Goal: Information Seeking & Learning: Learn about a topic

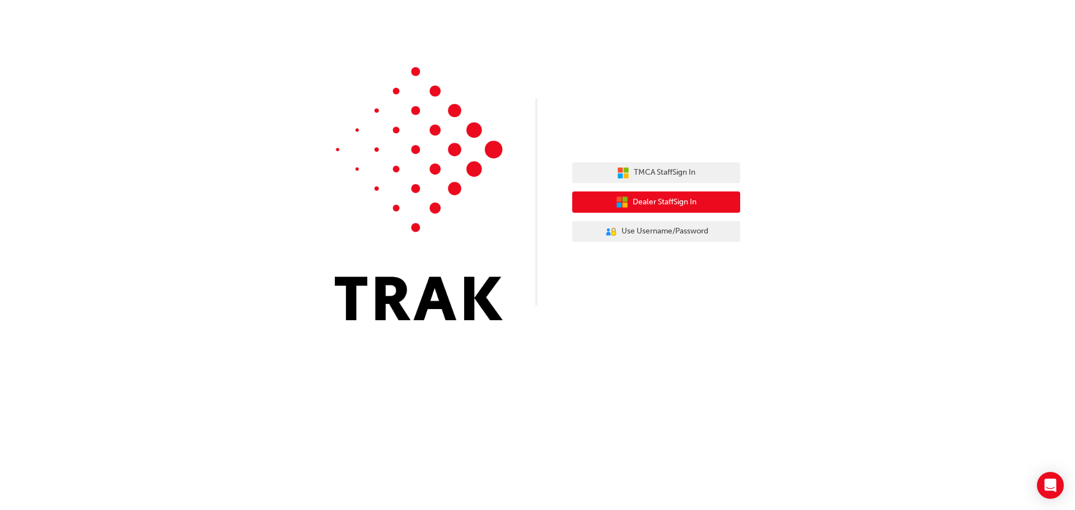
click at [644, 205] on span "Dealer Staff Sign In" at bounding box center [664, 202] width 64 height 13
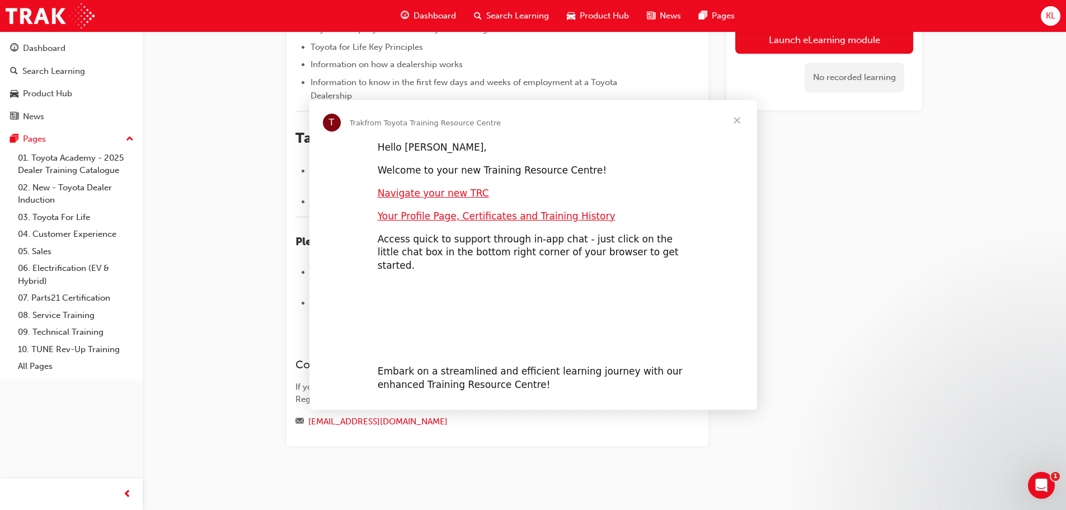
scroll to position [106, 0]
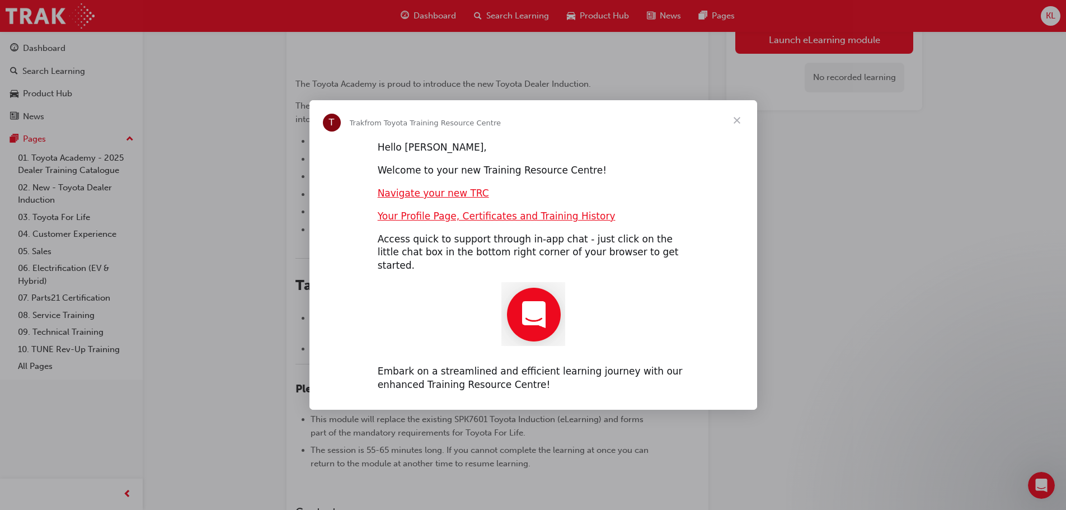
click at [729, 130] on span "Close" at bounding box center [737, 120] width 40 height 40
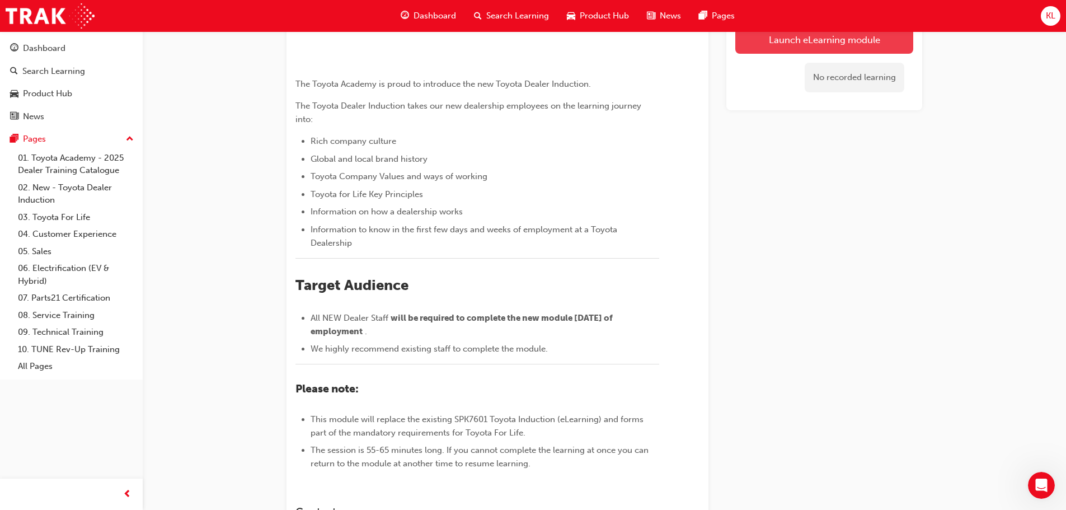
click at [786, 48] on link "Launch eLearning module" at bounding box center [824, 40] width 178 height 28
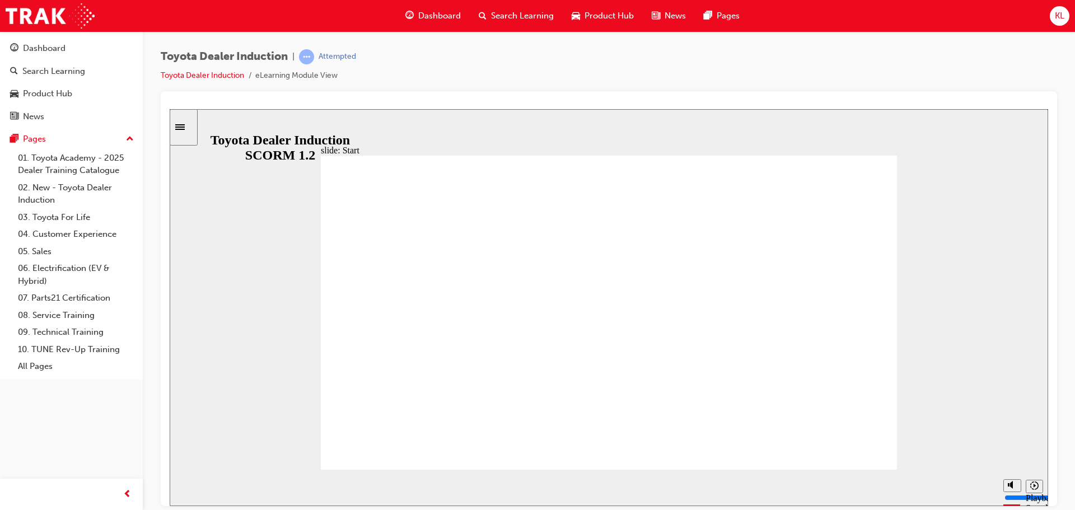
drag, startPoint x: 846, startPoint y: 431, endPoint x: 854, endPoint y: 439, distance: 11.5
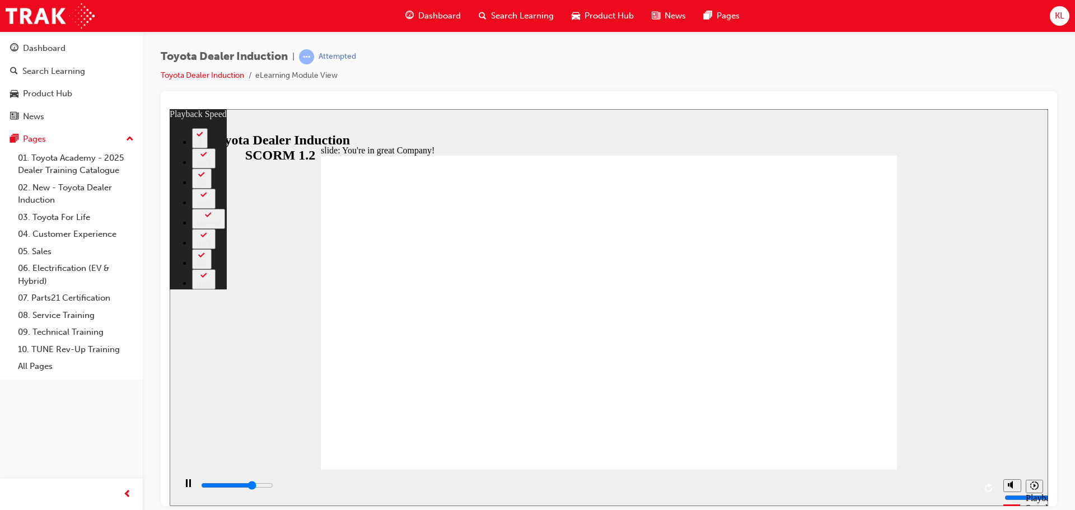
type input "5500"
type input "0"
type input "5800"
type input "0"
type input "6000"
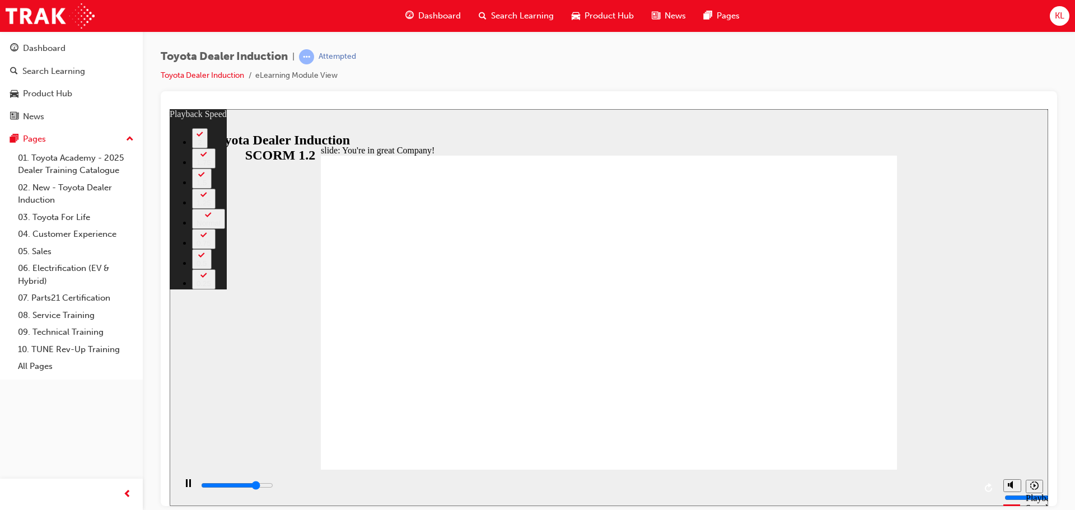
type input "1"
type input "6300"
type input "1"
type input "6600"
type input "1"
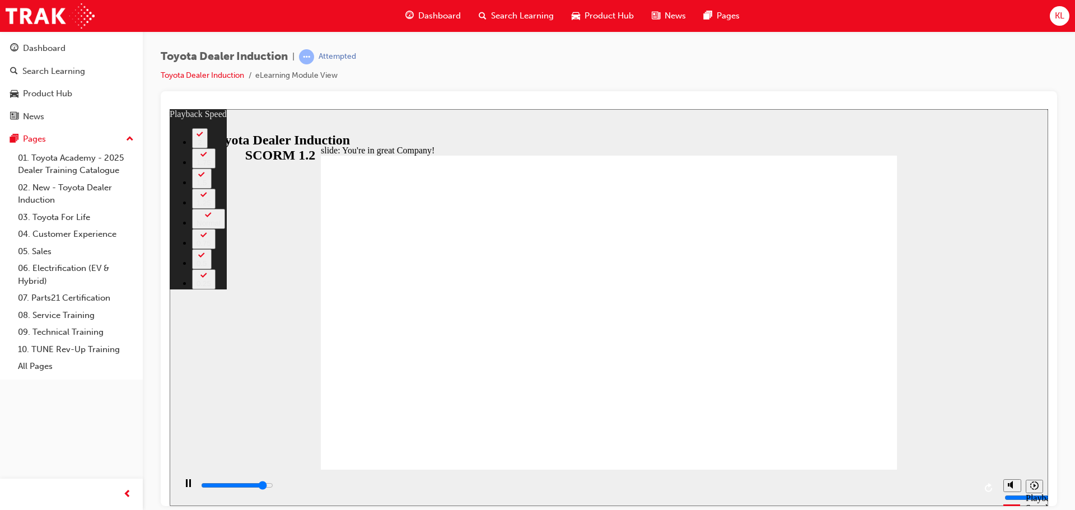
type input "6800"
type input "1"
type input "7100"
type input "2"
type input "7400"
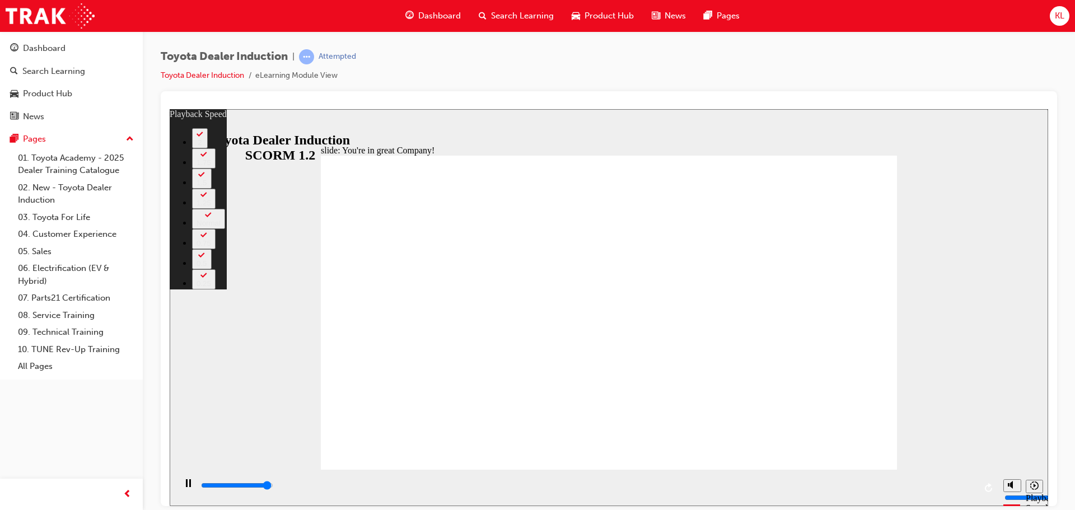
type input "2"
type input "7500"
type input "156"
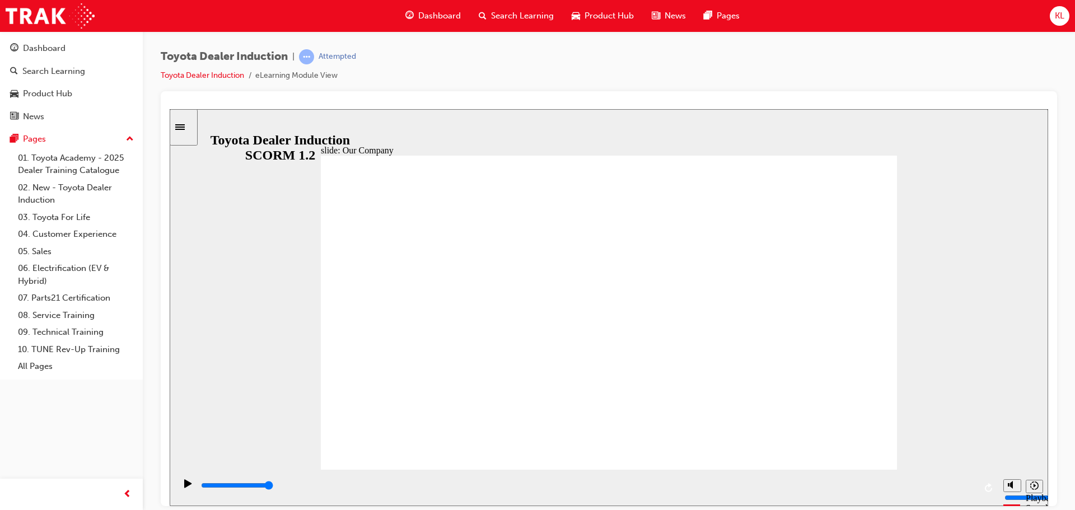
drag, startPoint x: 600, startPoint y: 405, endPoint x: 617, endPoint y: 405, distance: 17.4
drag, startPoint x: 439, startPoint y: 402, endPoint x: 594, endPoint y: 413, distance: 155.4
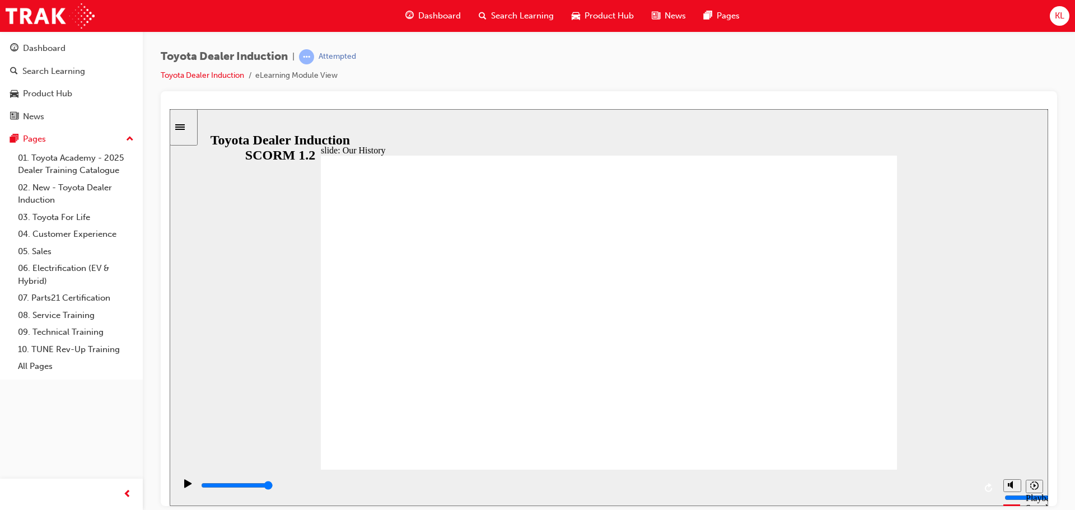
drag, startPoint x: 607, startPoint y: 408, endPoint x: 845, endPoint y: 408, distance: 238.4
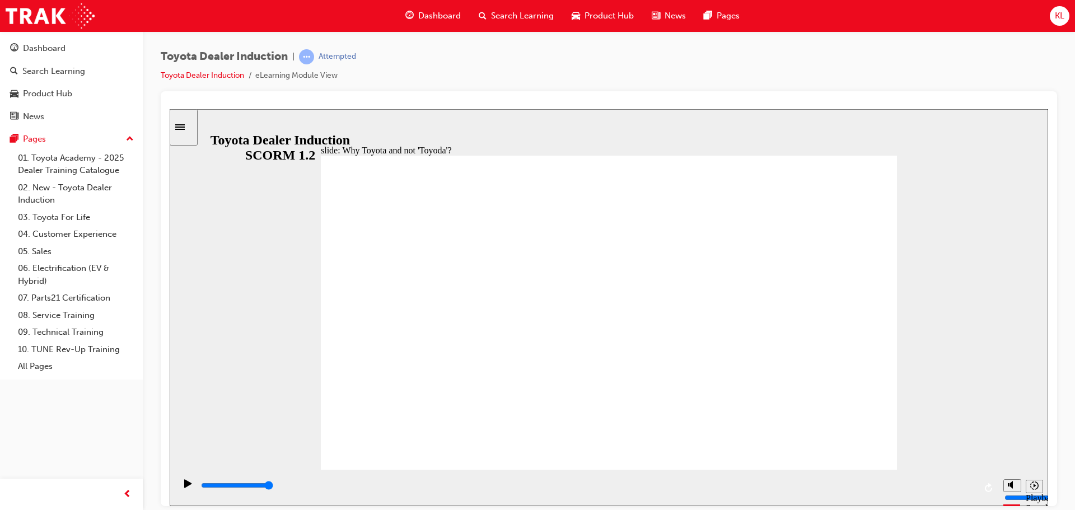
drag, startPoint x: 569, startPoint y: 267, endPoint x: 584, endPoint y: 268, distance: 14.6
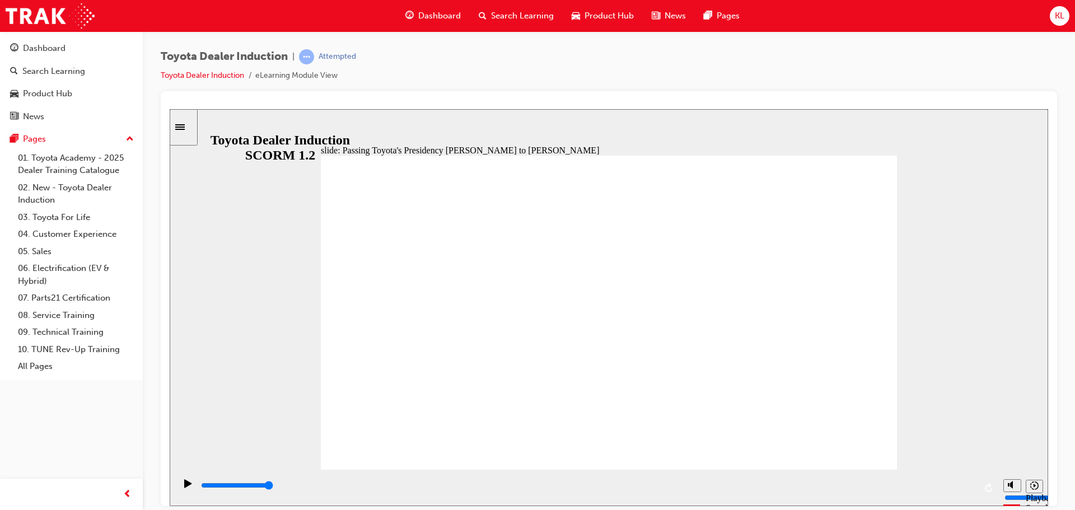
type input "5000"
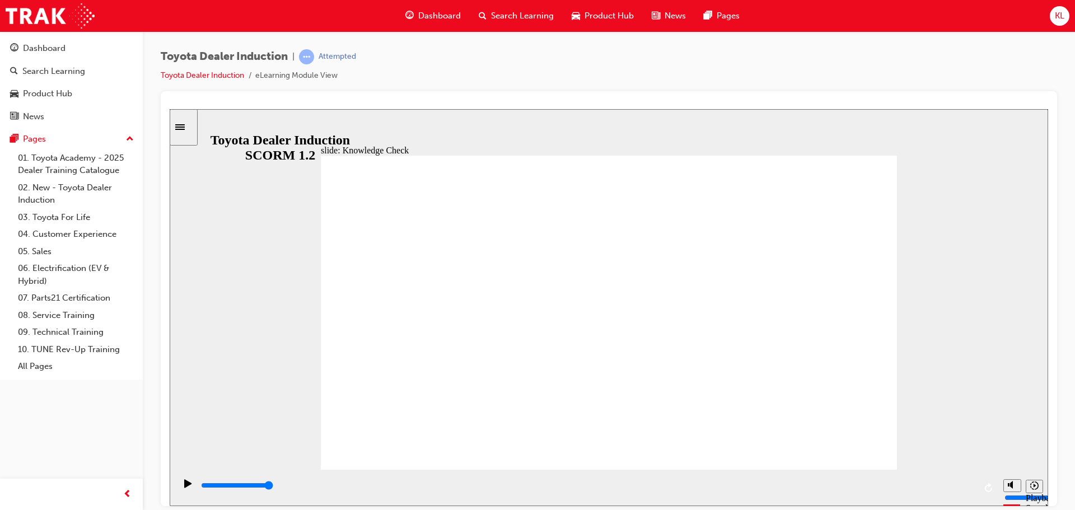
radio input "true"
drag, startPoint x: 829, startPoint y: 170, endPoint x: 667, endPoint y: 271, distance: 191.0
type input "5000"
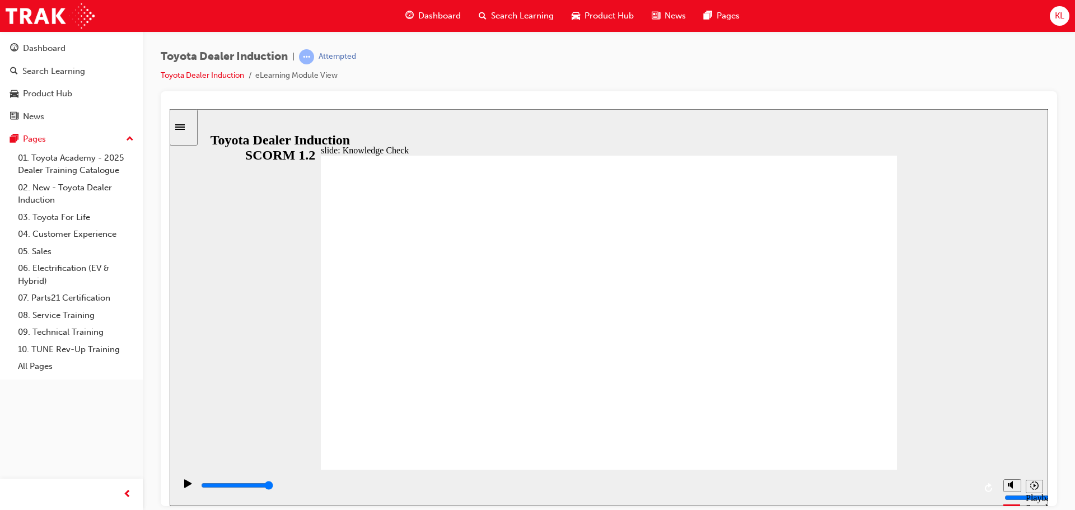
radio input "true"
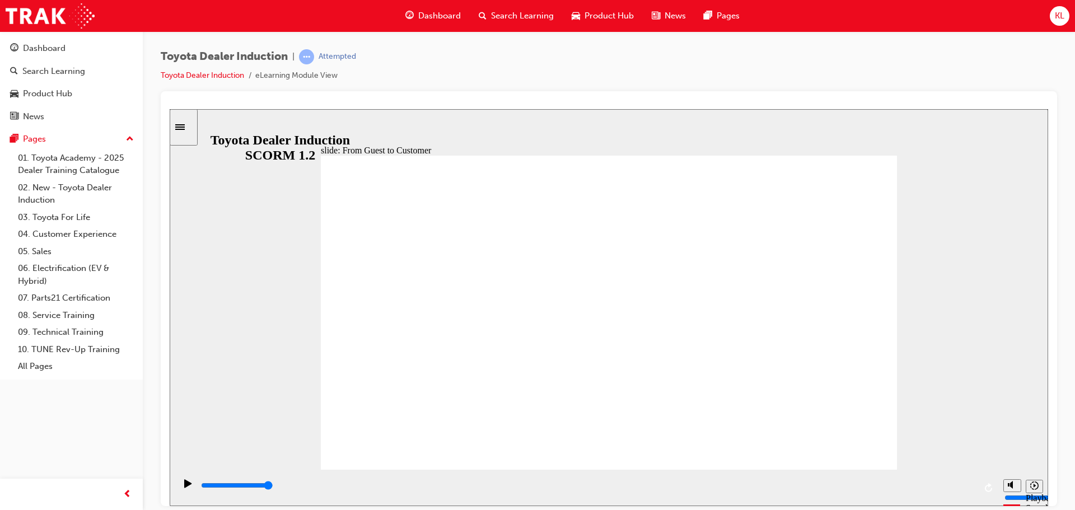
drag, startPoint x: 862, startPoint y: 429, endPoint x: 861, endPoint y: 437, distance: 7.9
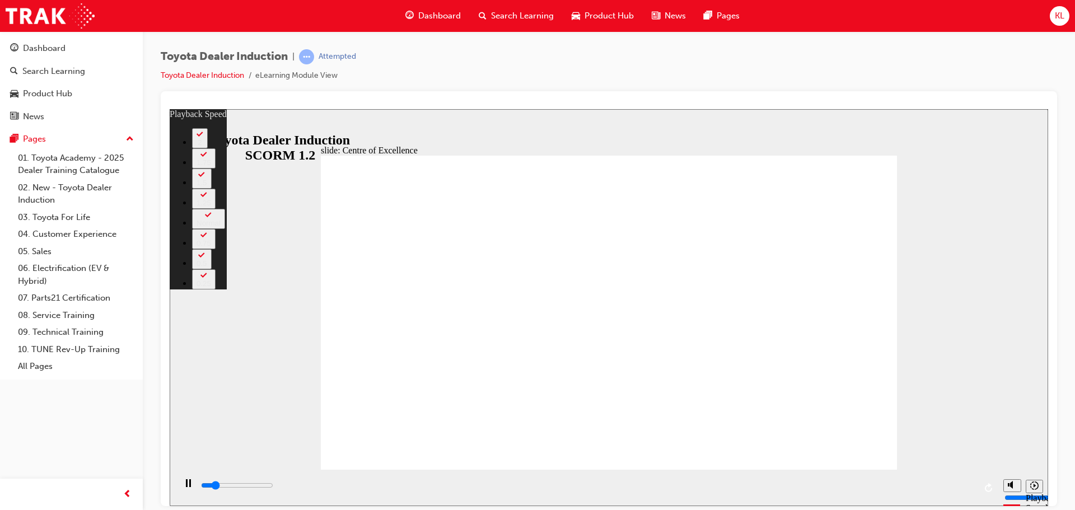
type input "2500"
type input "0"
type input "2700"
type input "0"
type input "3000"
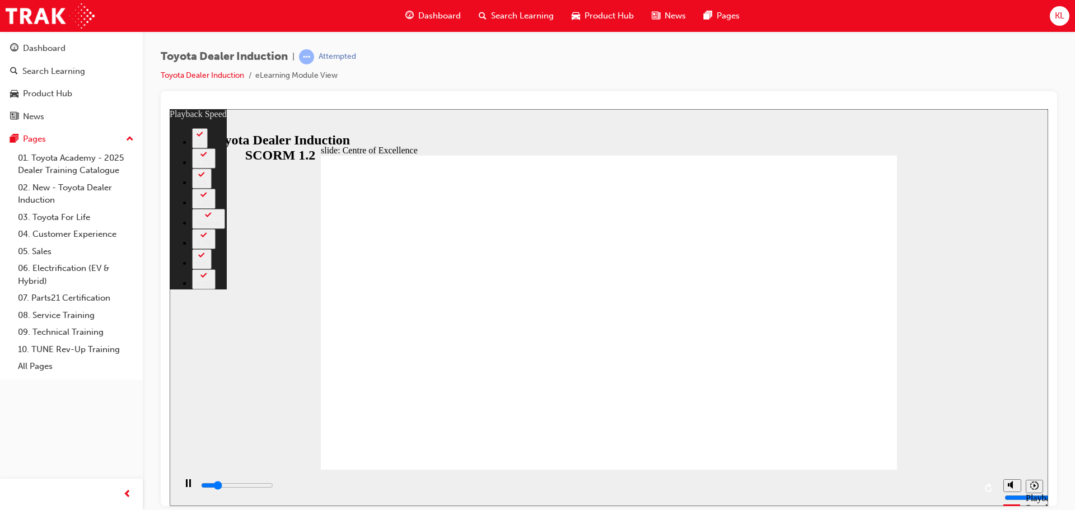
type input "1"
type input "3200"
type input "1"
type input "3500"
type input "1"
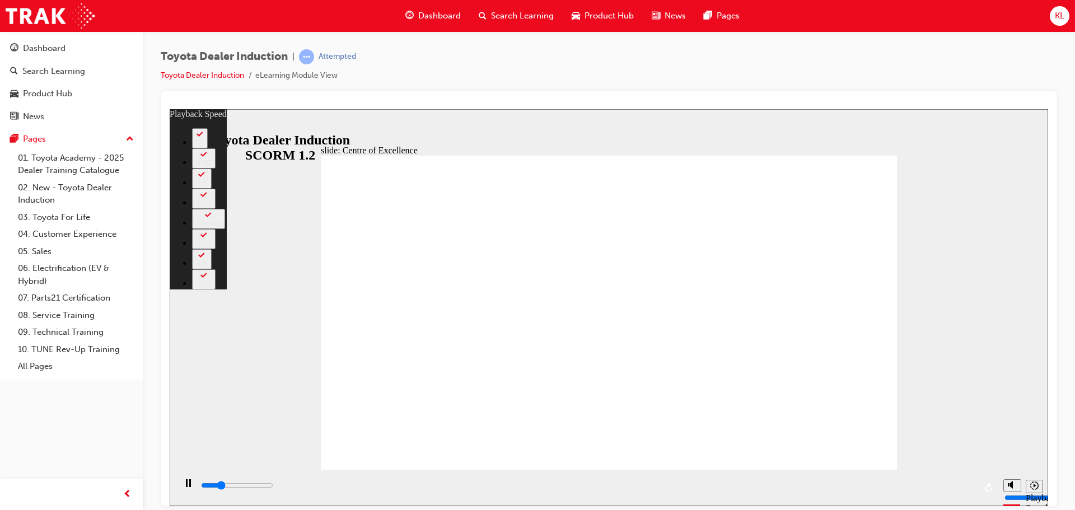
type input "3800"
type input "1"
type input "4000"
type input "2"
type input "4300"
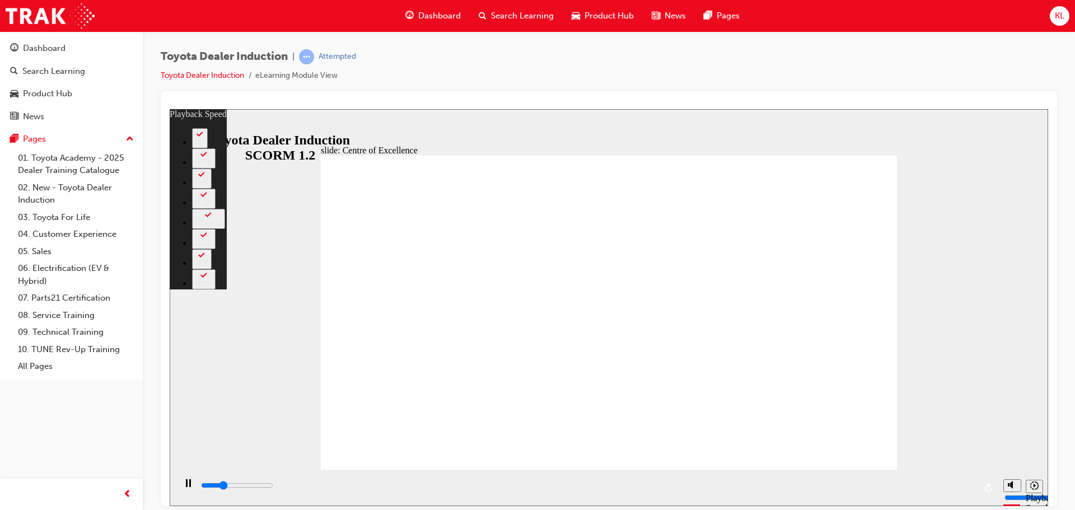
type input "2"
type input "4600"
type input "2"
type input "4900"
type input "2"
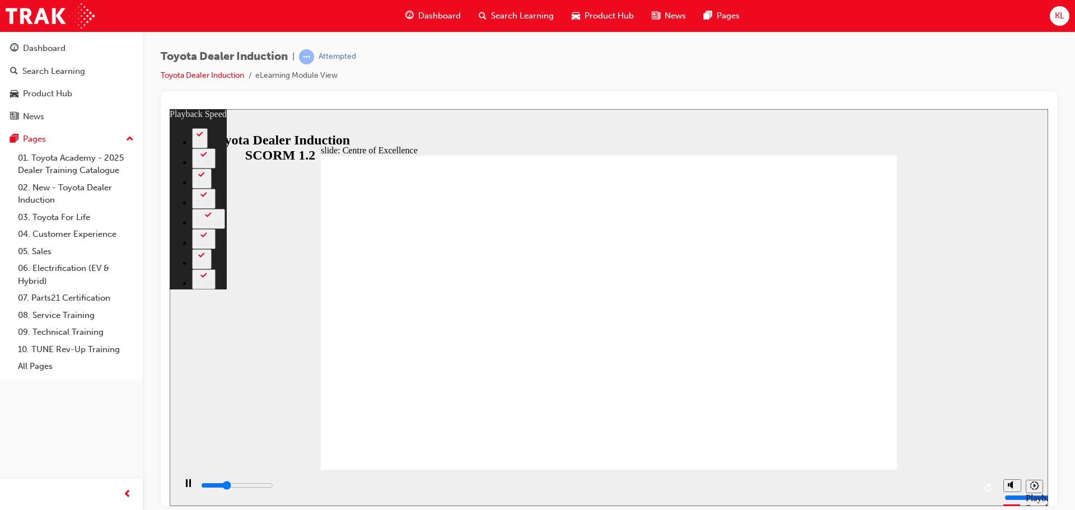
type input "5100"
type input "3"
type input "5400"
type input "3"
type input "5700"
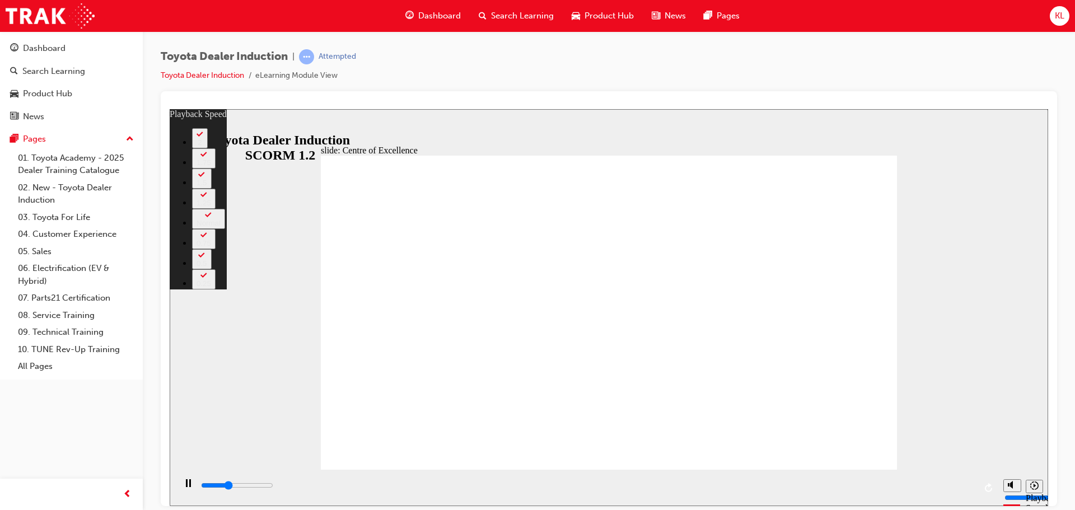
type input "3"
type input "5900"
type input "4"
type input "6200"
type input "4"
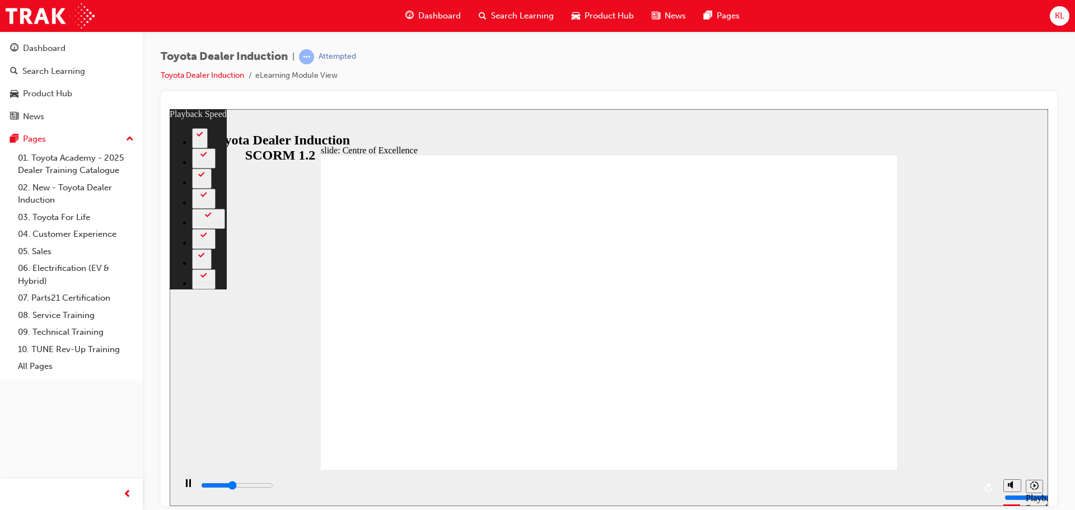
type input "6500"
type input "4"
type input "6700"
type input "4"
type input "7000"
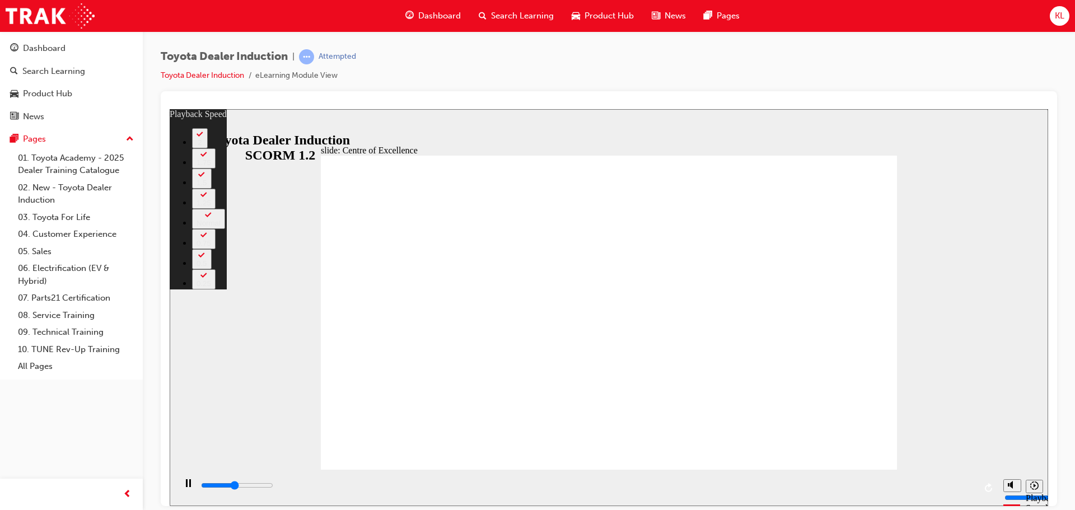
type input "5"
type input "7300"
type input "5"
type input "7500"
type input "5"
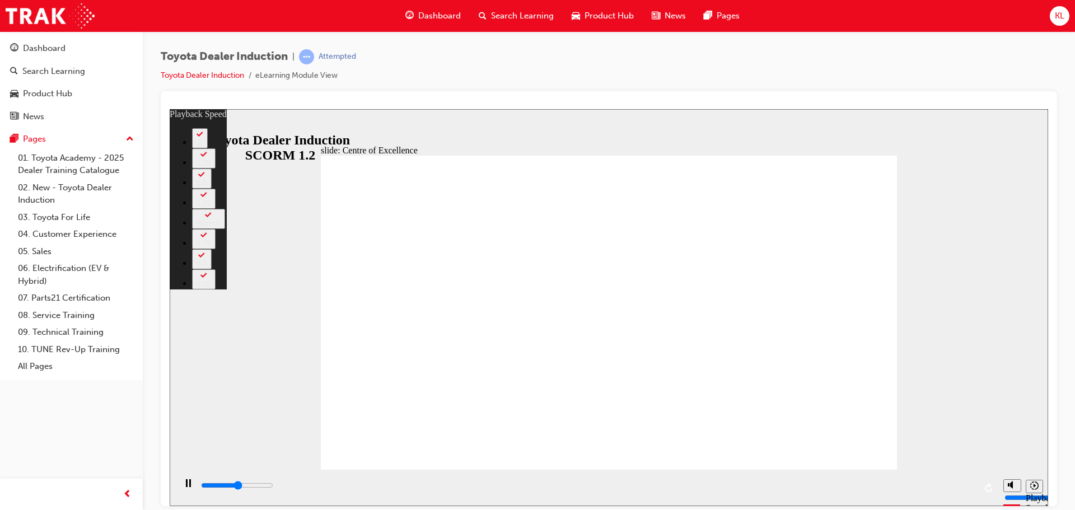
type input "7800"
type input "5"
type input "8100"
type input "6"
type input "8300"
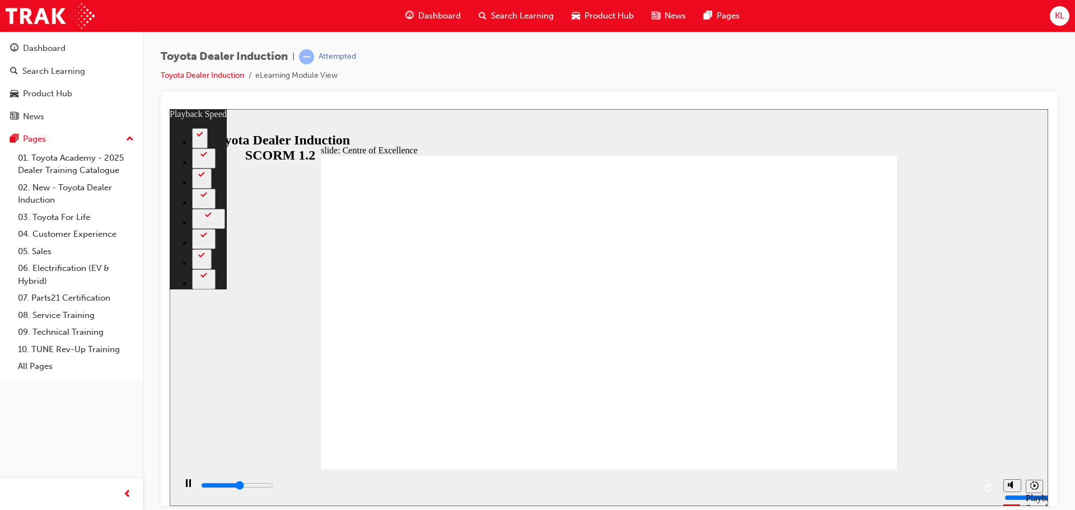
type input "6"
type input "8600"
type input "6"
type input "8800"
type input "6"
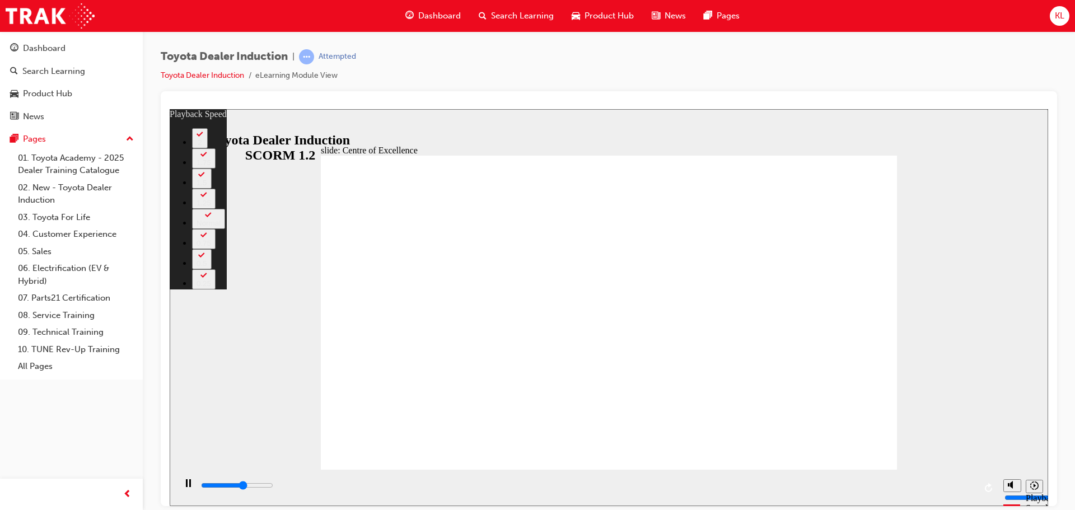
type input "9100"
type input "7"
type input "9400"
type input "7"
type input "9700"
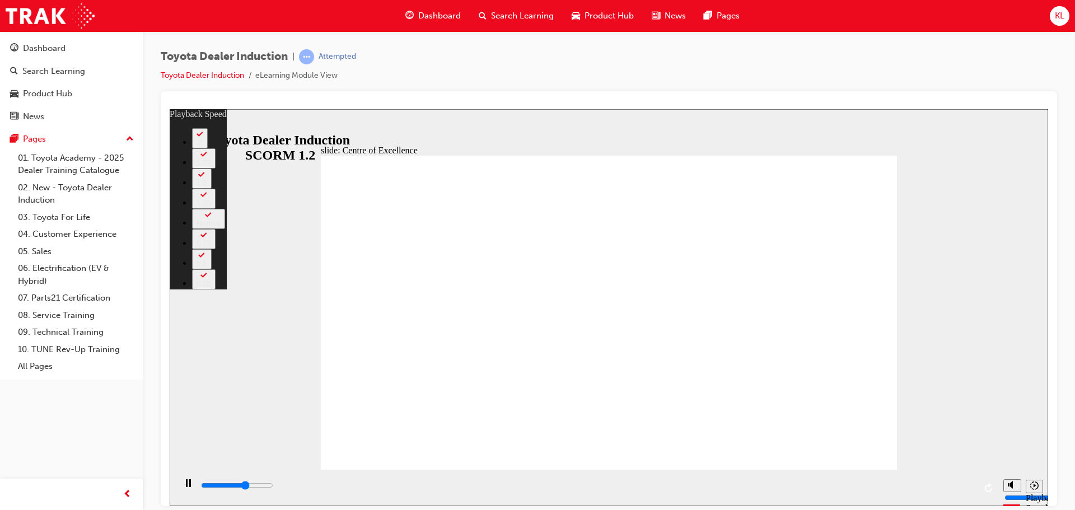
type input "7"
type input "9900"
type input "7"
type input "10200"
type input "8"
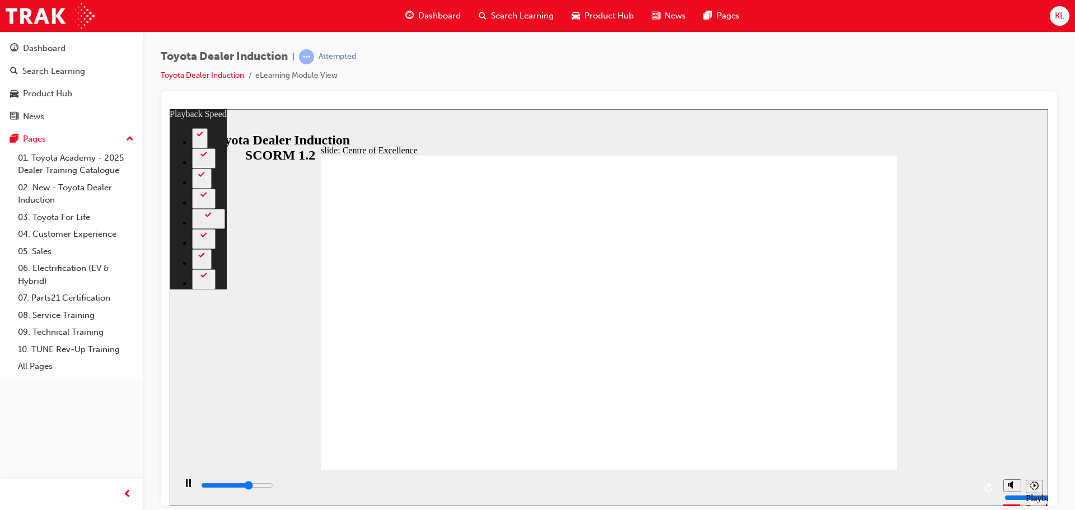
type input "10500"
type input "8"
type input "10700"
type input "8"
type input "11000"
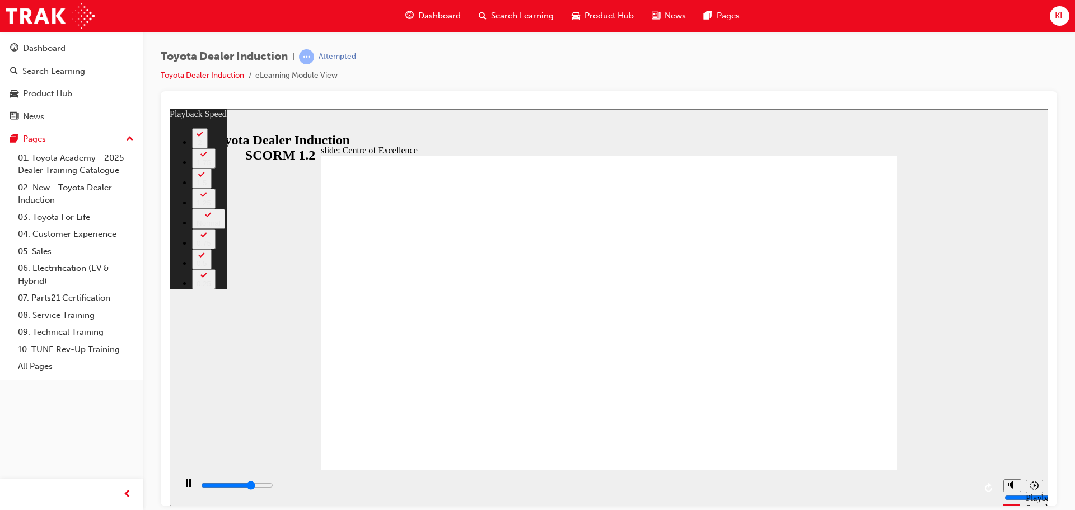
type input "9"
type input "11300"
type input "9"
type input "11500"
type input "9"
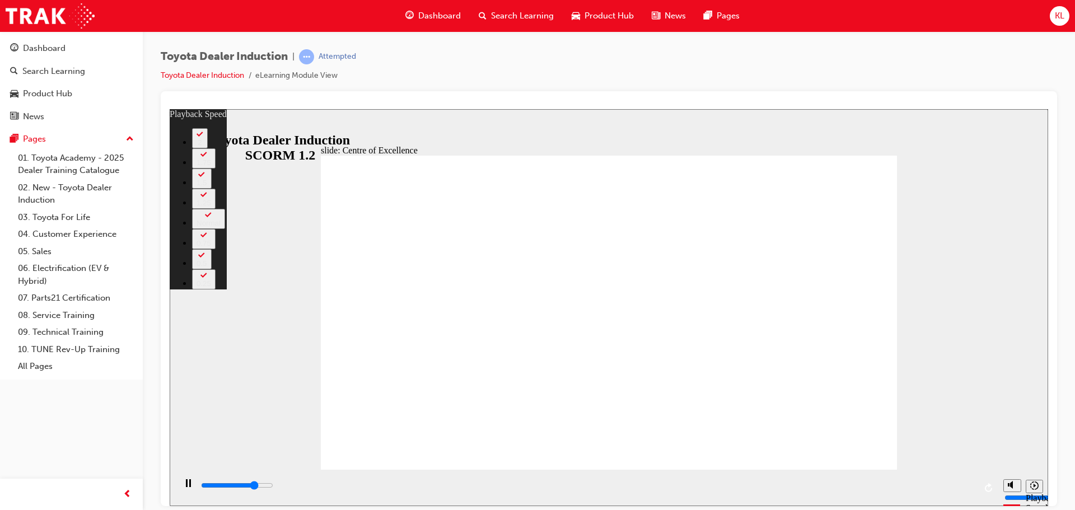
type input "11800"
type input "9"
type input "12100"
type input "10"
type input "12300"
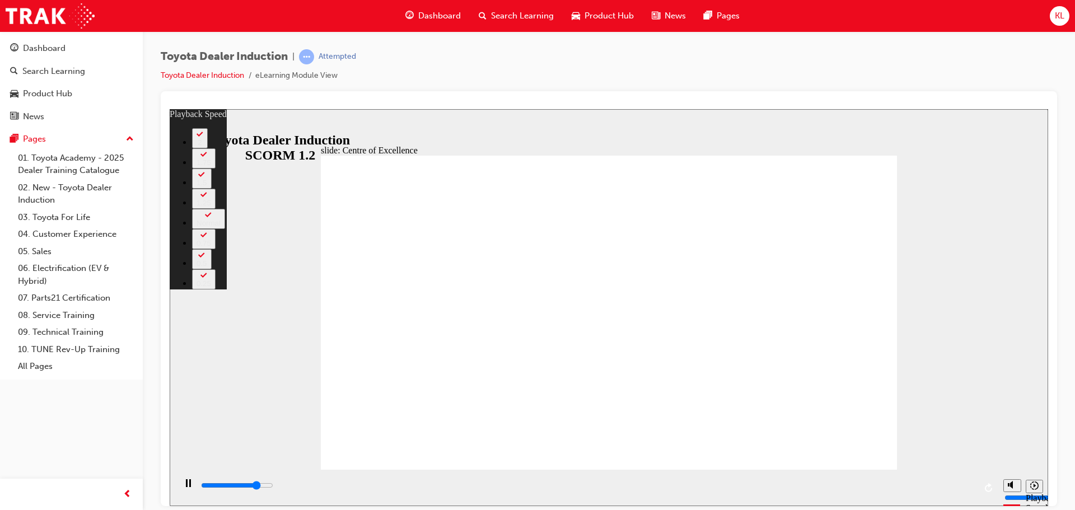
type input "10"
type input "12600"
type input "10"
type input "12900"
type input "10"
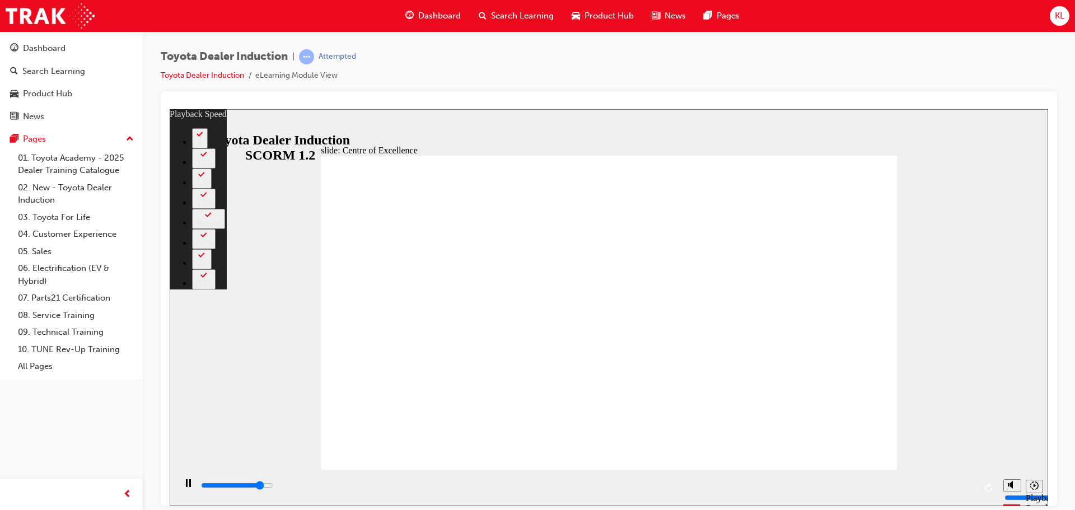
type input "13100"
type input "11"
type input "13400"
type input "11"
type input "13700"
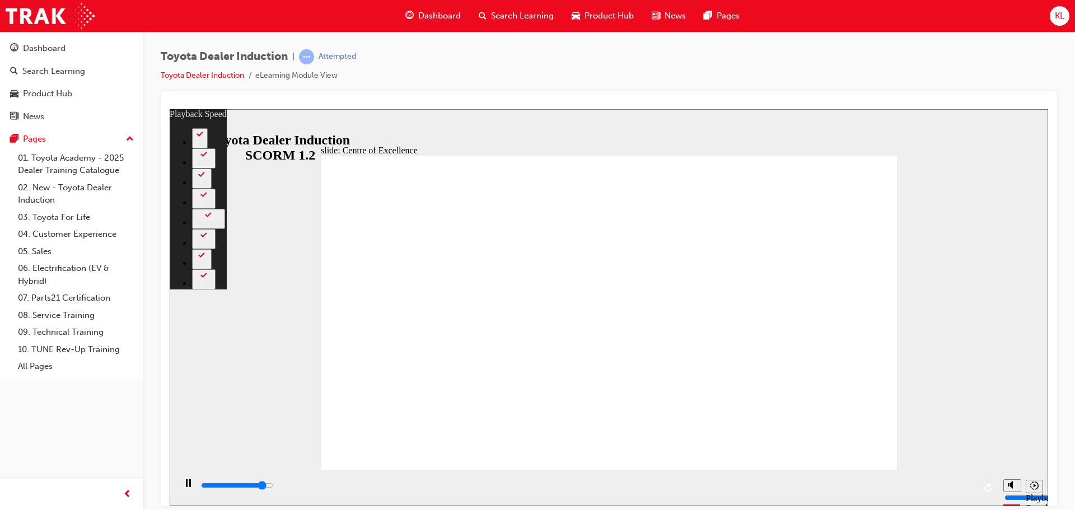
type input "11"
type input "13900"
type input "12"
type input "14200"
type input "12"
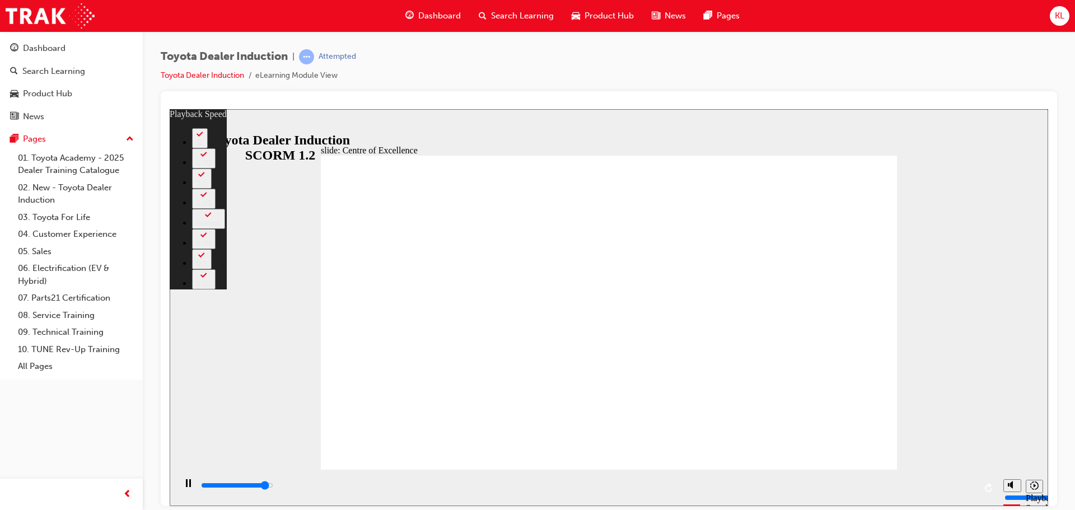
type input "14500"
type input "12"
type input "14700"
type input "12"
type input "15000"
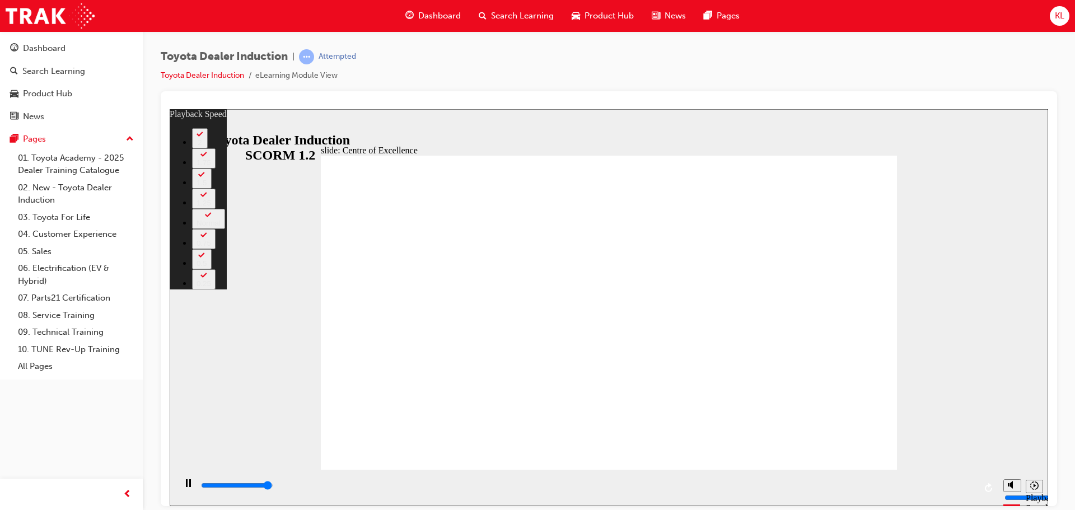
type input "13"
type input "15300"
type input "13"
type input "15300"
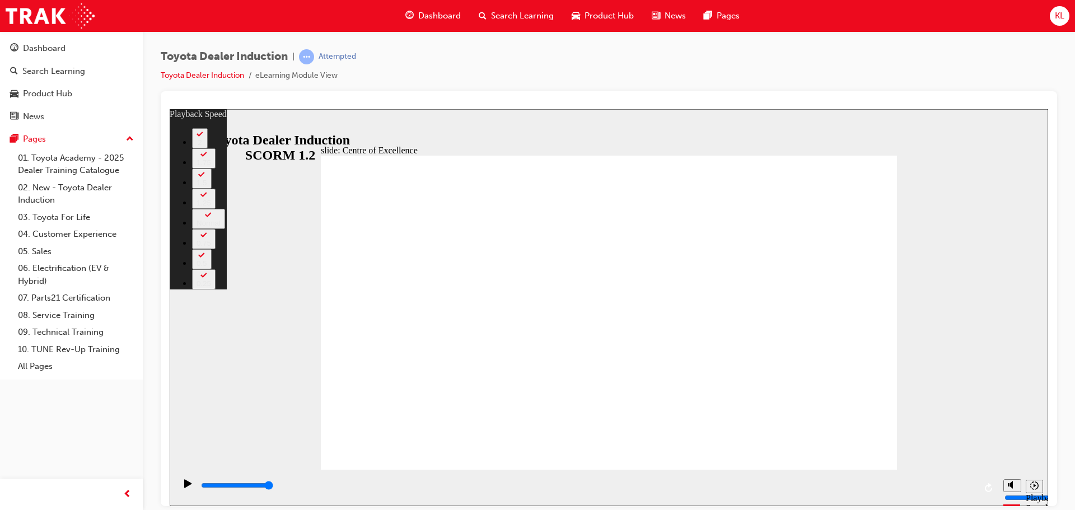
type input "248"
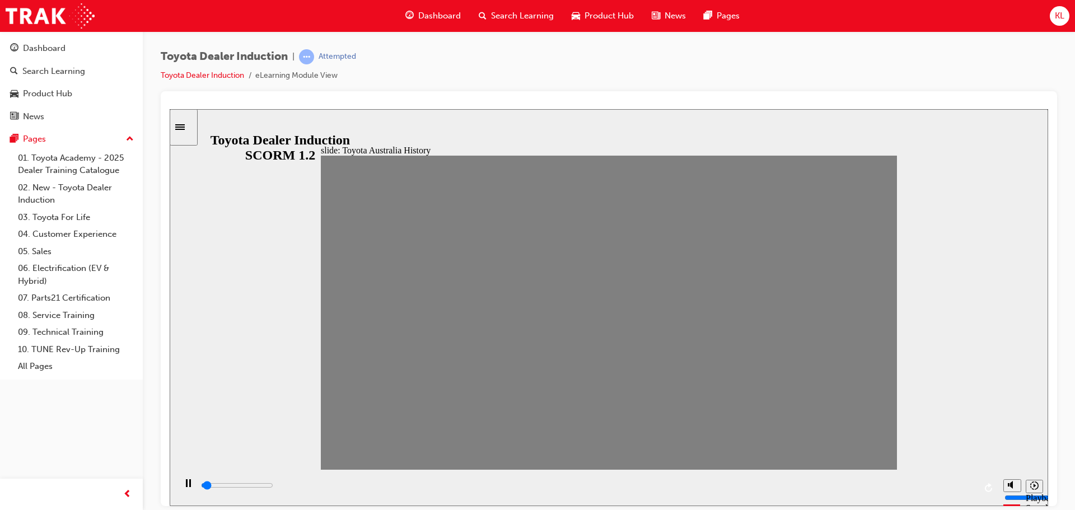
drag, startPoint x: 338, startPoint y: 318, endPoint x: 876, endPoint y: 318, distance: 538.4
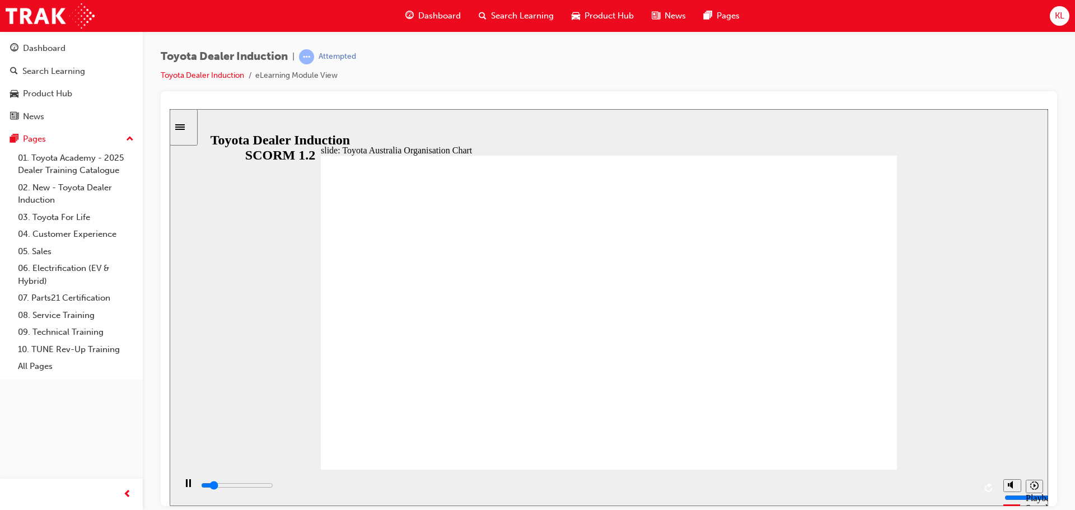
drag, startPoint x: 546, startPoint y: 280, endPoint x: 546, endPoint y: 292, distance: 11.2
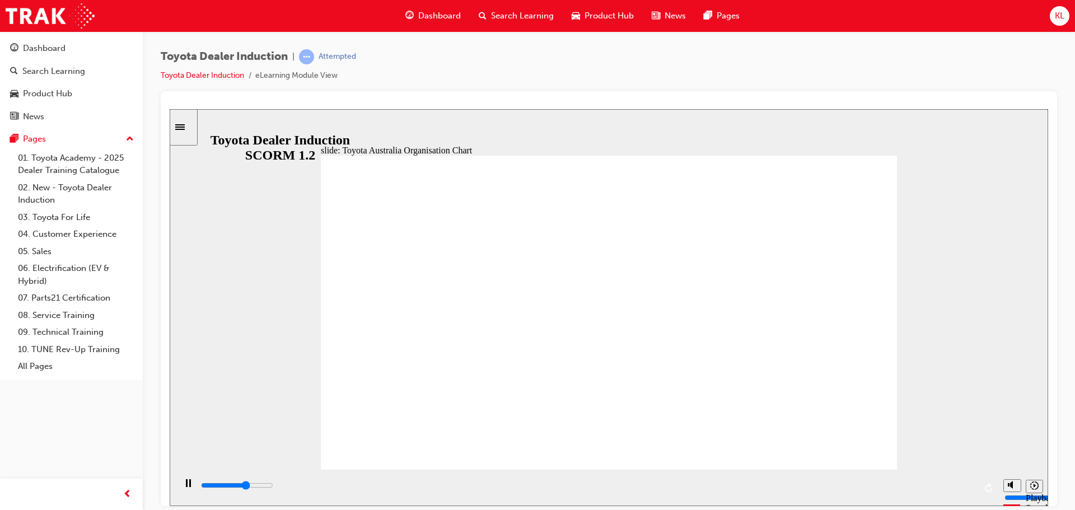
drag, startPoint x: 679, startPoint y: 325, endPoint x: 524, endPoint y: 315, distance: 156.0
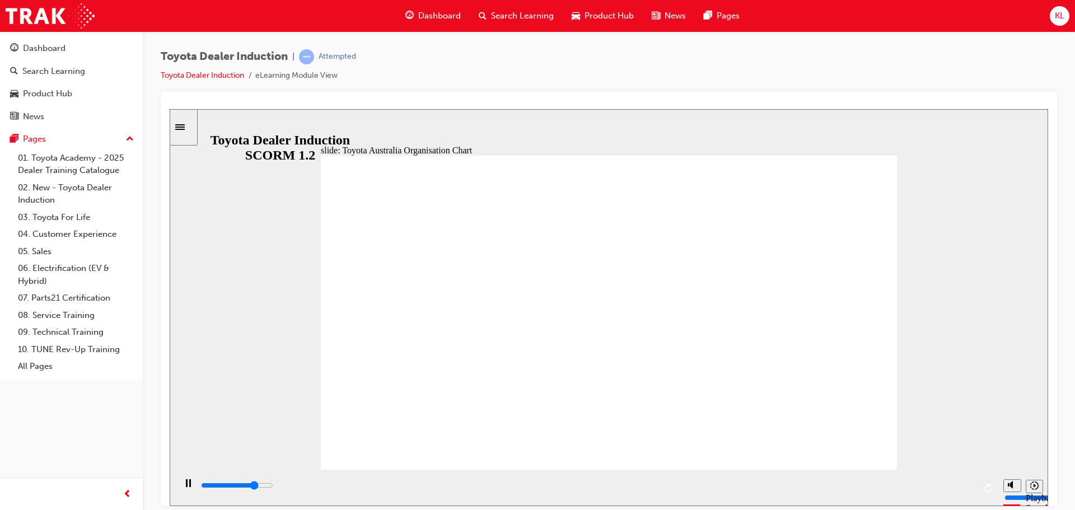
drag, startPoint x: 833, startPoint y: 428, endPoint x: 840, endPoint y: 434, distance: 9.1
type input "4400"
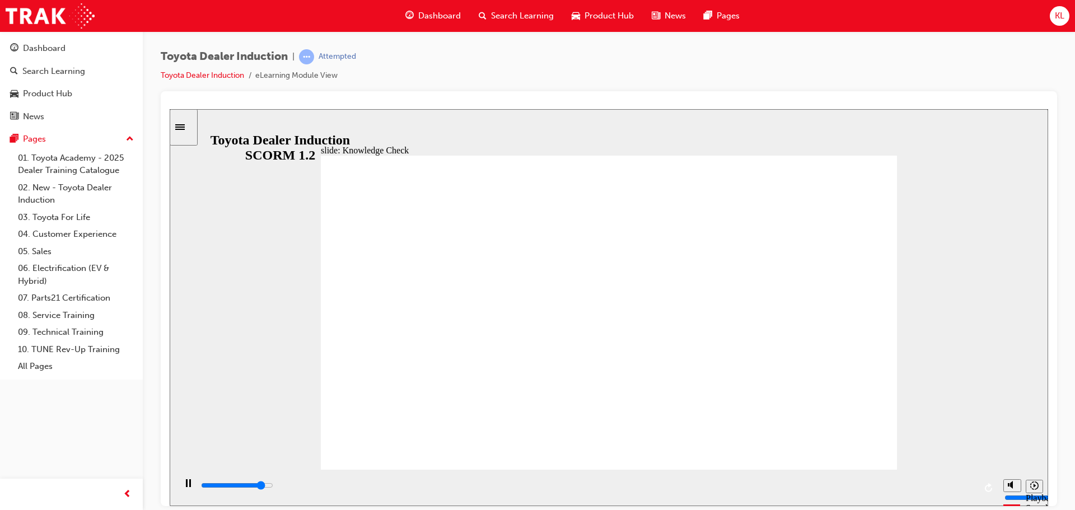
radio input "true"
drag, startPoint x: 629, startPoint y: 354, endPoint x: 444, endPoint y: 118, distance: 299.5
type input "3800"
radio input "true"
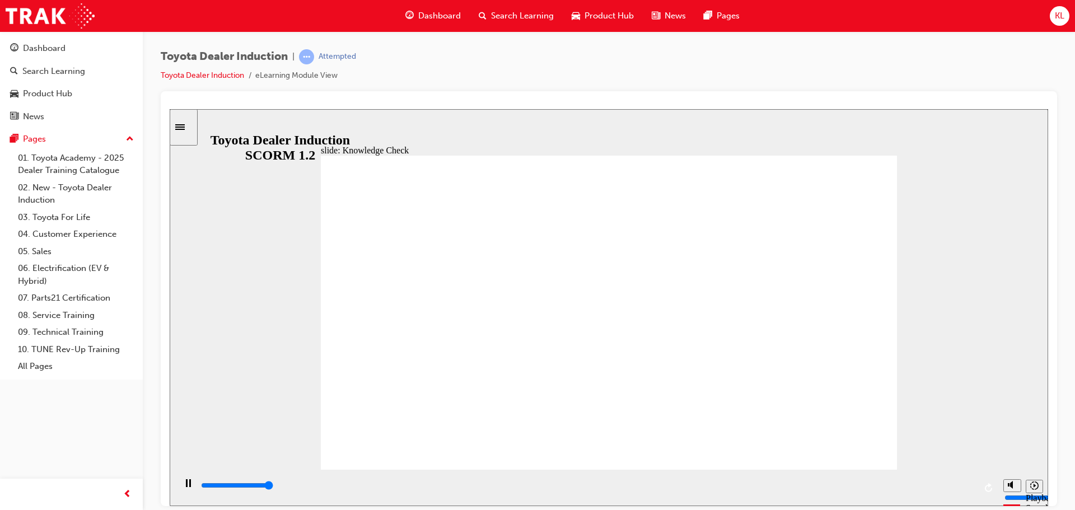
type input "3200"
radio input "true"
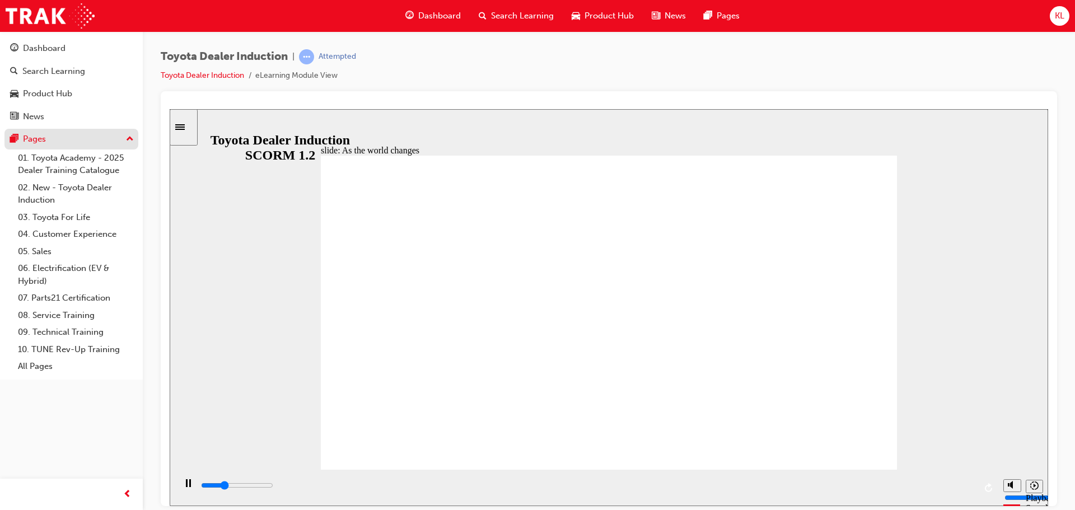
click at [134, 138] on button "Pages" at bounding box center [71, 139] width 134 height 21
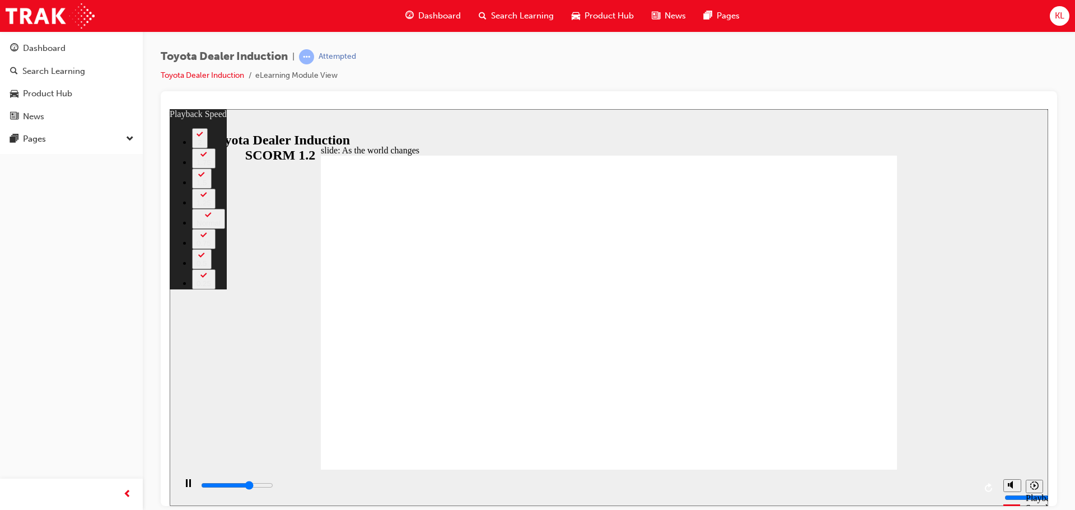
type input "6400"
type input "0"
type input "6600"
type input "0"
type input "6900"
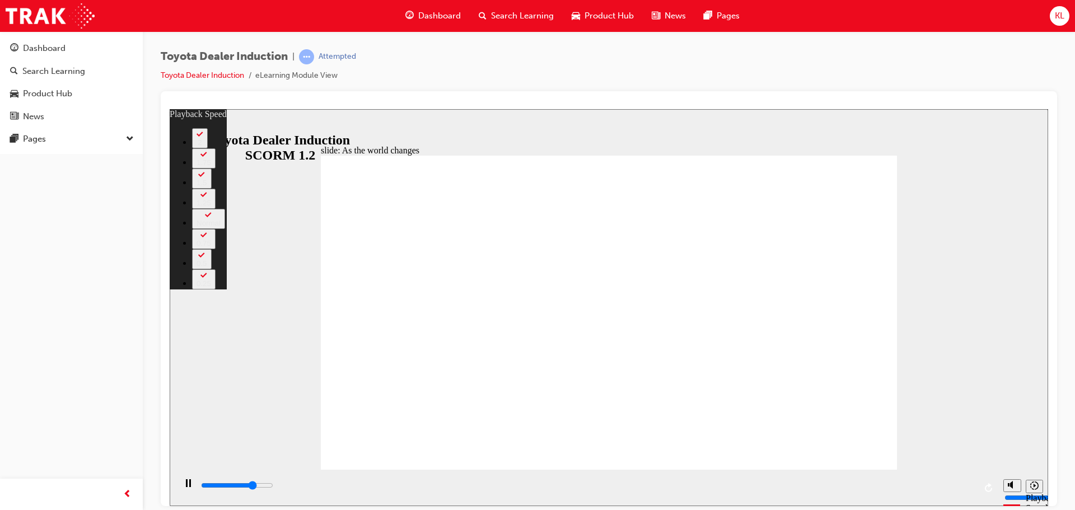
type input "1"
type input "7100"
type input "1"
type input "7400"
type input "1"
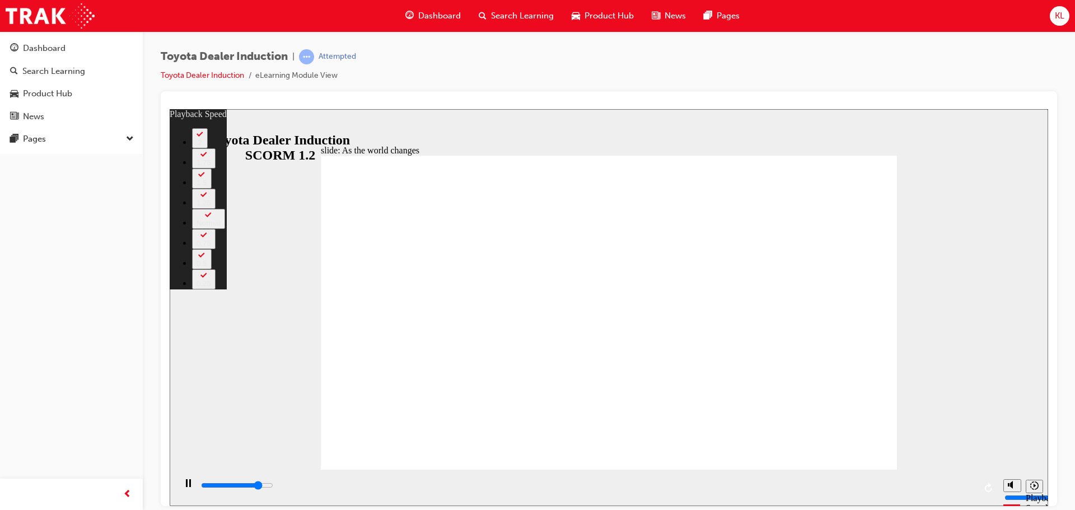
type input "7700"
type input "1"
type input "7900"
type input "2"
type input "8200"
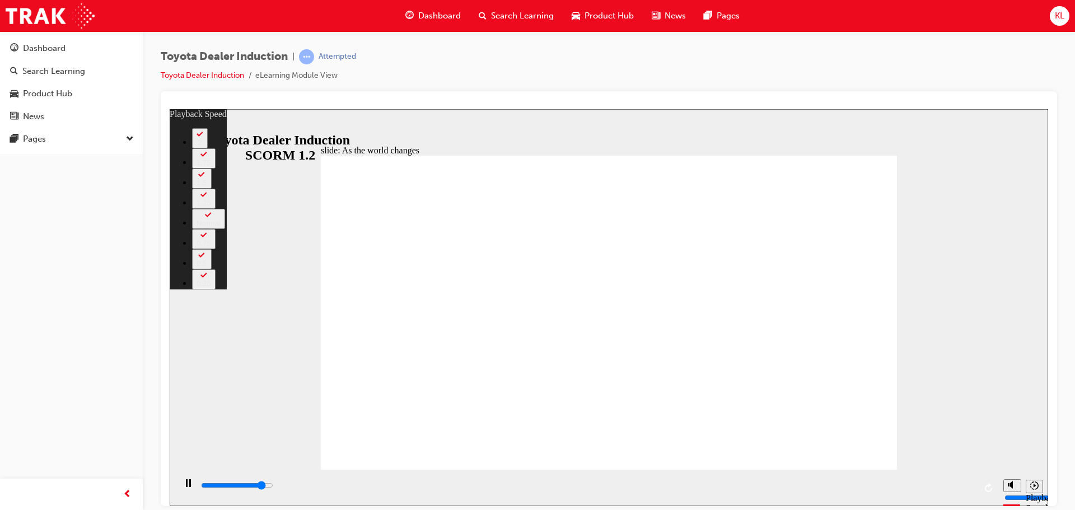
type input "2"
type input "8500"
type input "2"
type input "8700"
type input "2"
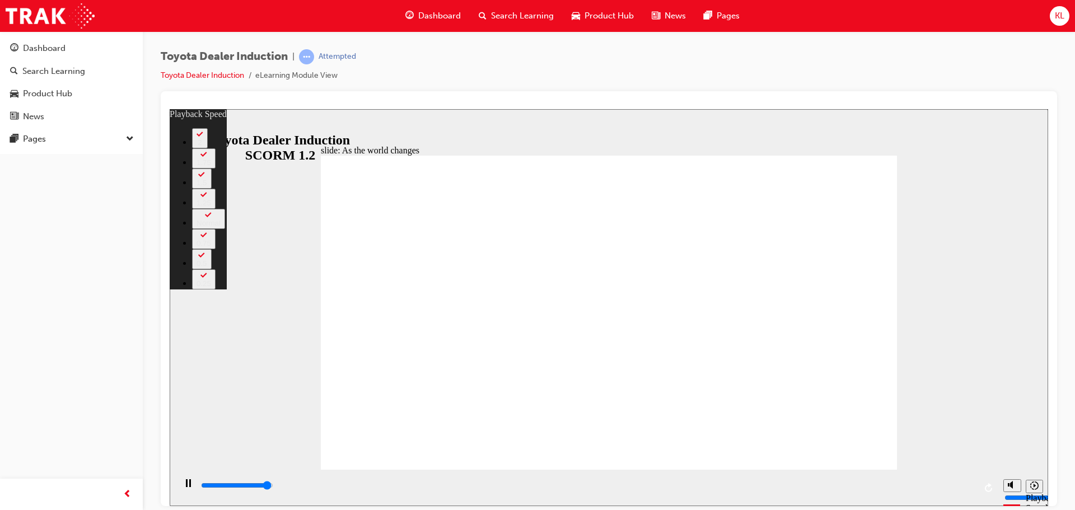
type input "9000"
type input "3"
type input "9200"
type input "3"
type input "9200"
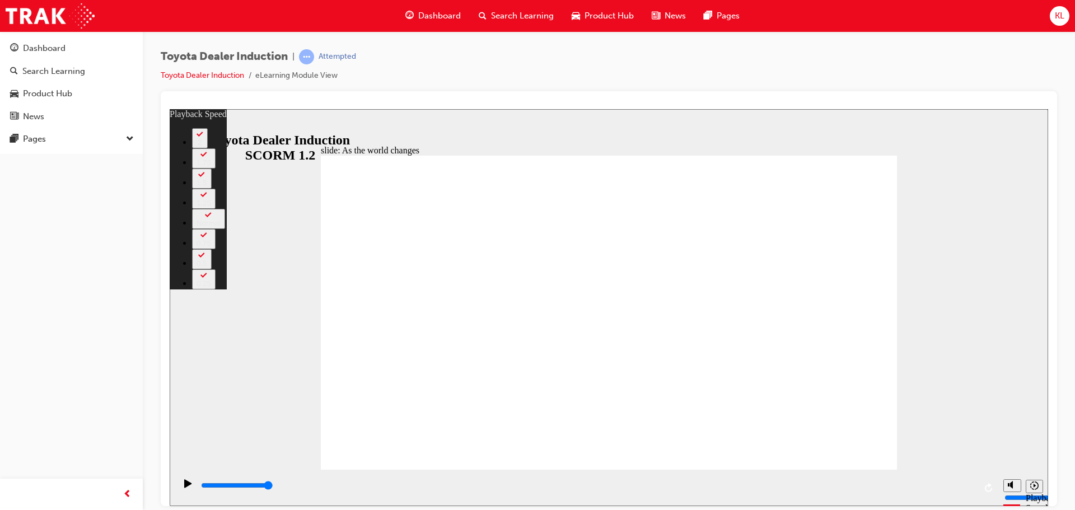
type input "128"
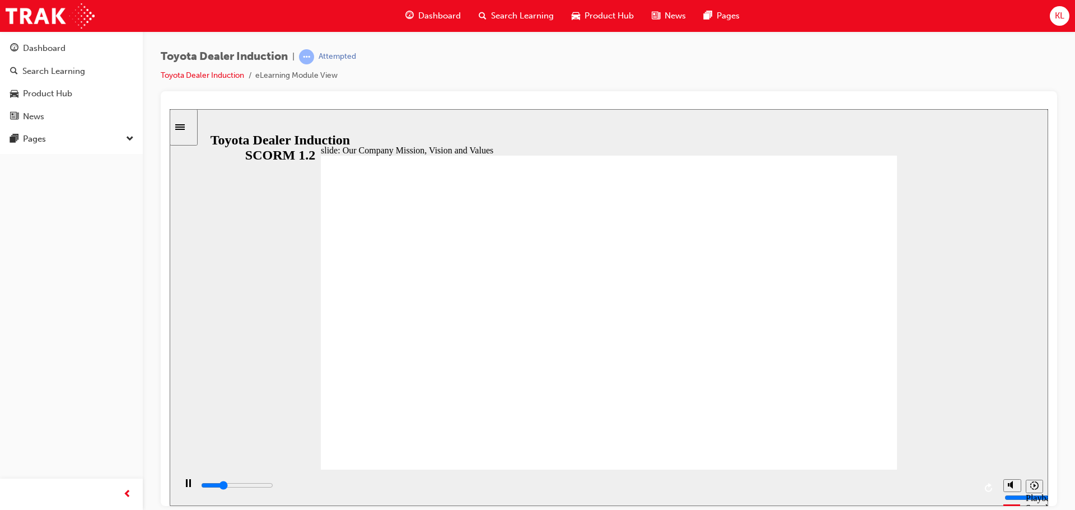
drag, startPoint x: 342, startPoint y: 485, endPoint x: 402, endPoint y: 491, distance: 60.1
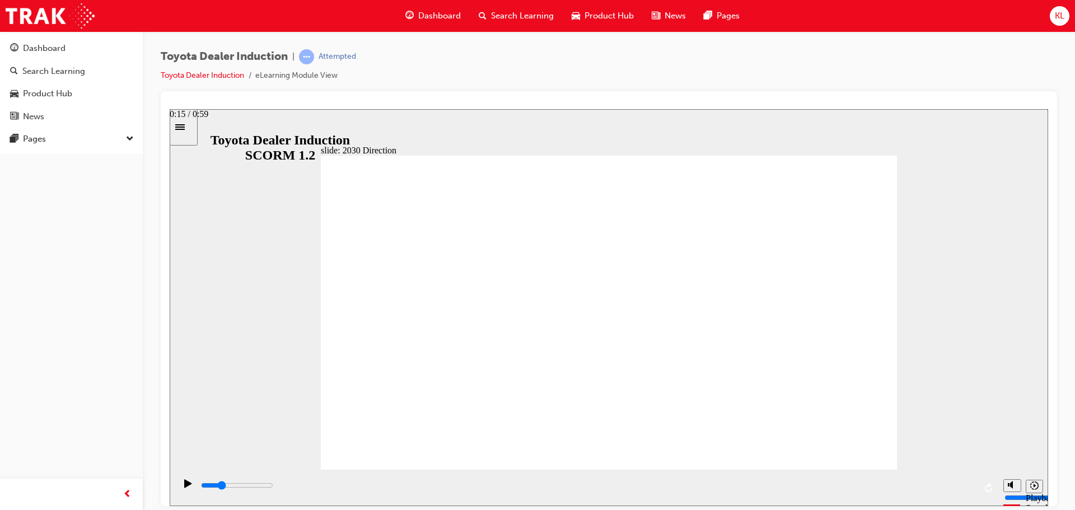
click at [402, 491] on div "playback controls" at bounding box center [587, 485] width 775 height 12
drag, startPoint x: 421, startPoint y: 488, endPoint x: 946, endPoint y: 485, distance: 525.0
click at [946, 485] on div "playback controls" at bounding box center [587, 485] width 775 height 12
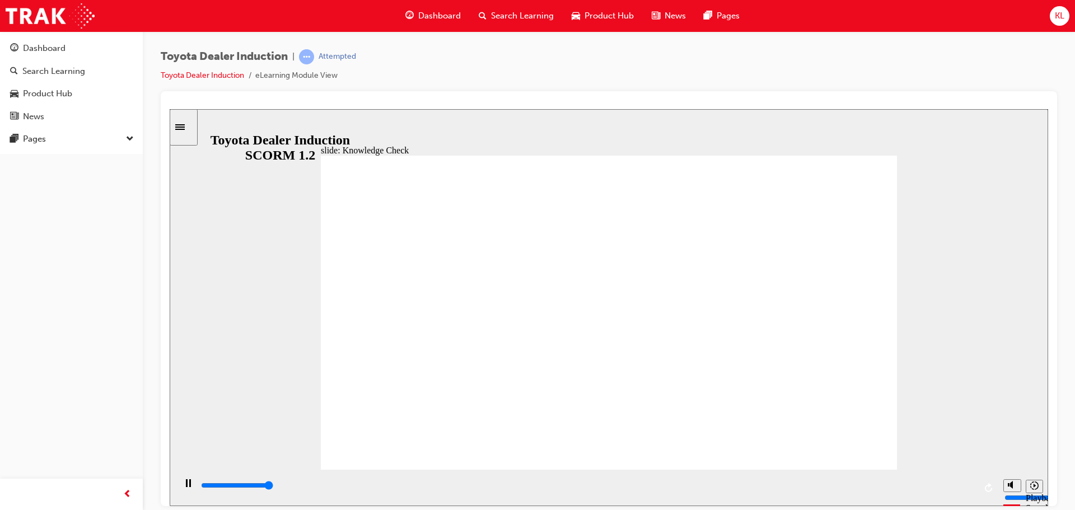
type input "5000"
type input "Q"
type input "QU"
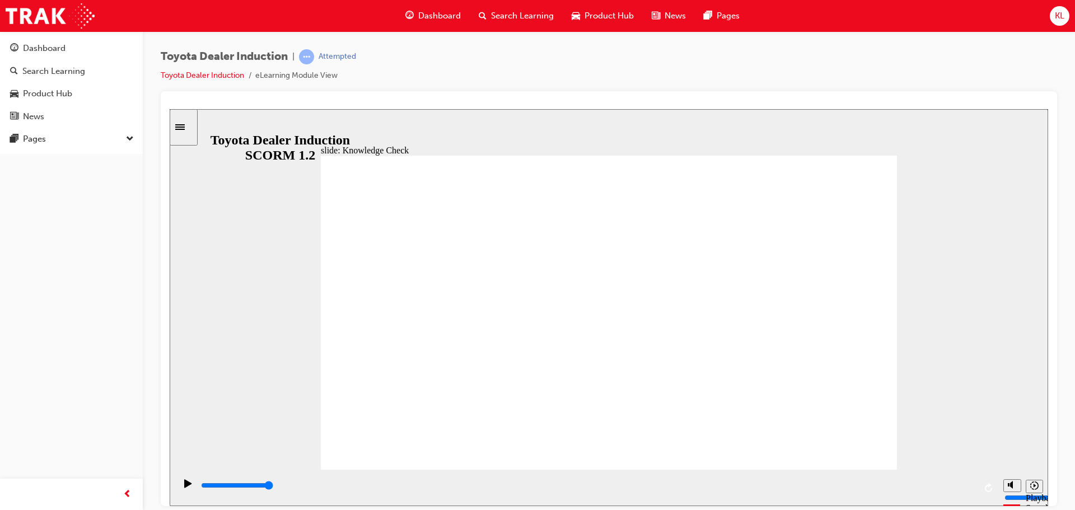
type input "QUA"
type input "QUAL"
type input "QUA"
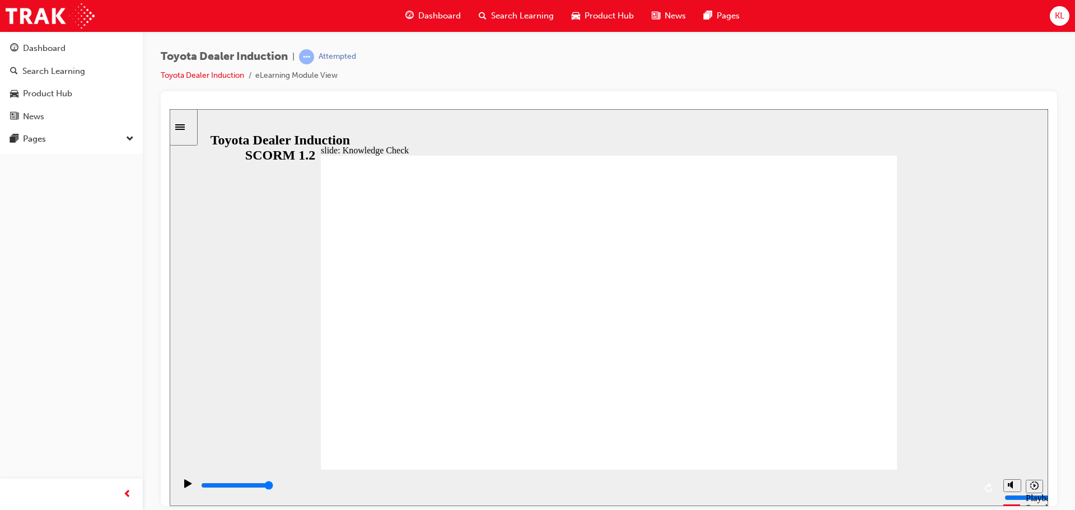
type input "QUA"
type input "QUAL"
type input "QUALI"
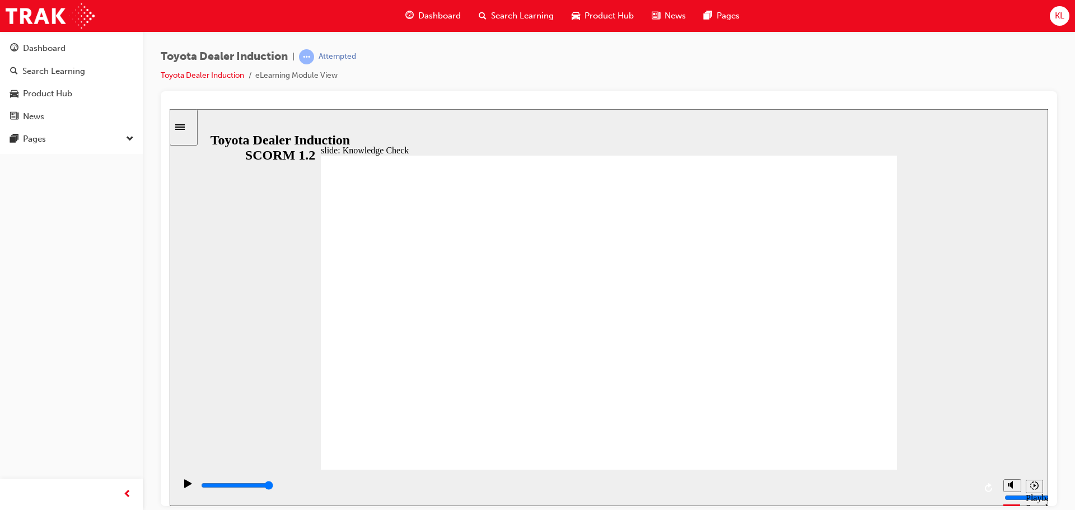
type input "QUALIT"
type input "QUALITY"
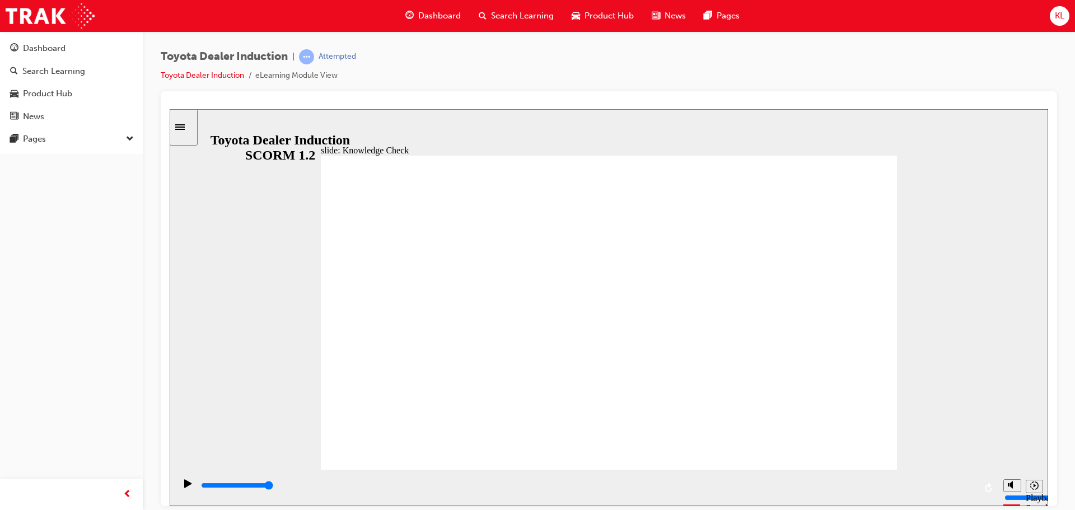
type input "5000"
type input "F"
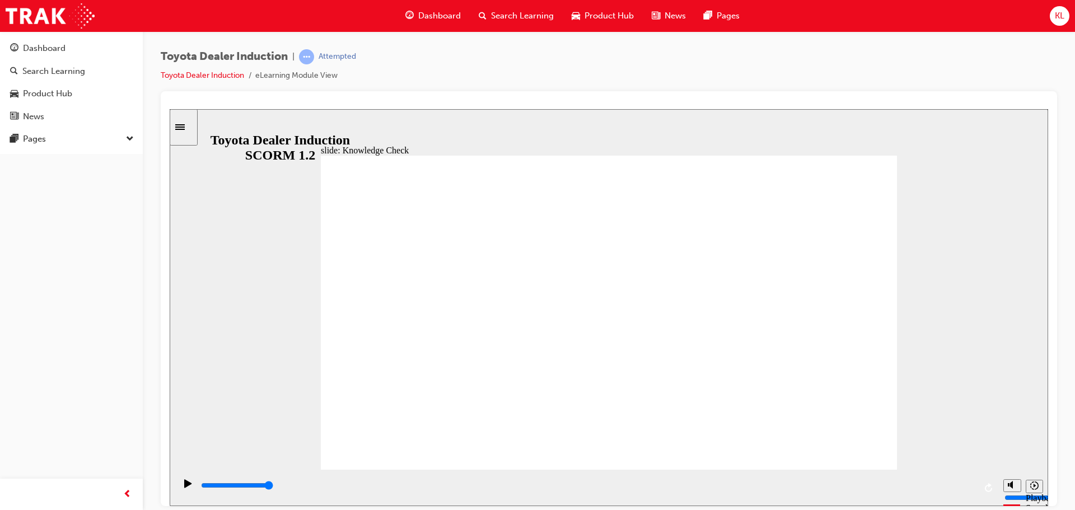
type input "FR"
type input "FRE"
type input "FREE"
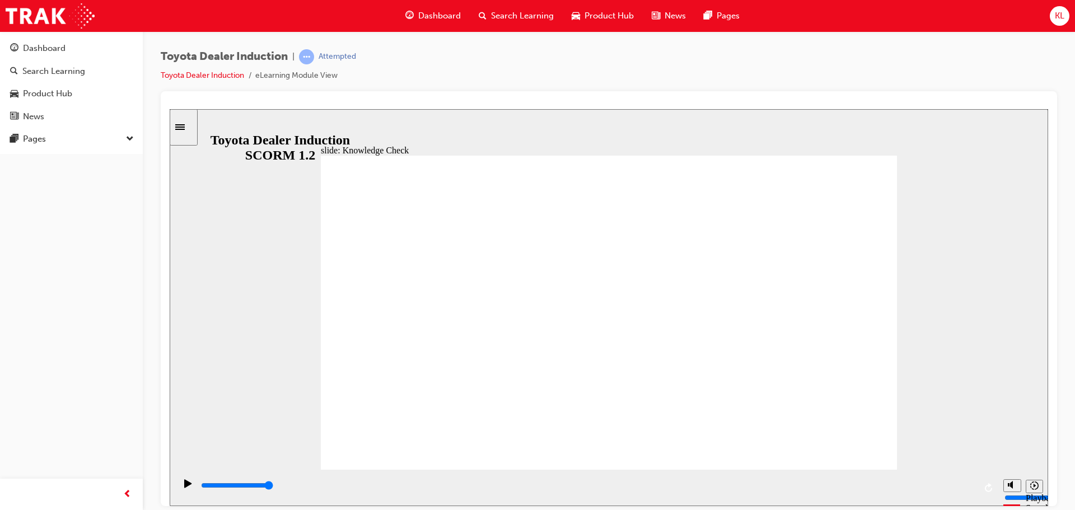
type input "FREE"
click at [922, 485] on div "playback controls" at bounding box center [587, 485] width 775 height 12
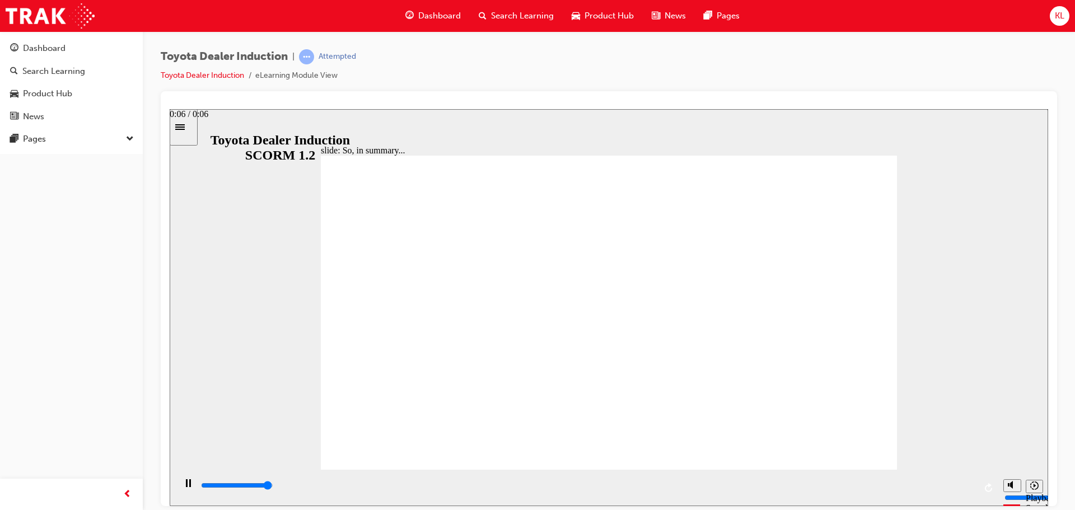
type input "6500"
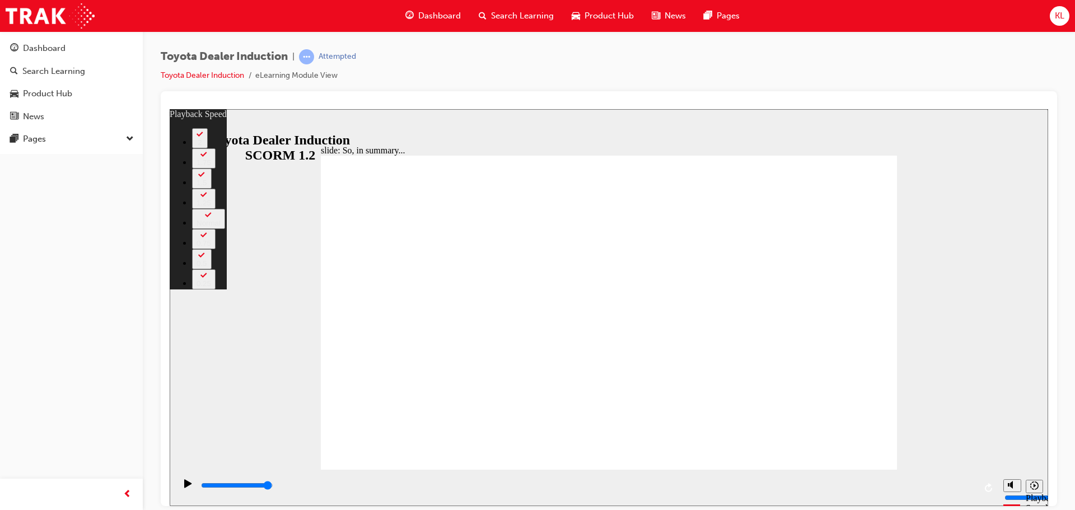
type input "128"
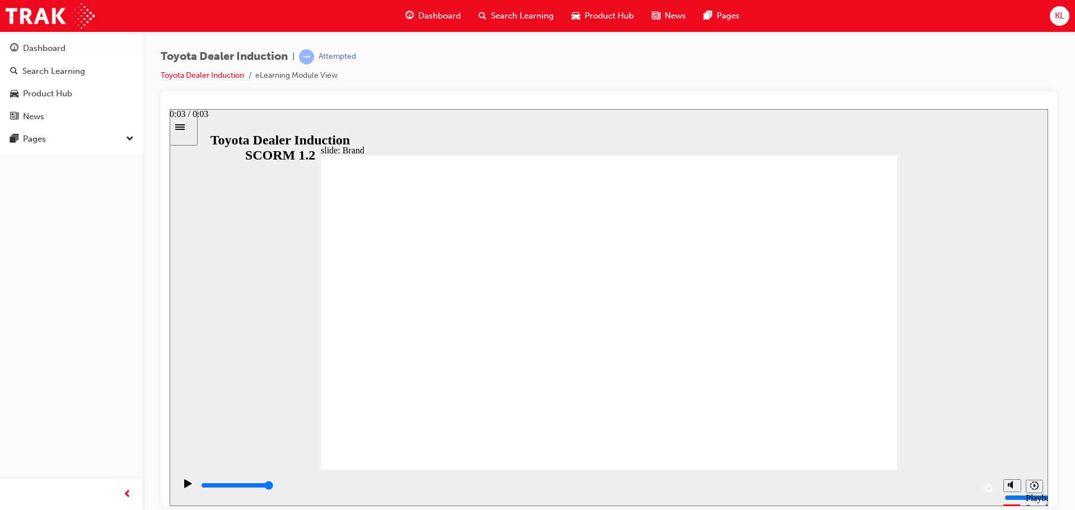
click at [273, 487] on input "slide progress" at bounding box center [237, 484] width 72 height 9
click at [273, 486] on input "slide progress" at bounding box center [237, 484] width 72 height 9
drag, startPoint x: 810, startPoint y: 161, endPoint x: 836, endPoint y: 161, distance: 26.3
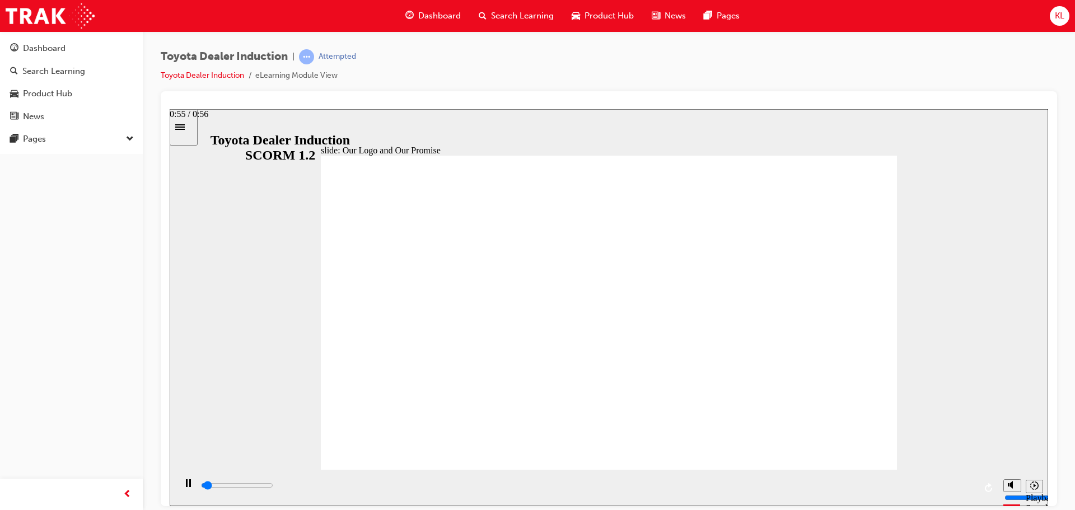
click at [965, 489] on div "playback controls" at bounding box center [587, 485] width 775 height 12
drag, startPoint x: 624, startPoint y: 235, endPoint x: 737, endPoint y: 310, distance: 135.4
click at [273, 488] on input "slide progress" at bounding box center [237, 484] width 72 height 9
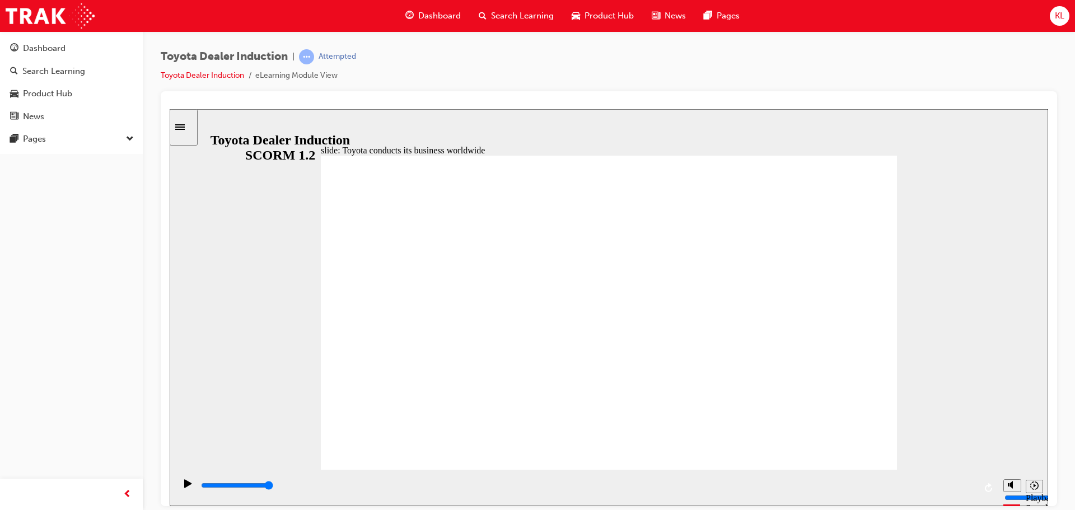
click at [969, 490] on div "playback controls" at bounding box center [587, 485] width 775 height 12
type input "8400"
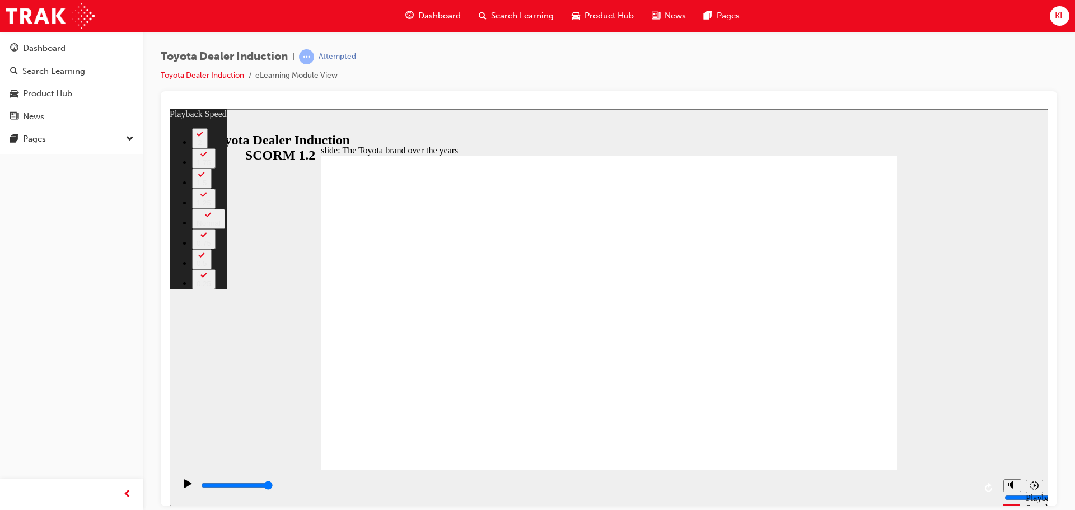
type input "165"
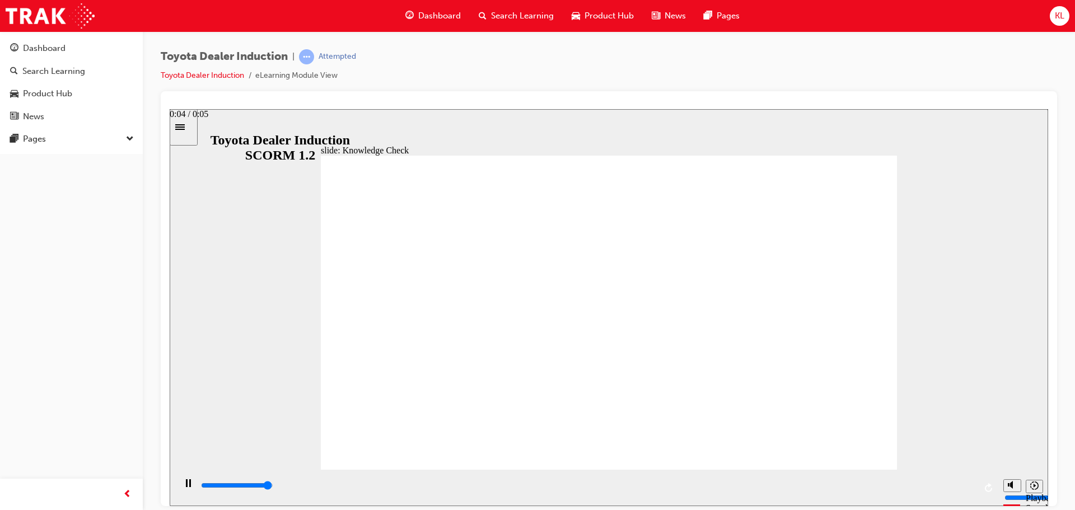
click at [273, 486] on input "slide progress" at bounding box center [237, 484] width 72 height 9
type input "5000"
radio input "true"
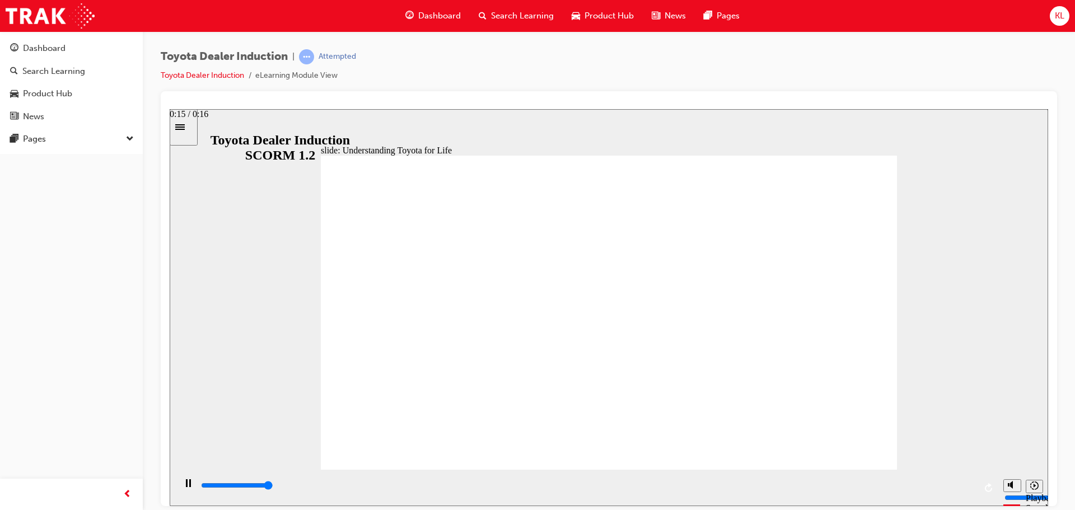
click at [970, 483] on div "playback controls" at bounding box center [587, 485] width 775 height 12
click at [273, 486] on input "slide progress" at bounding box center [237, 484] width 72 height 9
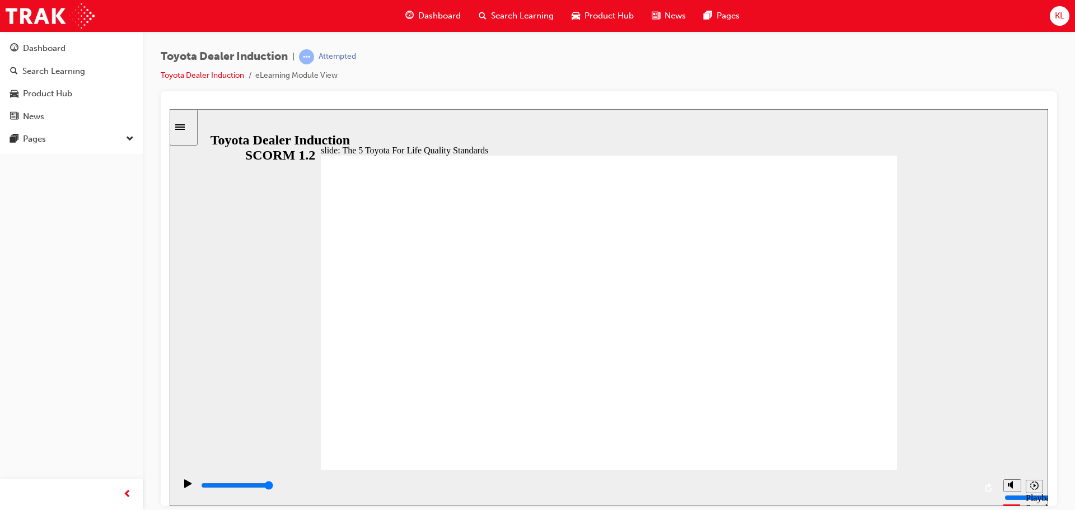
drag, startPoint x: 593, startPoint y: 433, endPoint x: 631, endPoint y: 433, distance: 37.5
drag, startPoint x: 629, startPoint y: 437, endPoint x: 622, endPoint y: 439, distance: 7.1
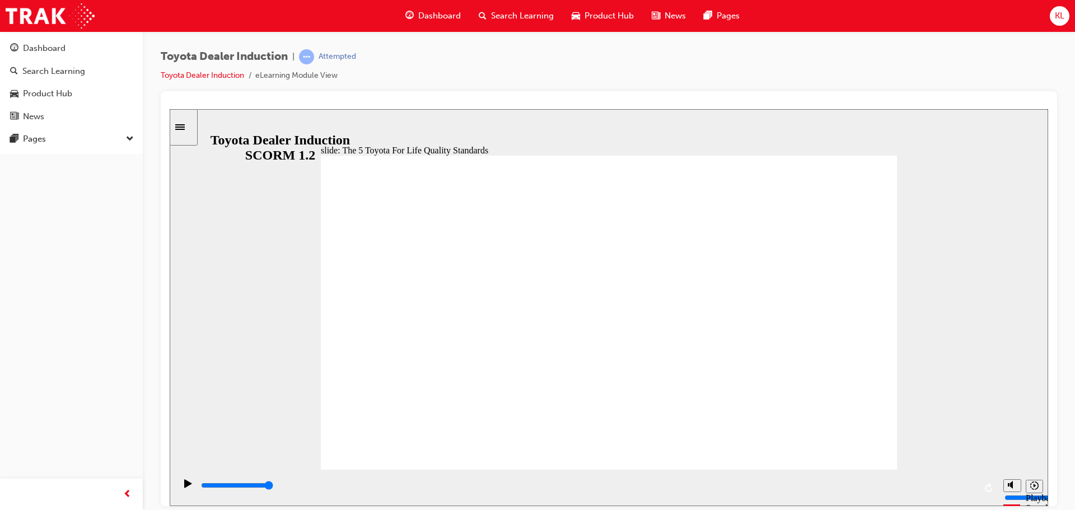
click at [968, 485] on div "playback controls" at bounding box center [587, 485] width 775 height 12
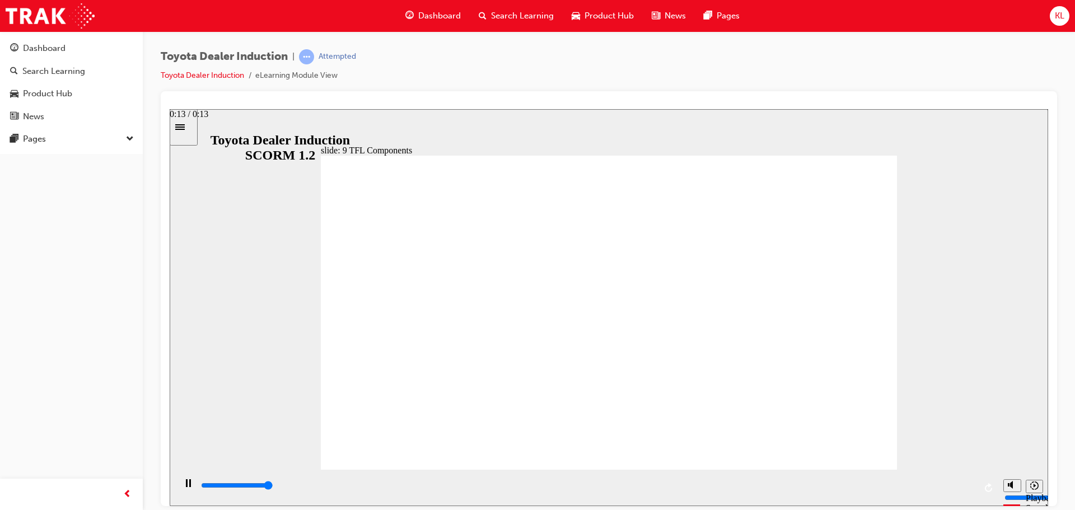
type input "13500"
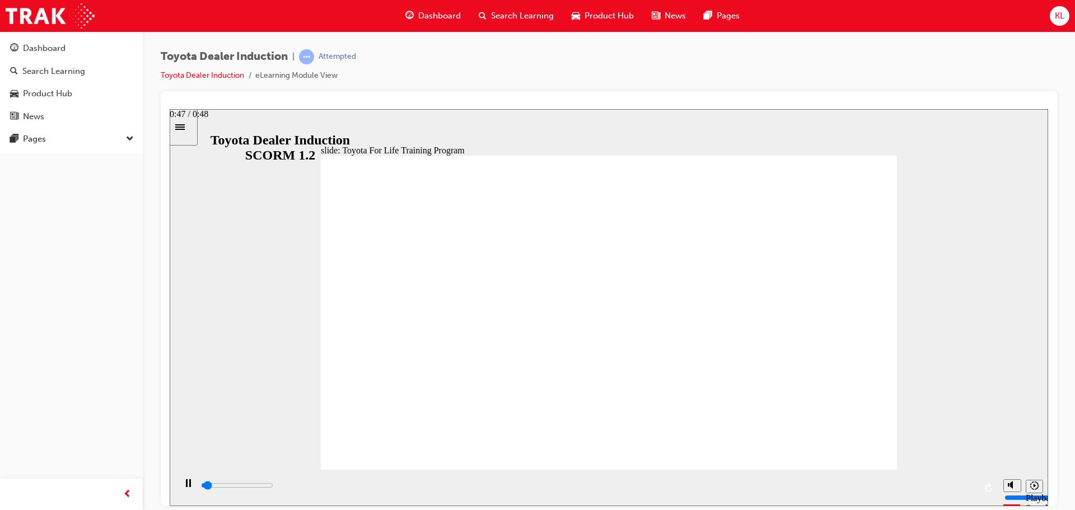
click at [969, 489] on div "playback controls" at bounding box center [587, 485] width 775 height 12
click at [273, 487] on input "slide progress" at bounding box center [237, 484] width 72 height 9
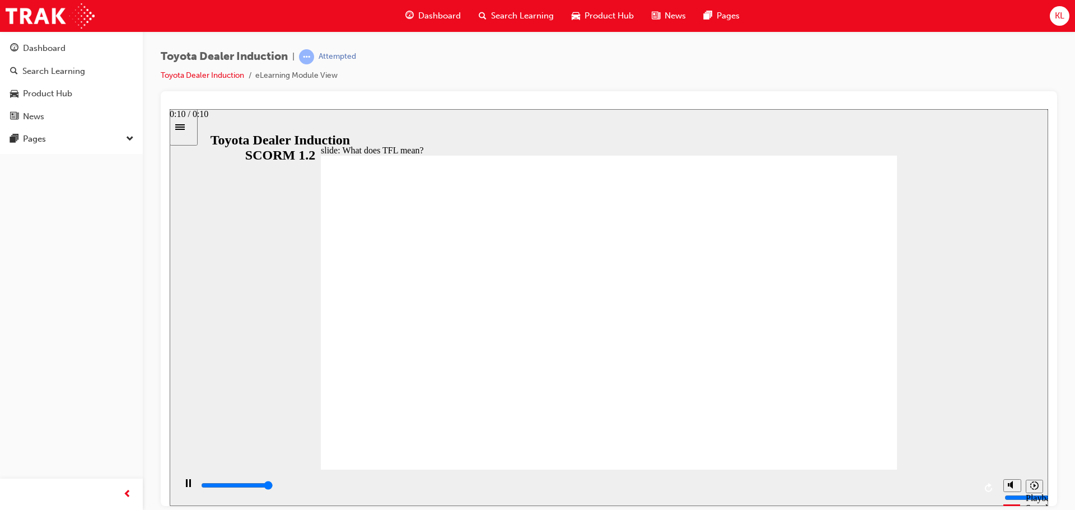
type input "10800"
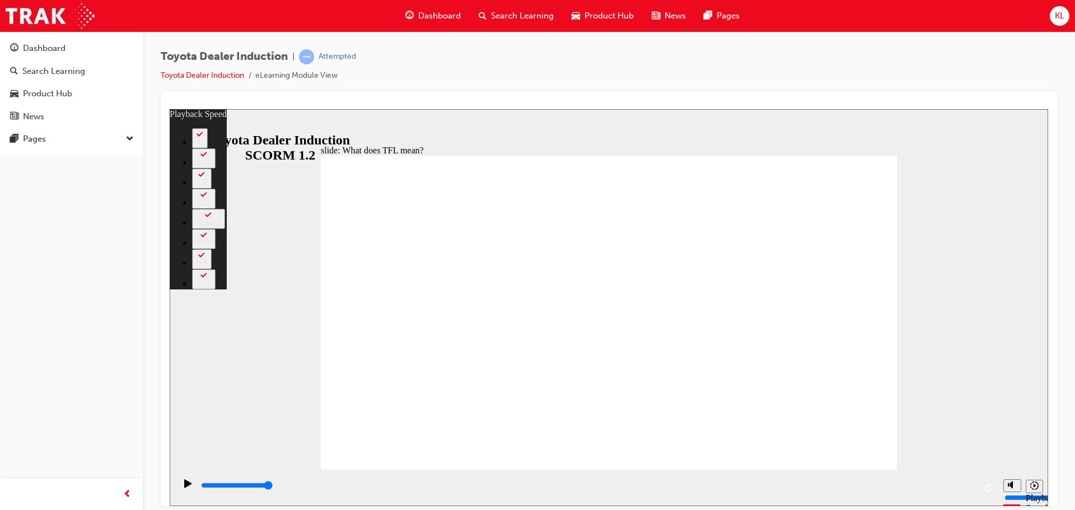
type input "139"
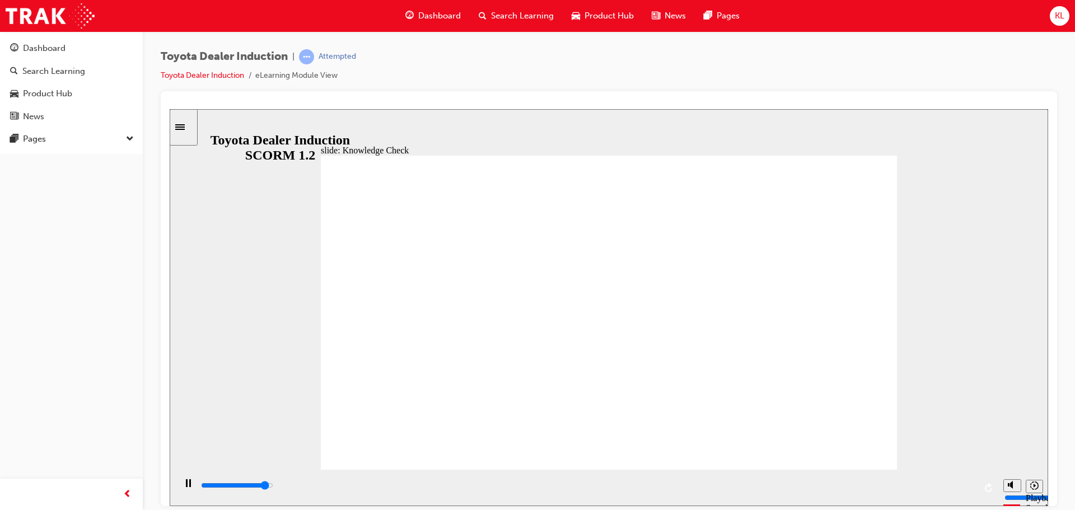
type input "4700"
radio input "true"
drag, startPoint x: 645, startPoint y: 360, endPoint x: 850, endPoint y: 429, distance: 215.6
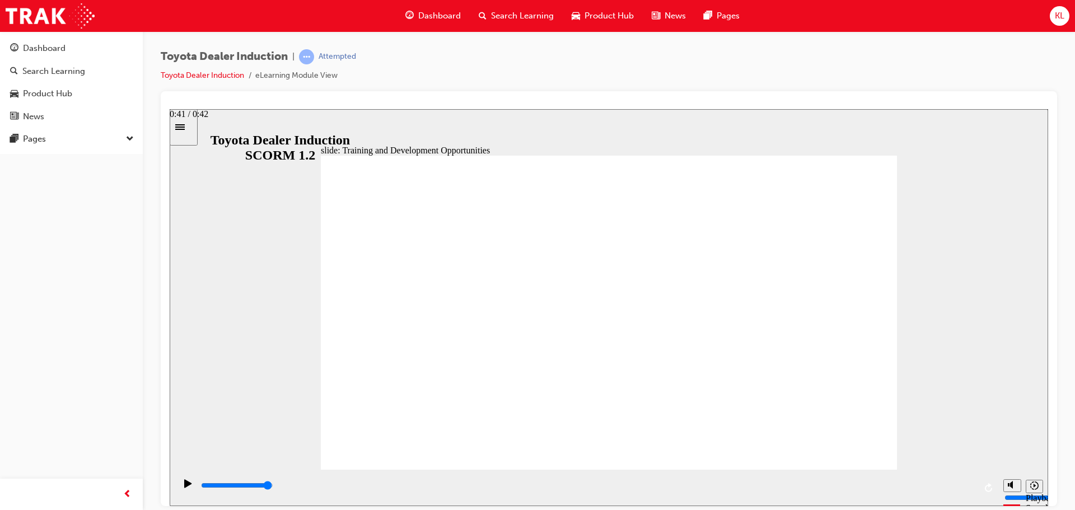
click at [273, 488] on input "slide progress" at bounding box center [237, 484] width 72 height 9
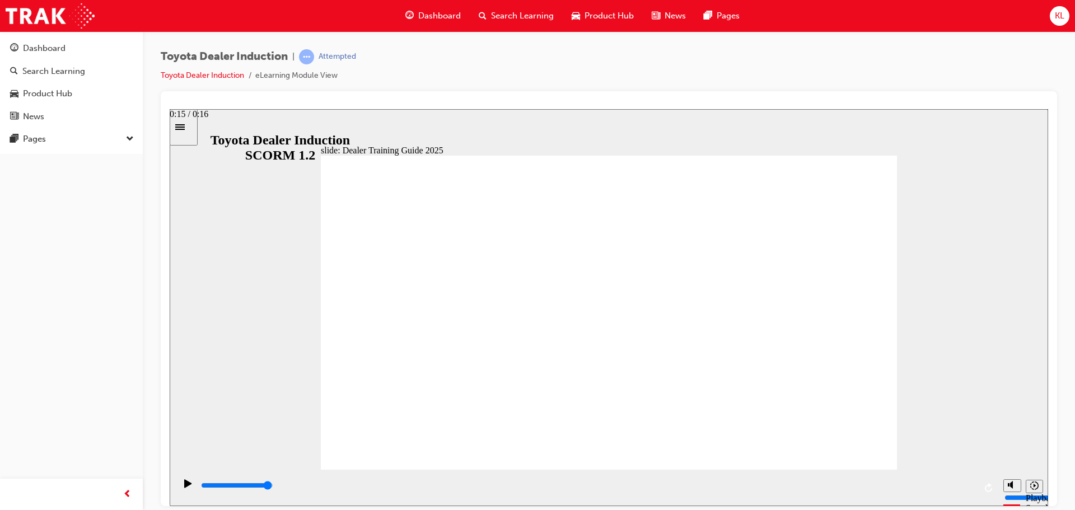
click at [273, 486] on input "slide progress" at bounding box center [237, 484] width 72 height 9
click at [959, 481] on div "playback controls" at bounding box center [587, 487] width 775 height 17
click at [969, 482] on div "playback controls" at bounding box center [587, 485] width 775 height 12
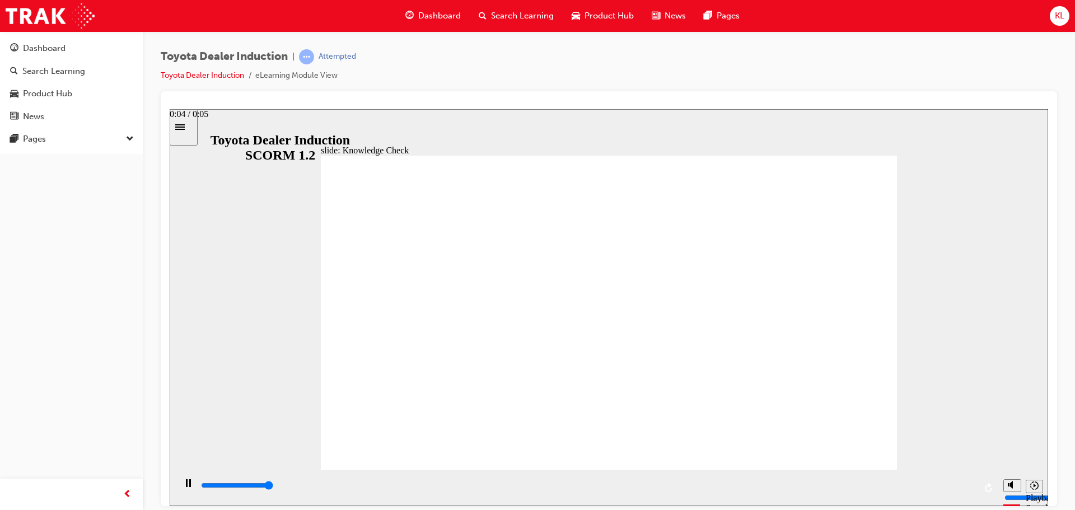
type input "5000"
radio input "true"
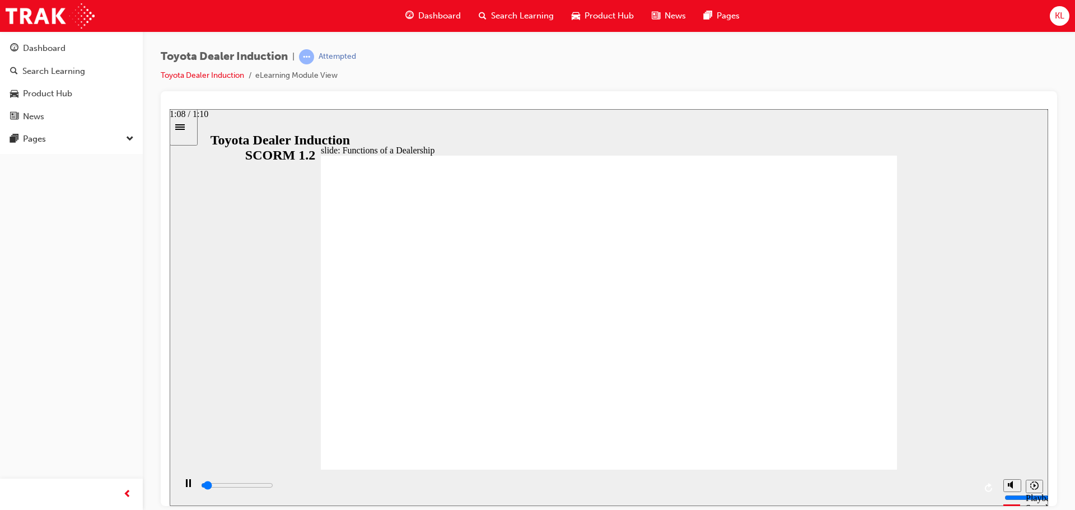
click at [273, 486] on input "slide progress" at bounding box center [237, 484] width 72 height 9
click at [964, 485] on div "playback controls" at bounding box center [587, 485] width 775 height 12
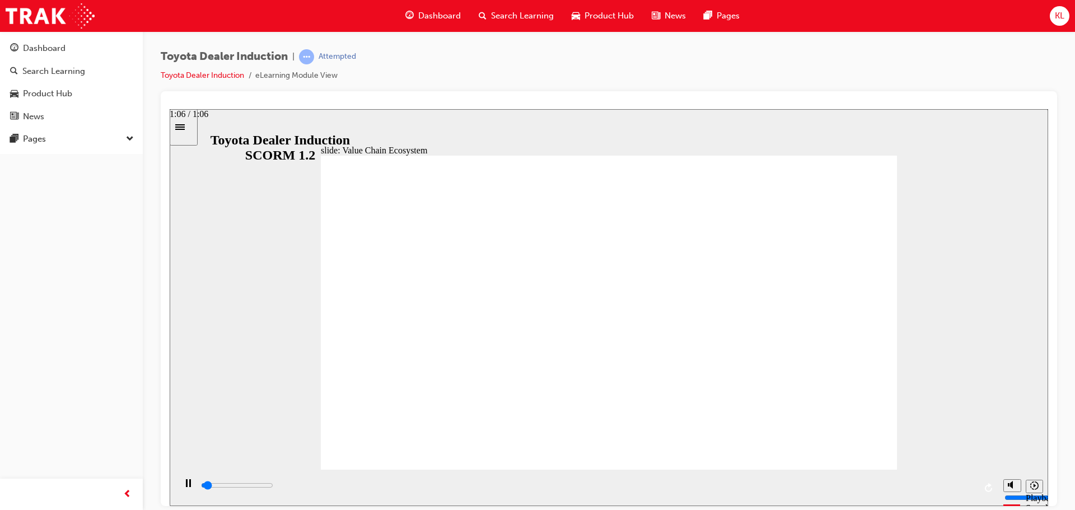
click at [968, 481] on div "playback controls" at bounding box center [587, 487] width 775 height 17
click at [966, 489] on div "playback controls" at bounding box center [587, 485] width 775 height 12
type input "11300"
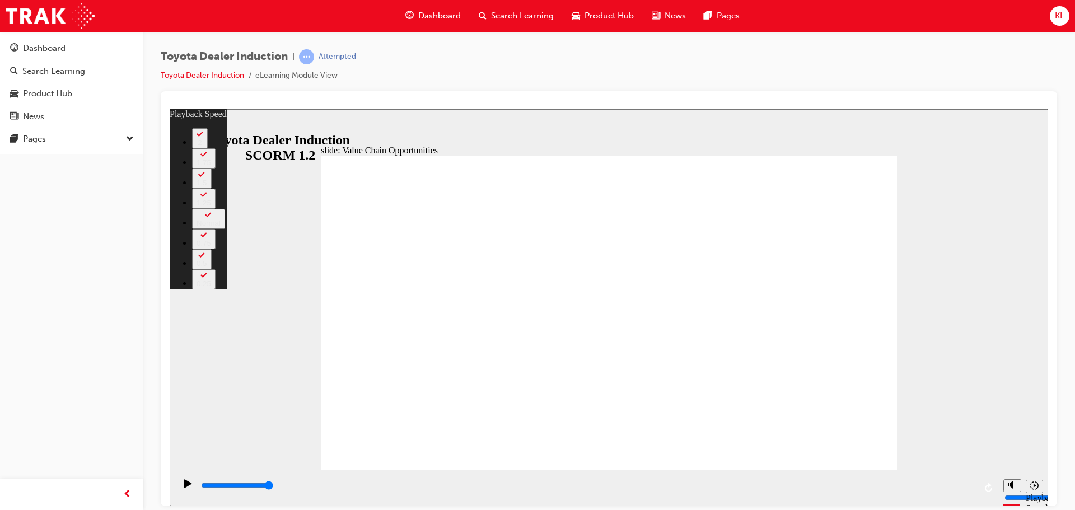
type input "64"
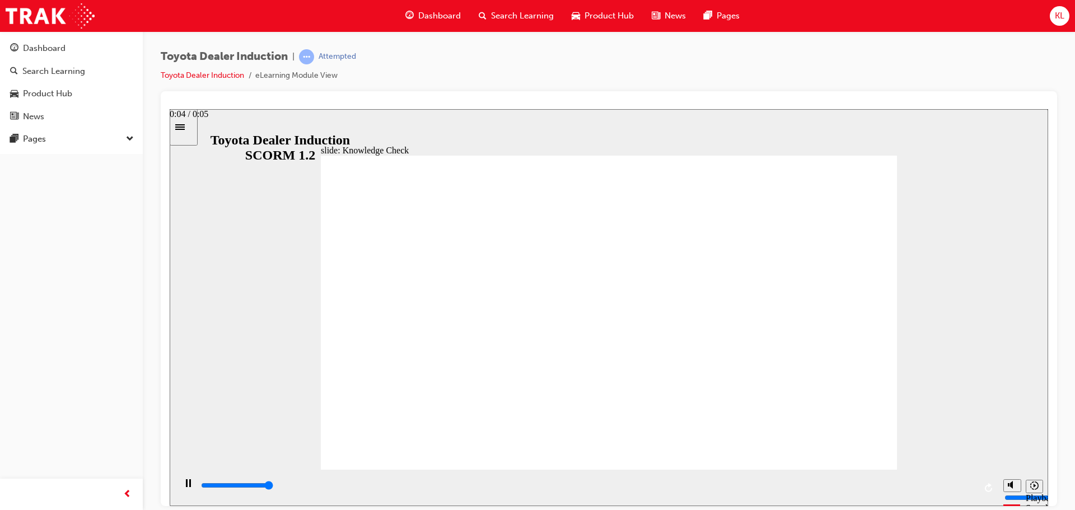
click at [969, 491] on div "playback controls" at bounding box center [587, 485] width 775 height 12
type input "5000"
radio input "false"
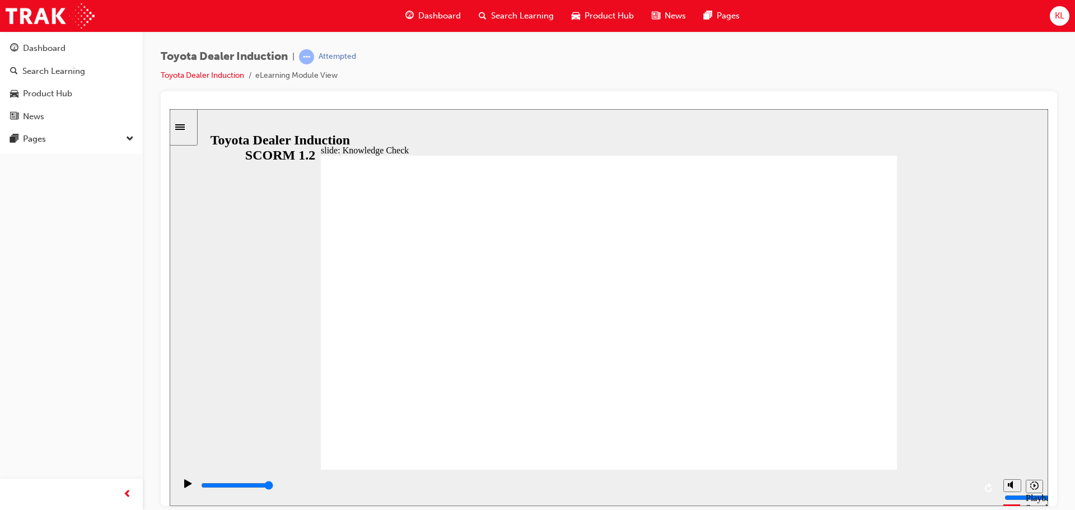
radio input "true"
drag, startPoint x: 849, startPoint y: 158, endPoint x: 521, endPoint y: 257, distance: 341.9
radio input "true"
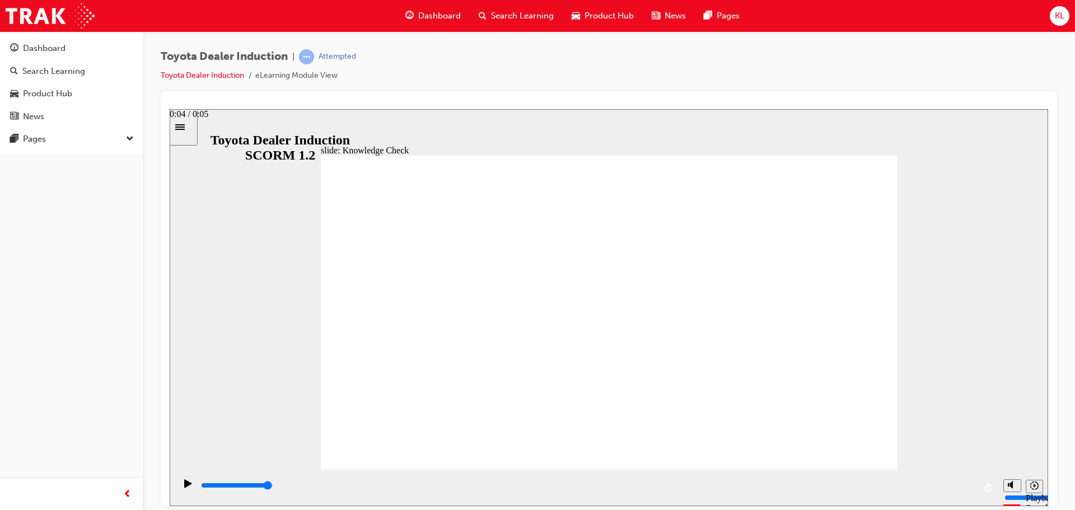
click at [965, 482] on div "playback controls" at bounding box center [587, 485] width 775 height 12
type input "5000"
radio input "true"
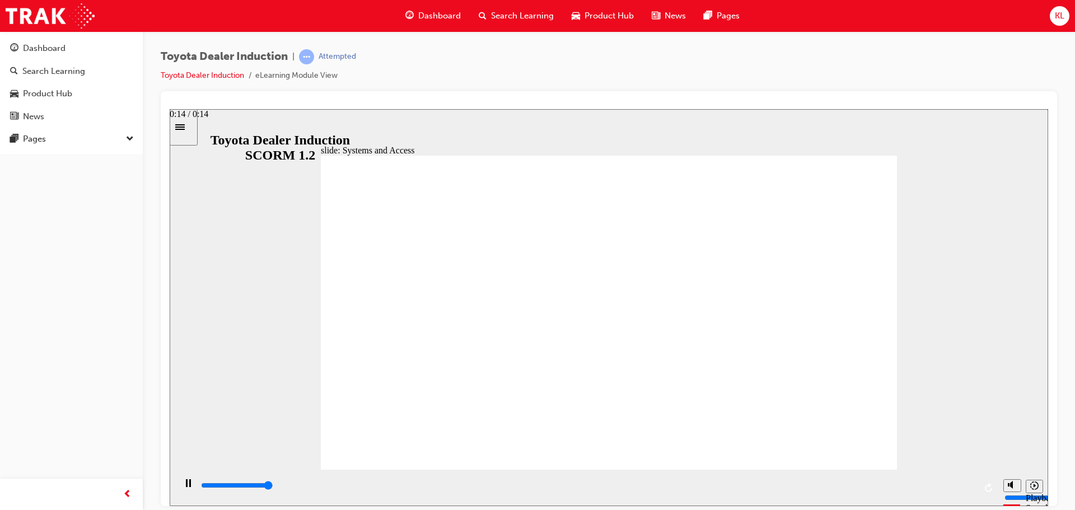
click at [273, 487] on input "slide progress" at bounding box center [237, 484] width 72 height 9
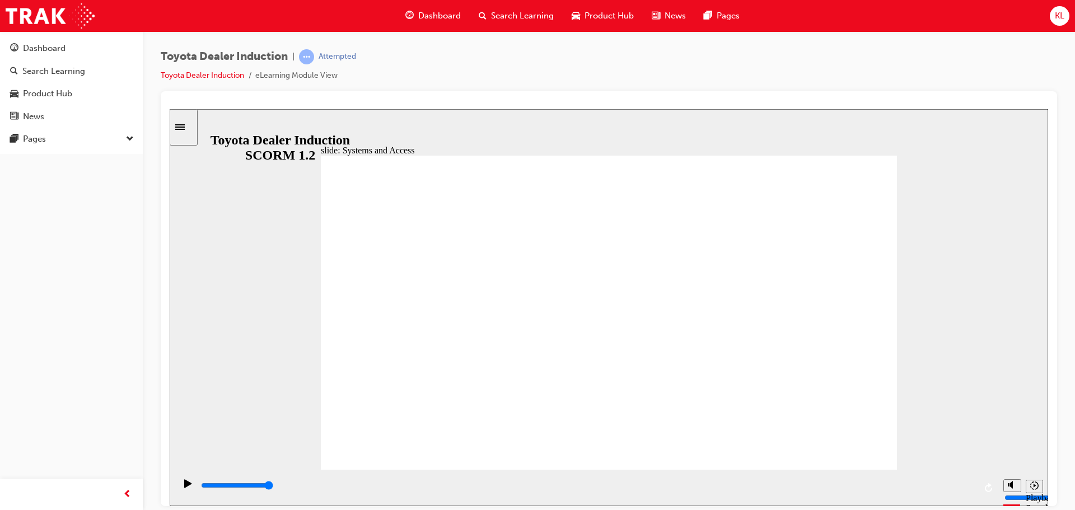
click at [966, 488] on div "playback controls" at bounding box center [587, 485] width 775 height 12
click at [965, 483] on div "playback controls" at bounding box center [587, 485] width 775 height 12
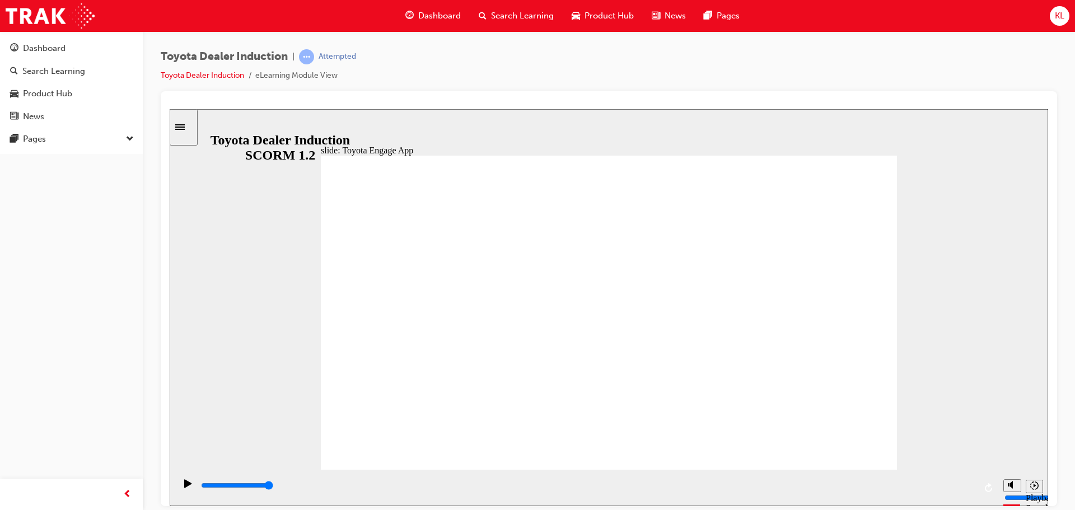
click at [969, 489] on div "playback controls" at bounding box center [587, 485] width 775 height 12
click at [273, 486] on input "slide progress" at bounding box center [237, 484] width 72 height 9
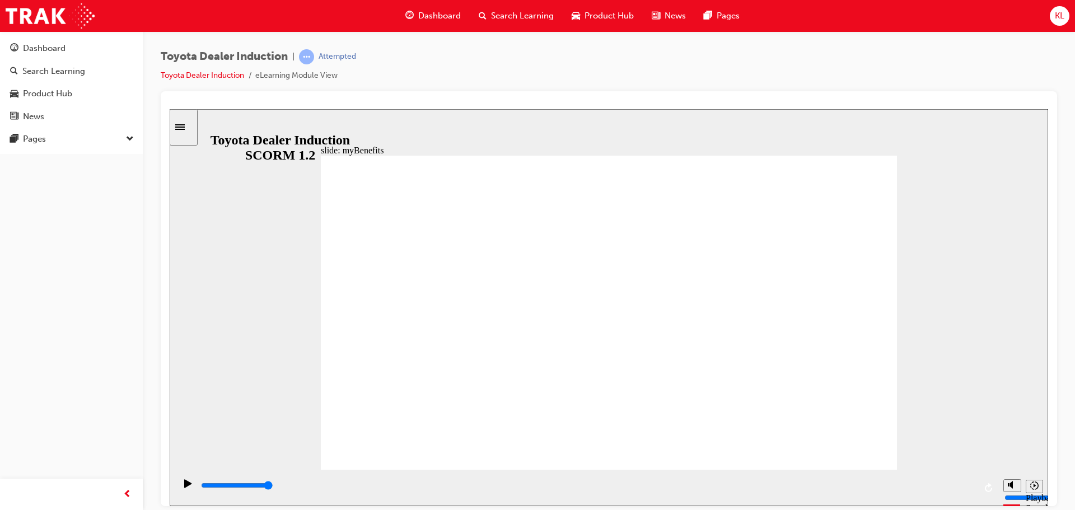
click at [273, 486] on input "slide progress" at bounding box center [237, 484] width 72 height 9
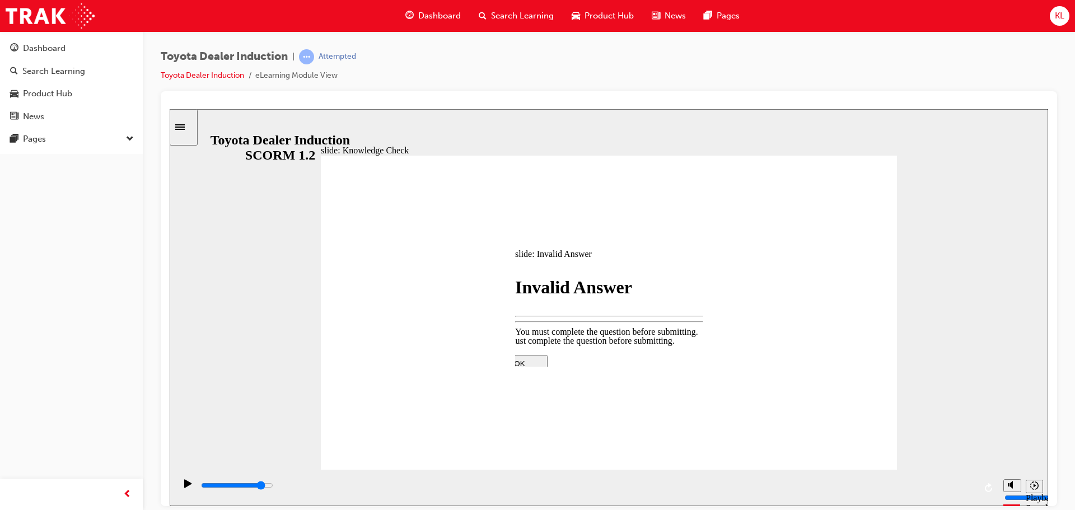
type input "4400"
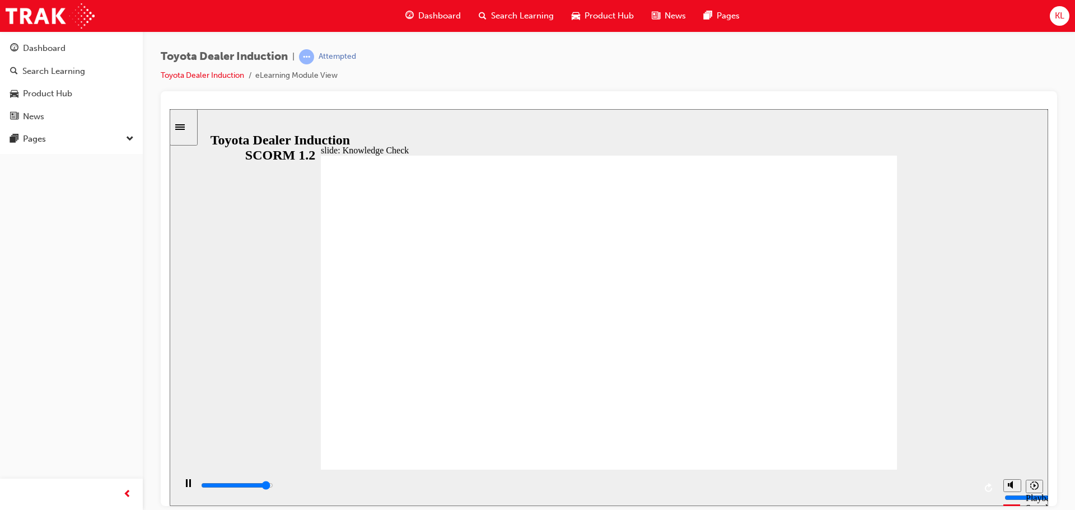
type input "5000"
type input "."
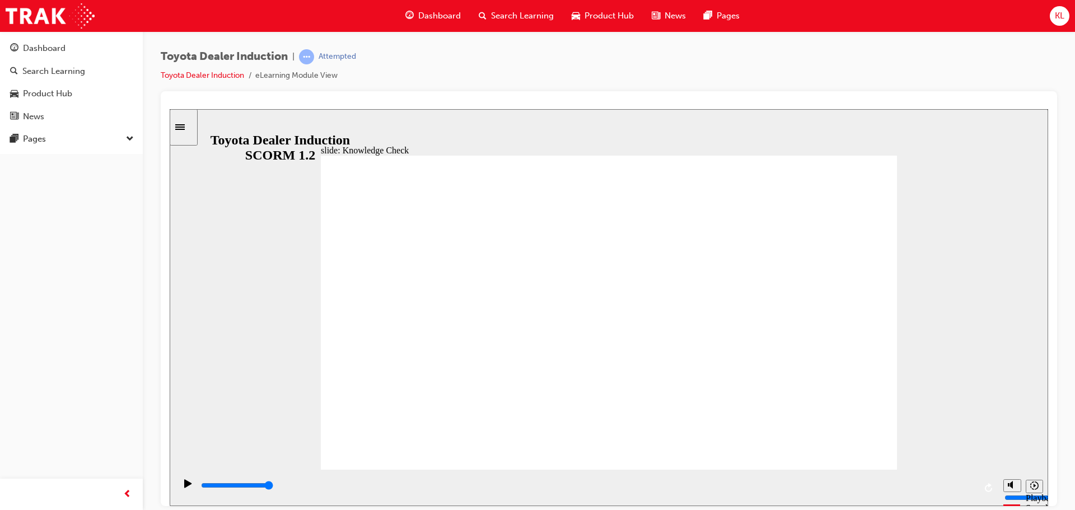
type input "."
click at [273, 486] on input "slide progress" at bounding box center [237, 484] width 72 height 9
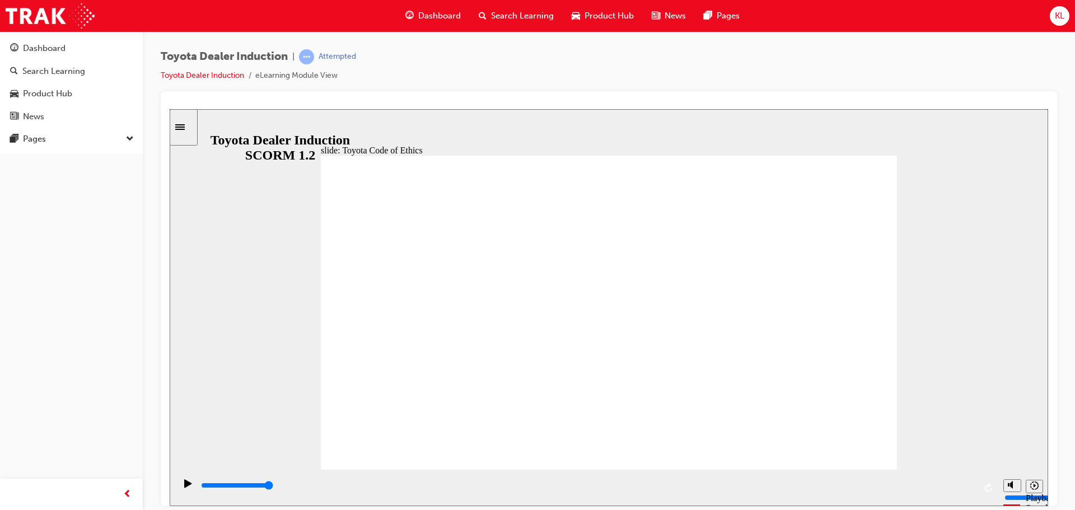
click at [972, 485] on div "playback controls" at bounding box center [587, 485] width 775 height 12
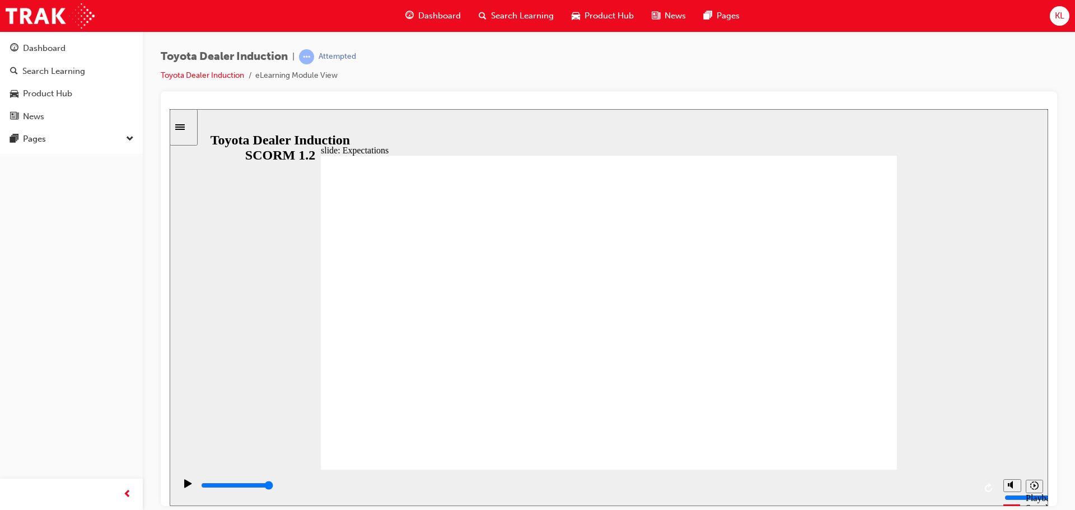
drag, startPoint x: 559, startPoint y: 234, endPoint x: 559, endPoint y: 277, distance: 43.1
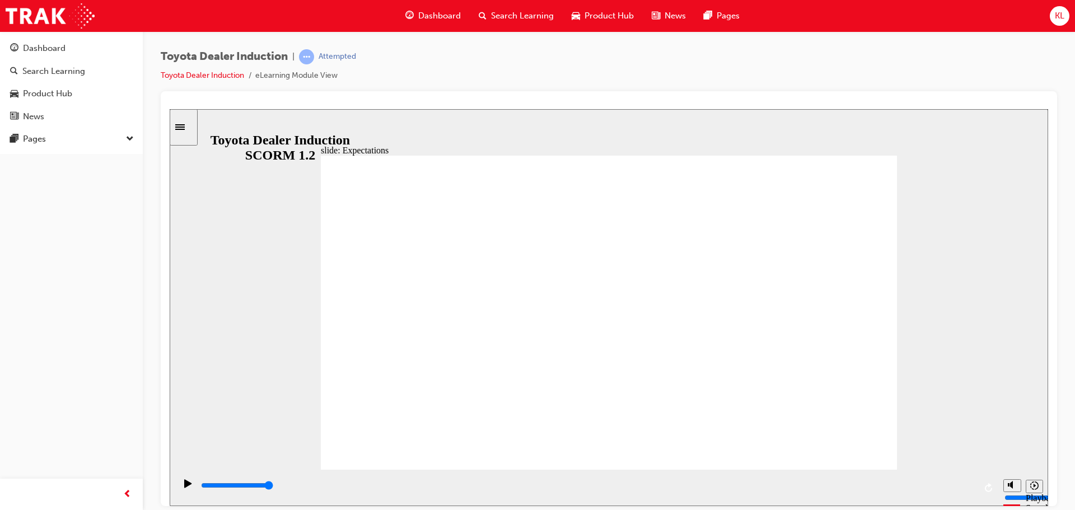
drag, startPoint x: 583, startPoint y: 280, endPoint x: 615, endPoint y: 282, distance: 31.4
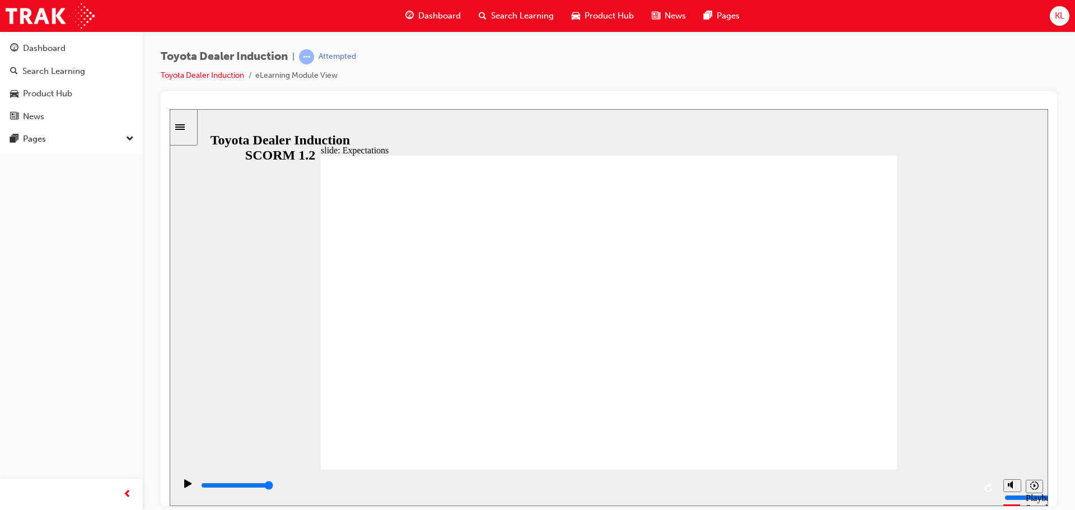
drag, startPoint x: 477, startPoint y: 413, endPoint x: 494, endPoint y: 428, distance: 22.2
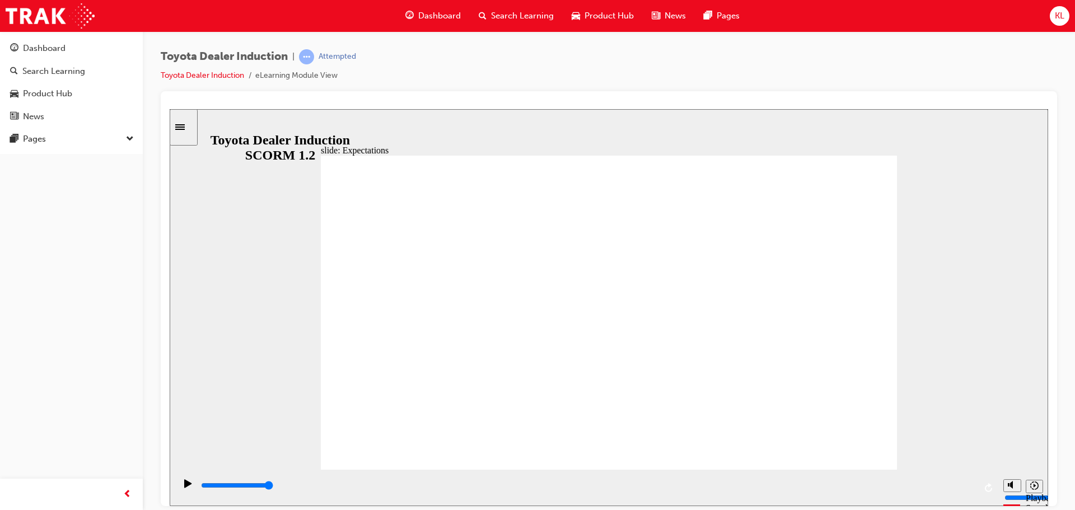
click at [971, 484] on div "playback controls" at bounding box center [587, 485] width 775 height 12
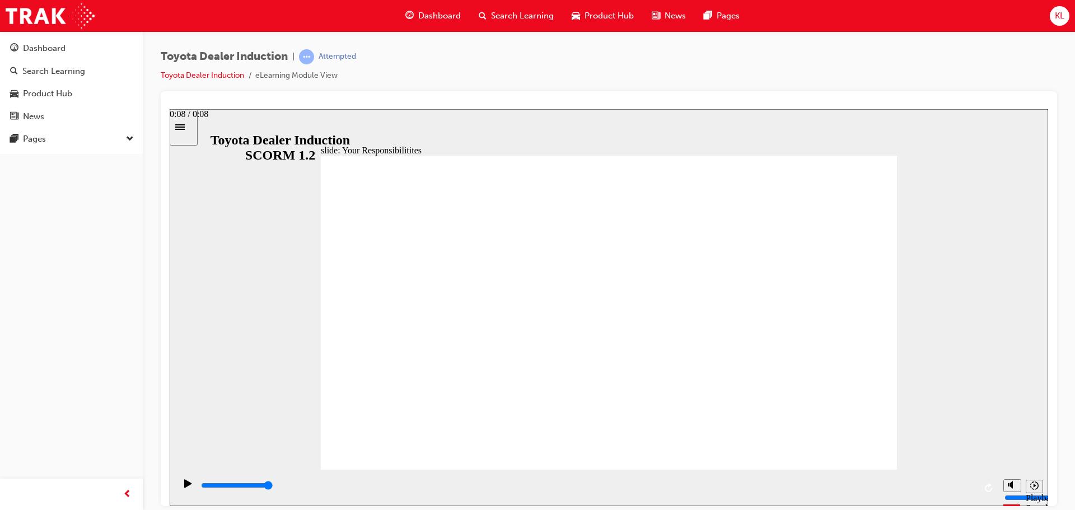
click at [273, 486] on input "slide progress" at bounding box center [237, 484] width 72 height 9
type input "8400"
checkbox input "true"
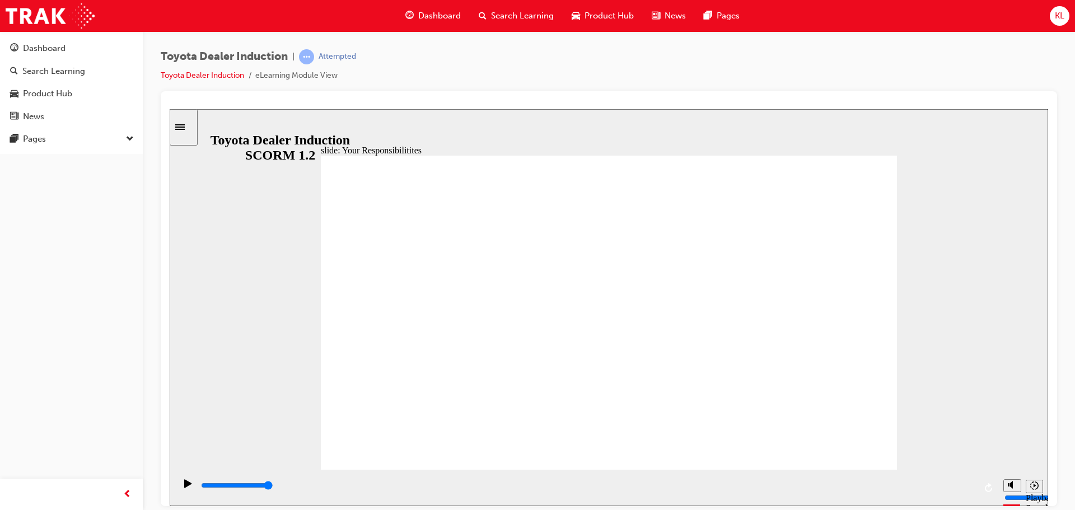
checkbox input "true"
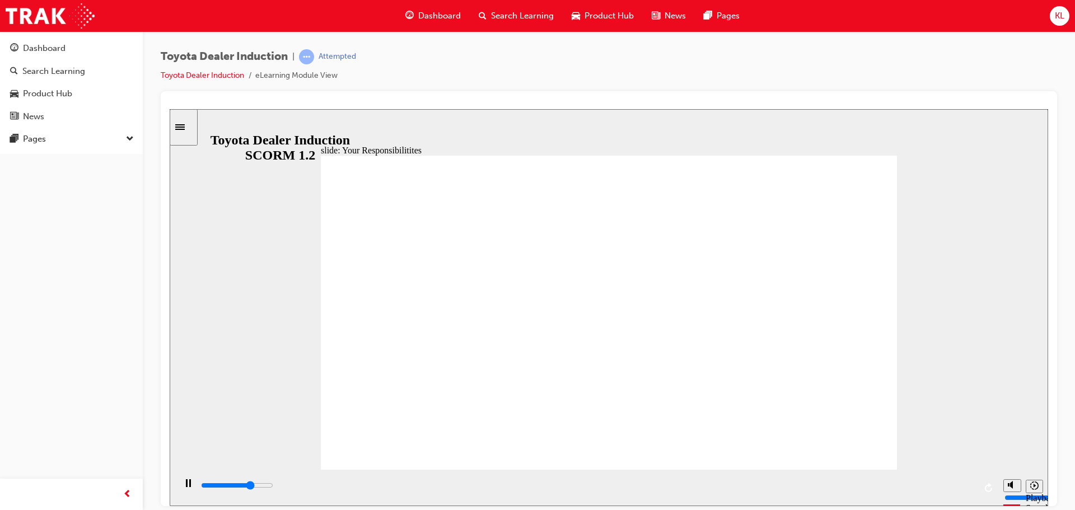
click at [959, 484] on div "playback controls" at bounding box center [587, 485] width 775 height 12
click at [273, 486] on input "slide progress" at bounding box center [237, 484] width 72 height 9
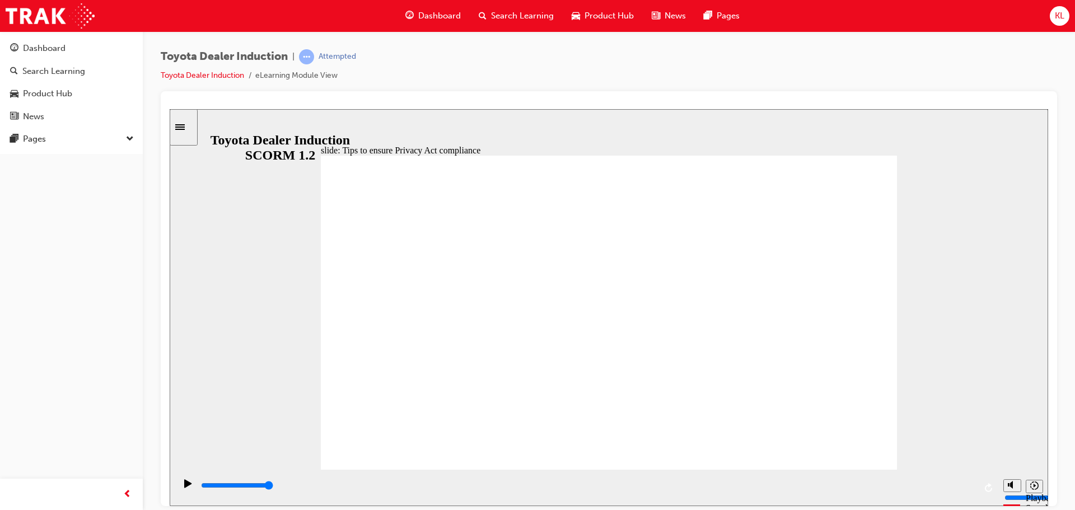
drag, startPoint x: 588, startPoint y: 228, endPoint x: 598, endPoint y: 260, distance: 33.5
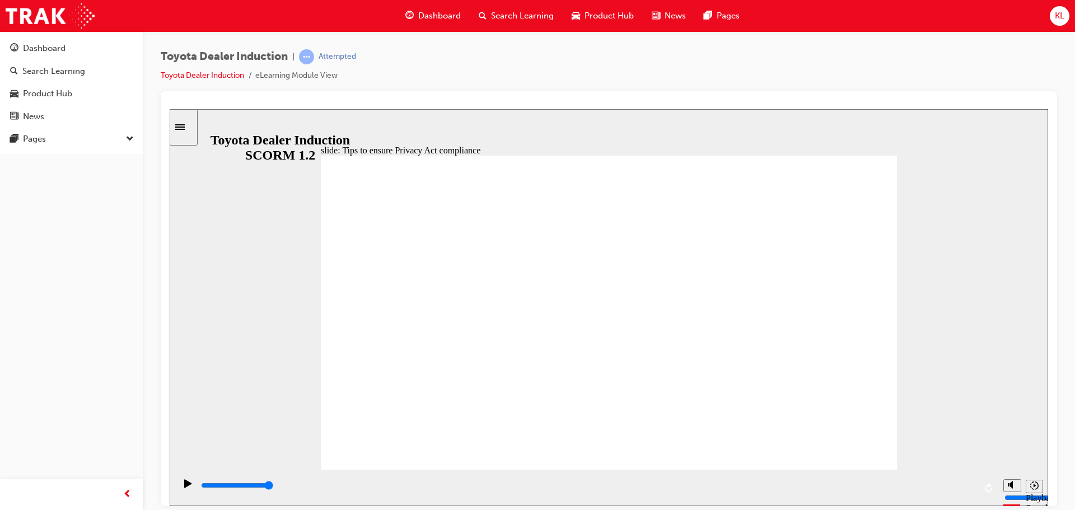
drag, startPoint x: 616, startPoint y: 365, endPoint x: 623, endPoint y: 393, distance: 28.8
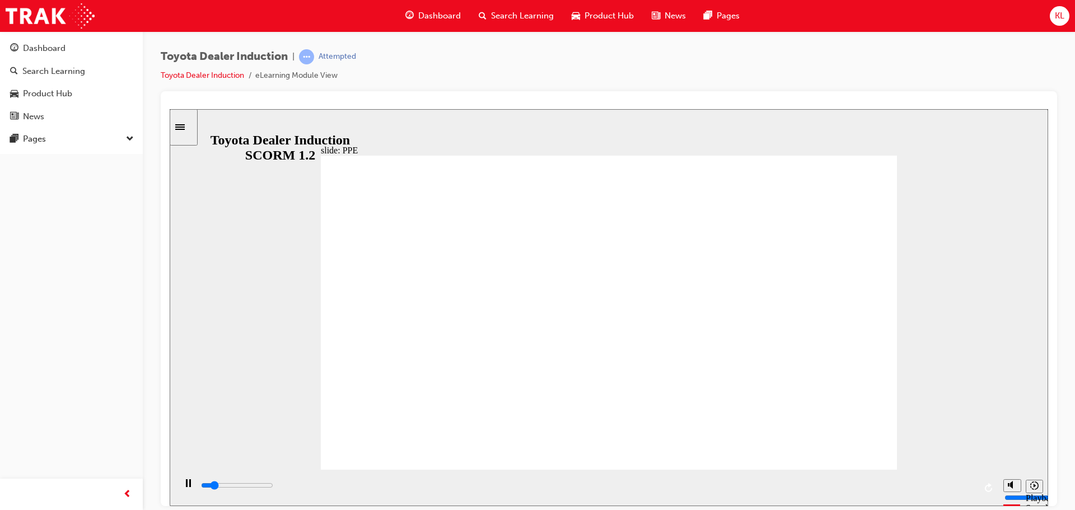
click at [967, 482] on div "playback controls" at bounding box center [587, 485] width 775 height 12
click at [967, 488] on div "playback controls" at bounding box center [587, 485] width 775 height 12
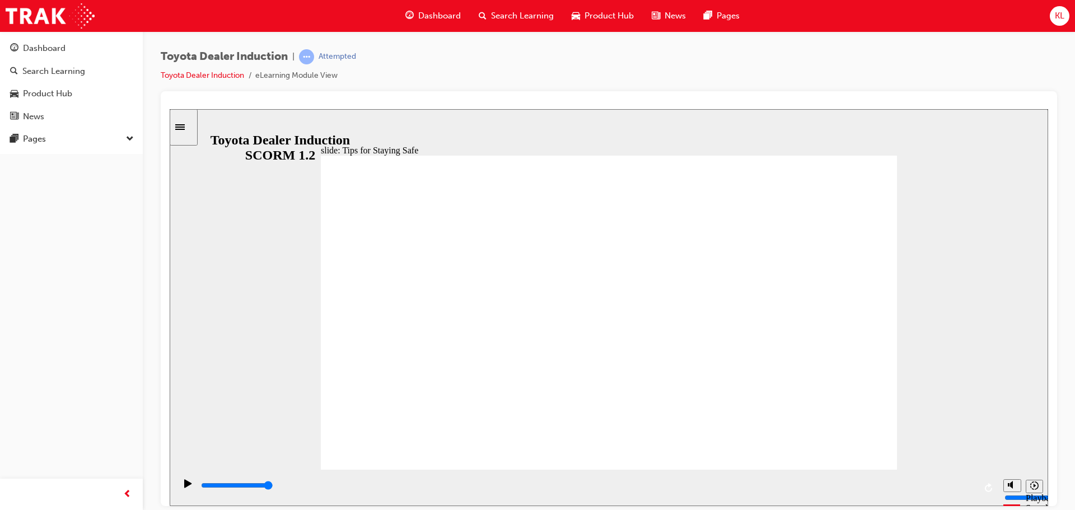
drag, startPoint x: 561, startPoint y: 359, endPoint x: 453, endPoint y: 359, distance: 107.5
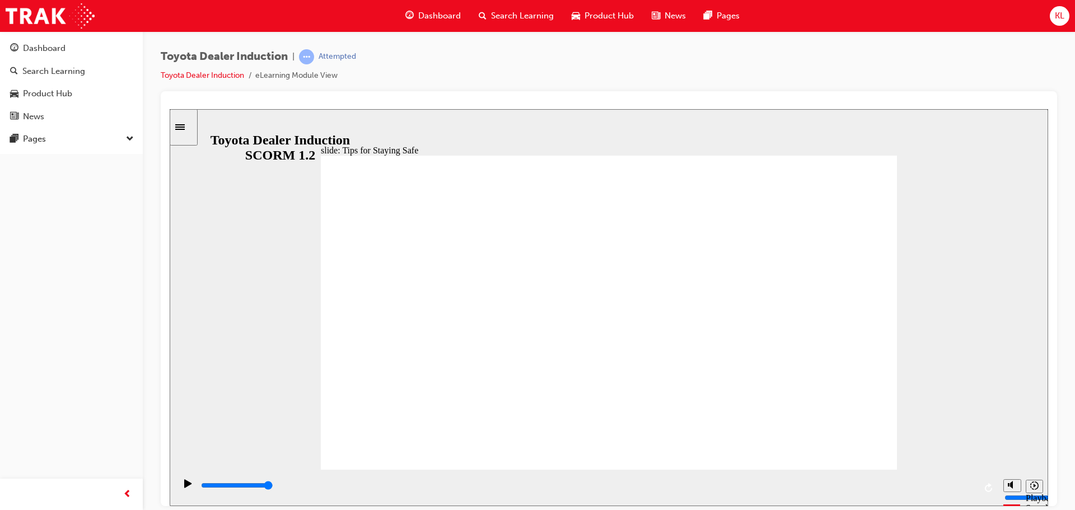
drag, startPoint x: 577, startPoint y: 343, endPoint x: 480, endPoint y: 343, distance: 96.8
type input "2300"
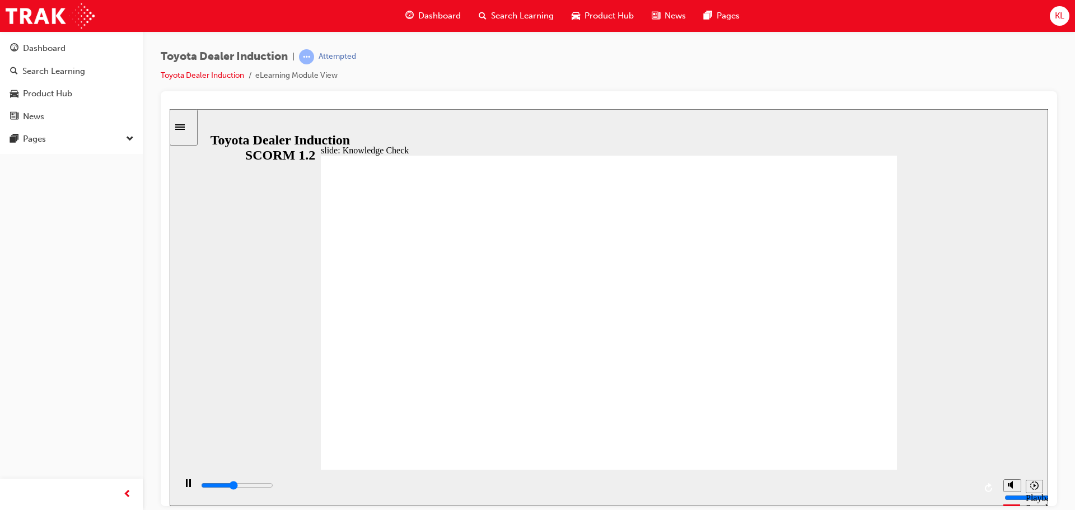
checkbox input "true"
type input "2800"
checkbox input "true"
type input "3300"
checkbox input "true"
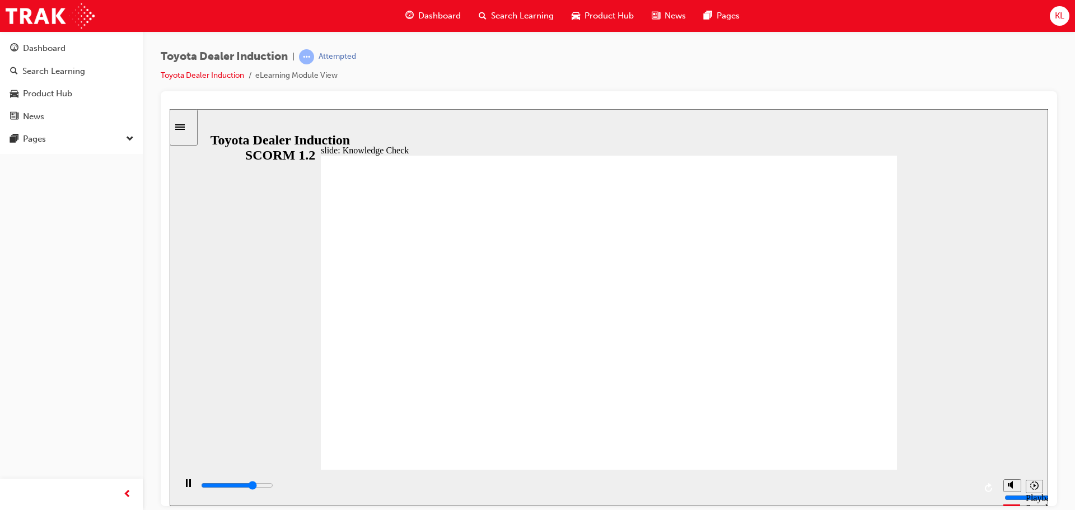
type input "3700"
checkbox input "true"
type input "4200"
checkbox input "true"
type input "4600"
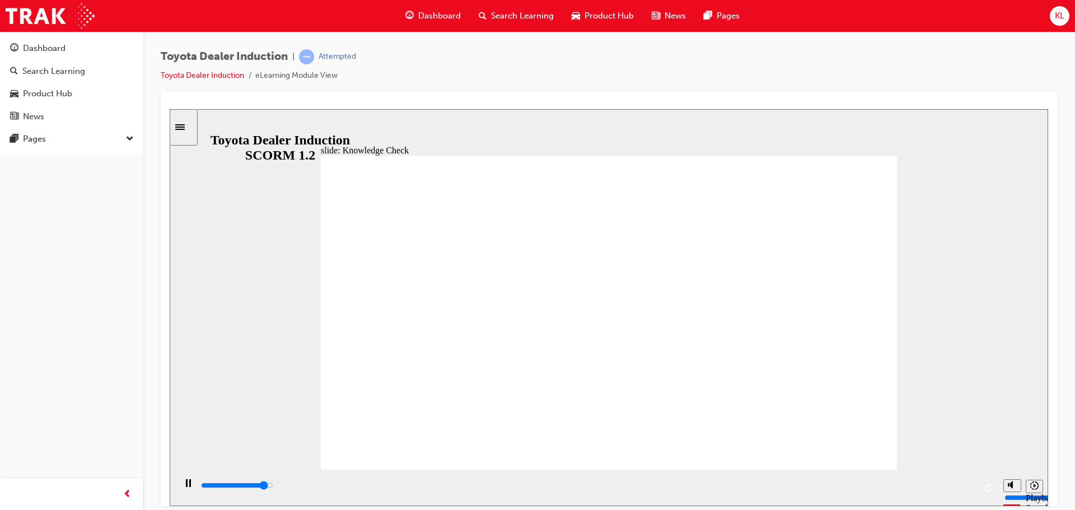
checkbox input "true"
type input "3300"
radio input "true"
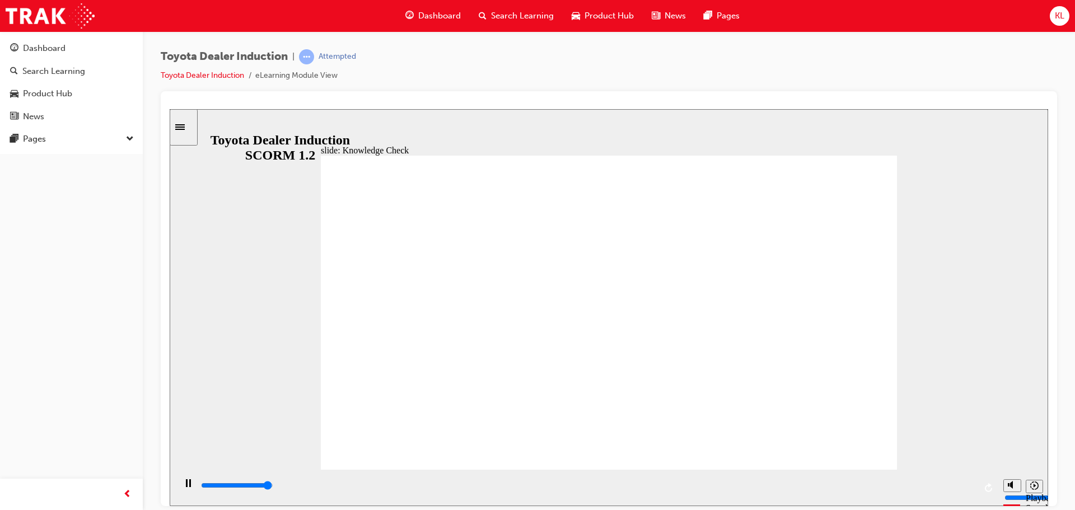
type input "5000"
checkbox input "true"
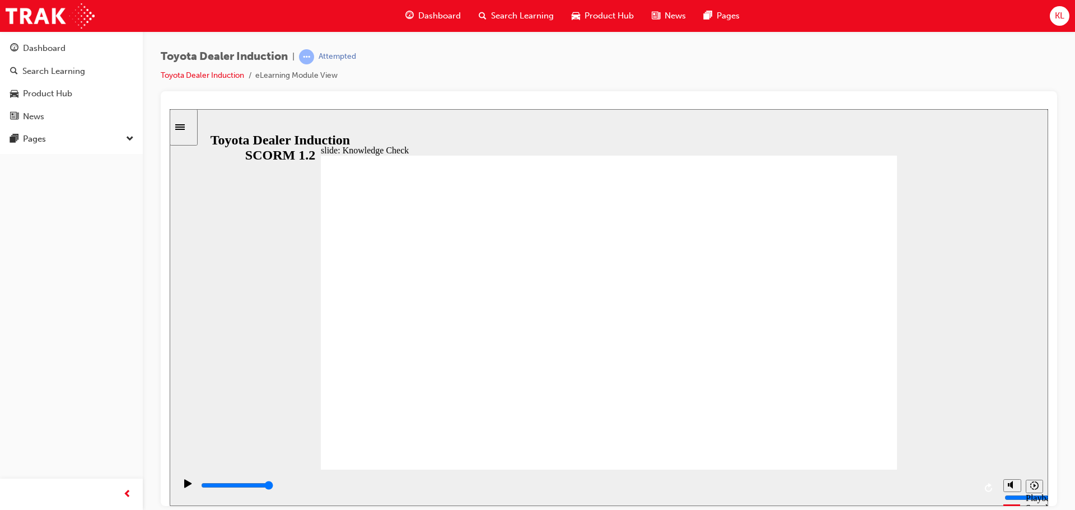
type input "4800"
checkbox input "true"
type input "5000"
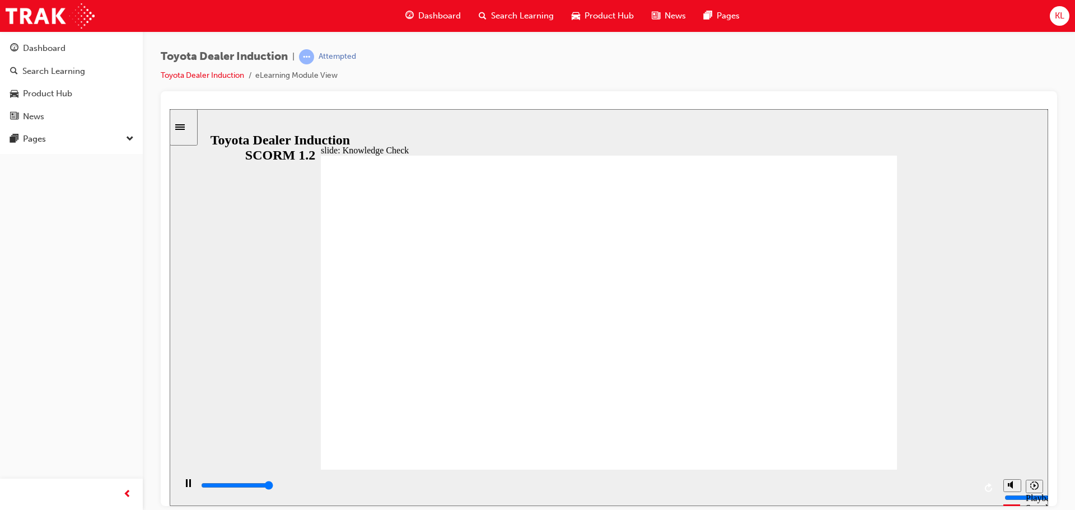
checkbox input "true"
drag, startPoint x: 551, startPoint y: 316, endPoint x: 557, endPoint y: 348, distance: 32.9
checkbox input "true"
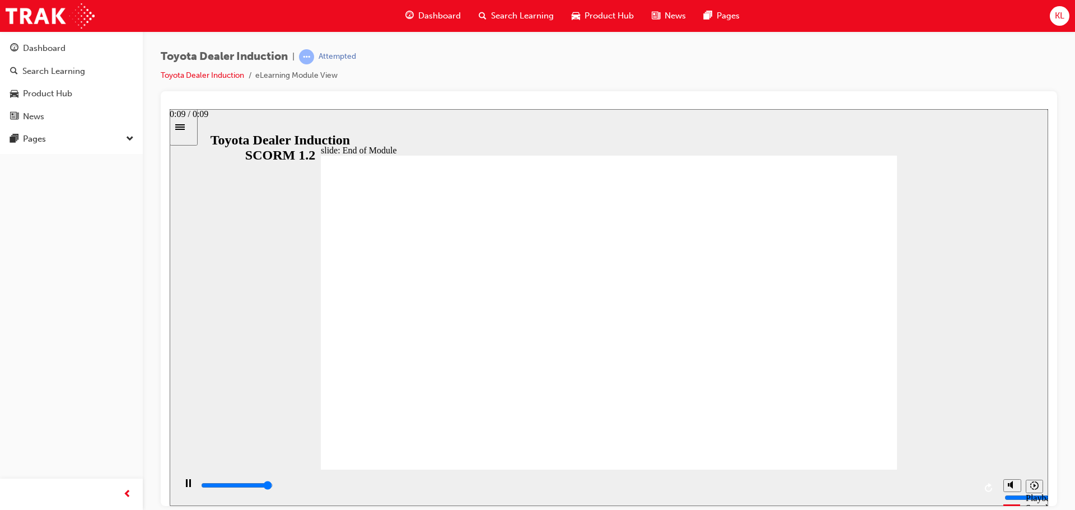
click at [966, 483] on div "playback controls" at bounding box center [587, 485] width 775 height 12
click at [273, 487] on input "slide progress" at bounding box center [237, 484] width 72 height 9
type input "9900"
click at [77, 68] on div "Search Learning" at bounding box center [53, 71] width 63 height 13
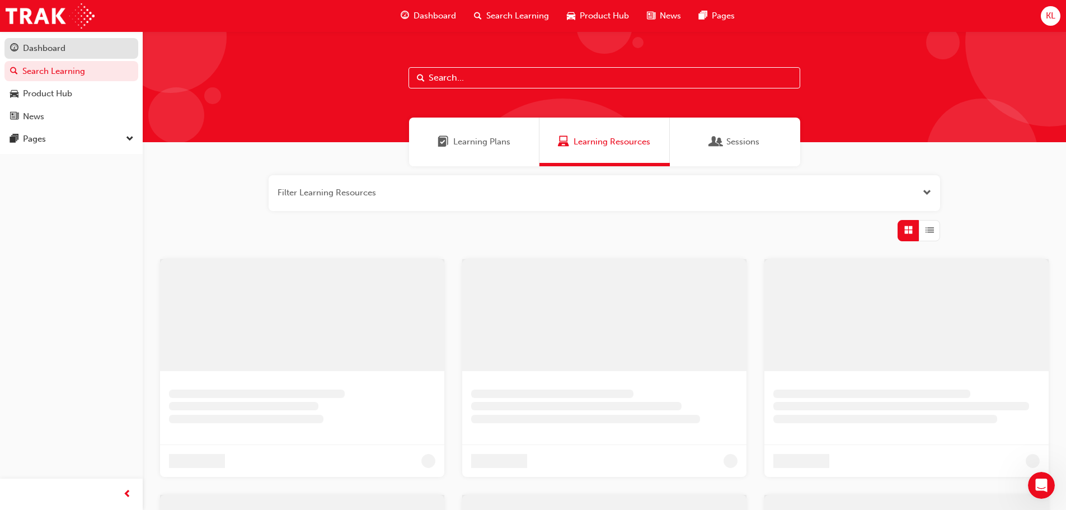
click at [58, 55] on div "Dashboard" at bounding box center [71, 48] width 123 height 14
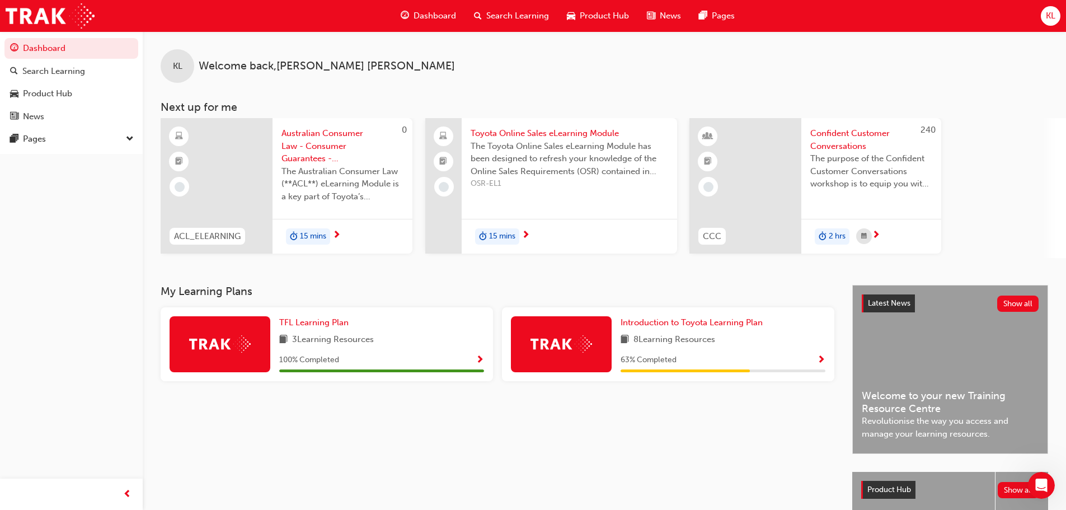
click at [823, 357] on span "Show Progress" at bounding box center [821, 360] width 8 height 10
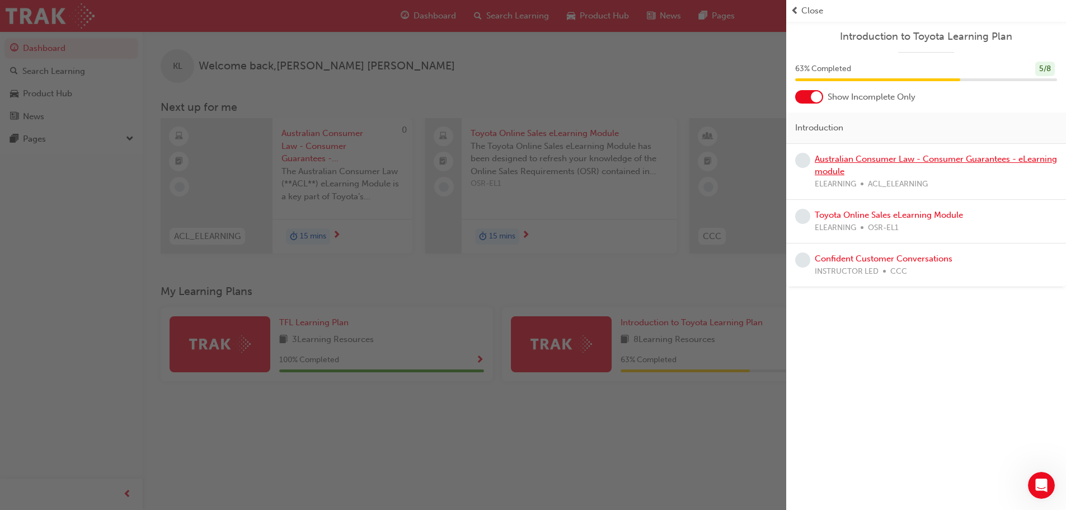
click at [865, 154] on link "Australian Consumer Law - Consumer Guarantees - eLearning module" at bounding box center [936, 165] width 242 height 23
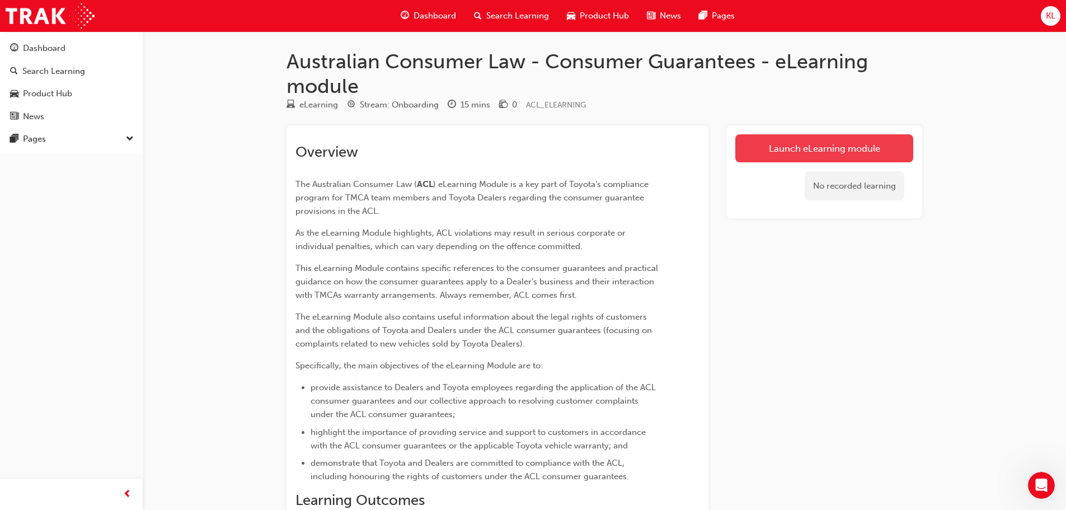
click at [778, 142] on link "Launch eLearning module" at bounding box center [824, 148] width 178 height 28
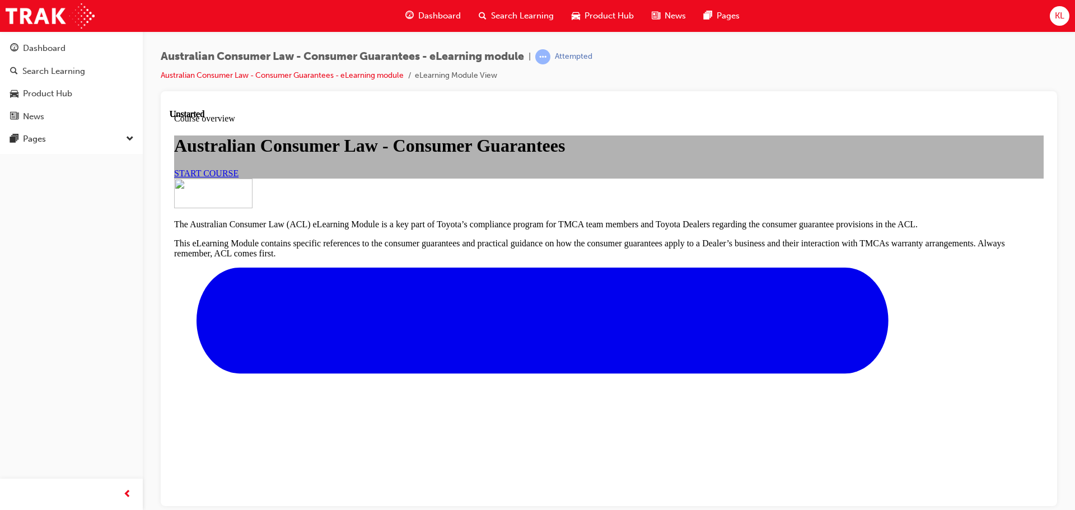
click at [238, 177] on span "START COURSE" at bounding box center [206, 173] width 64 height 10
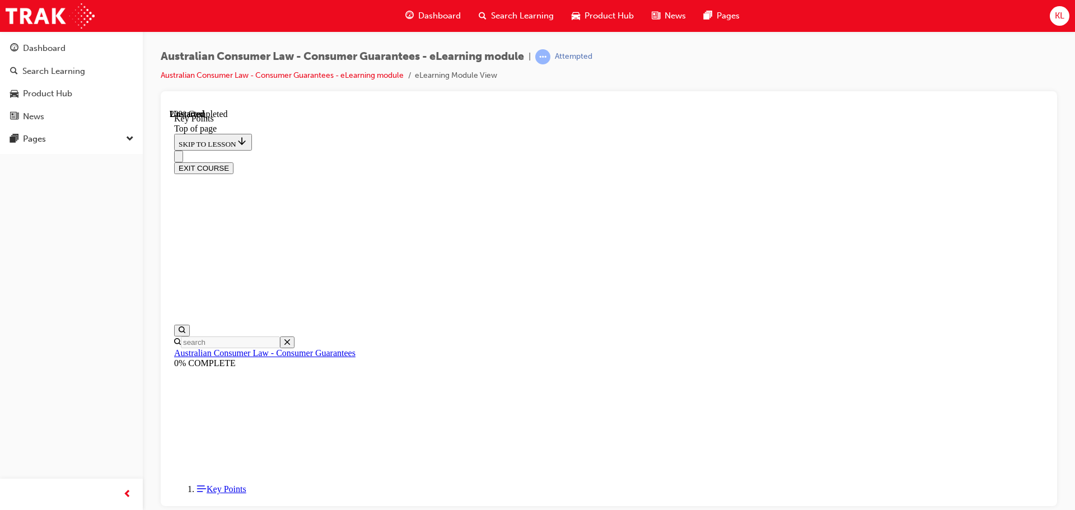
scroll to position [495, 0]
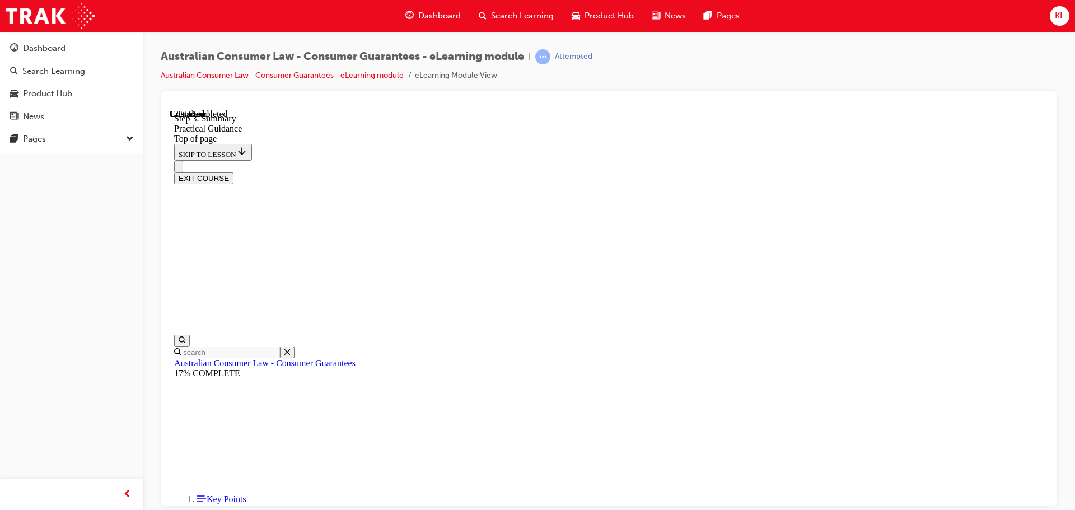
drag, startPoint x: 477, startPoint y: 399, endPoint x: 477, endPoint y: 409, distance: 10.1
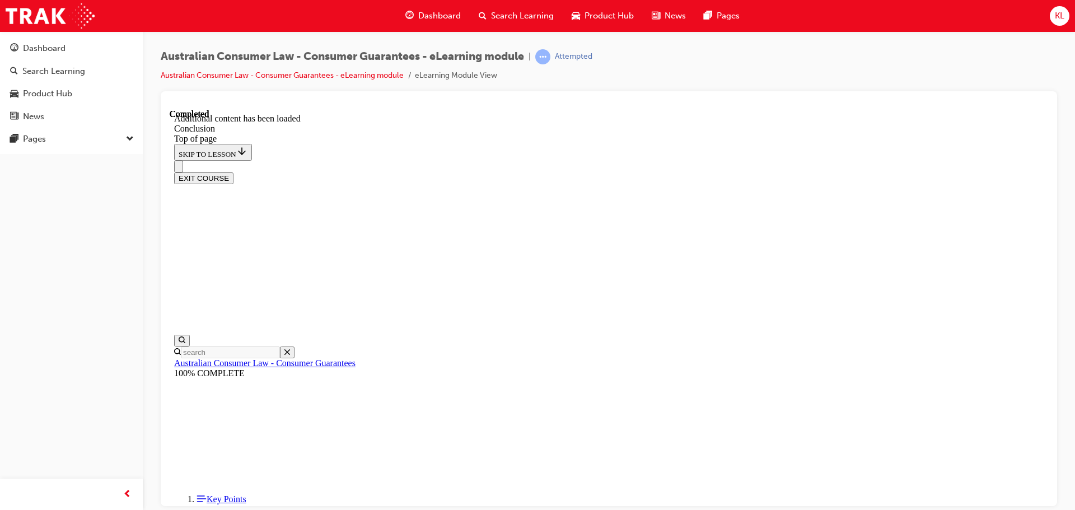
scroll to position [90, 0]
click at [233, 172] on button "EXIT COURSE" at bounding box center [203, 178] width 59 height 12
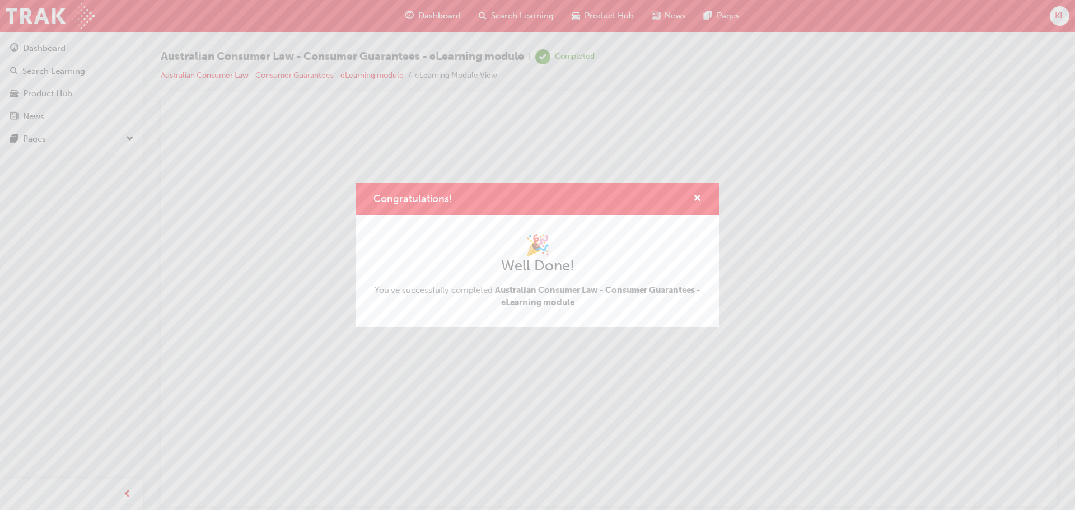
scroll to position [0, 0]
click at [697, 194] on span "cross-icon" at bounding box center [697, 199] width 8 height 10
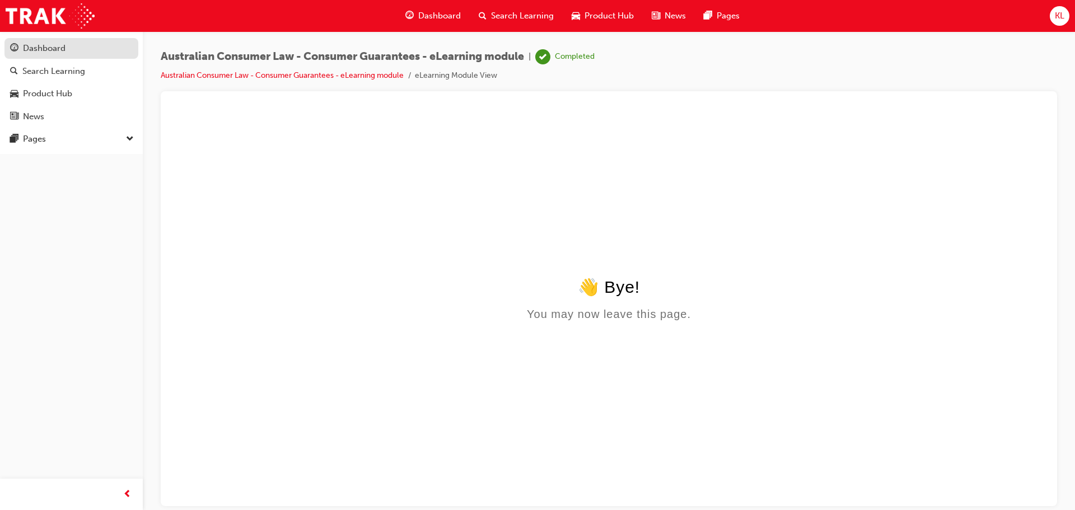
click at [61, 54] on div "Dashboard" at bounding box center [44, 48] width 43 height 13
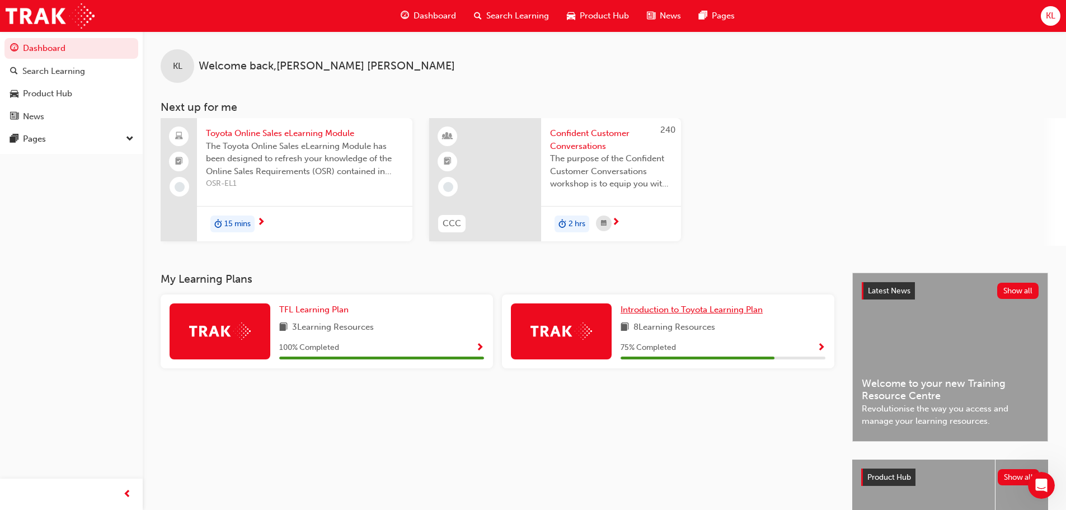
click at [740, 311] on span "Introduction to Toyota Learning Plan" at bounding box center [692, 309] width 142 height 10
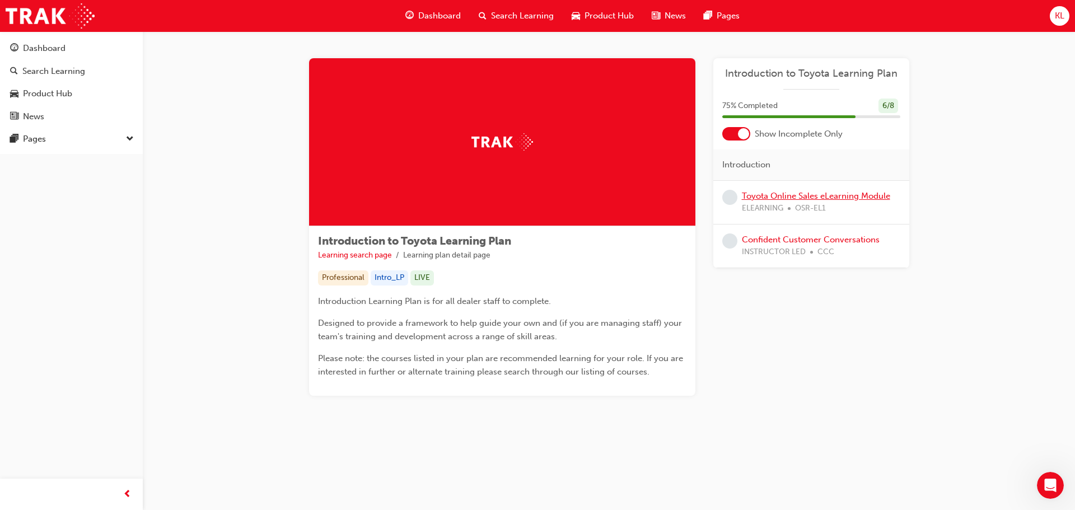
click at [847, 196] on link "Toyota Online Sales eLearning Module" at bounding box center [816, 196] width 148 height 10
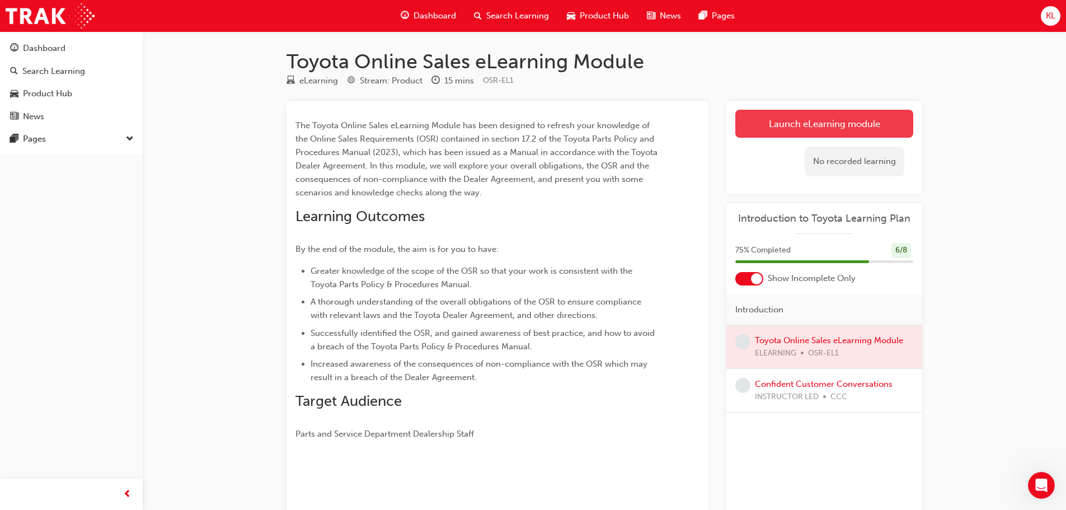
click at [817, 121] on link "Launch eLearning module" at bounding box center [824, 124] width 178 height 28
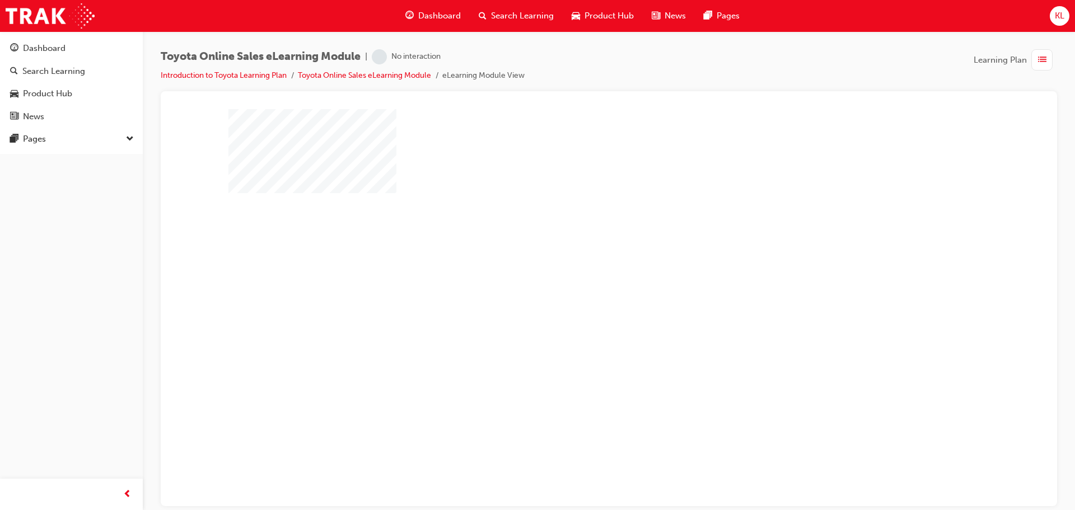
click at [576, 275] on div "play" at bounding box center [576, 275] width 0 height 0
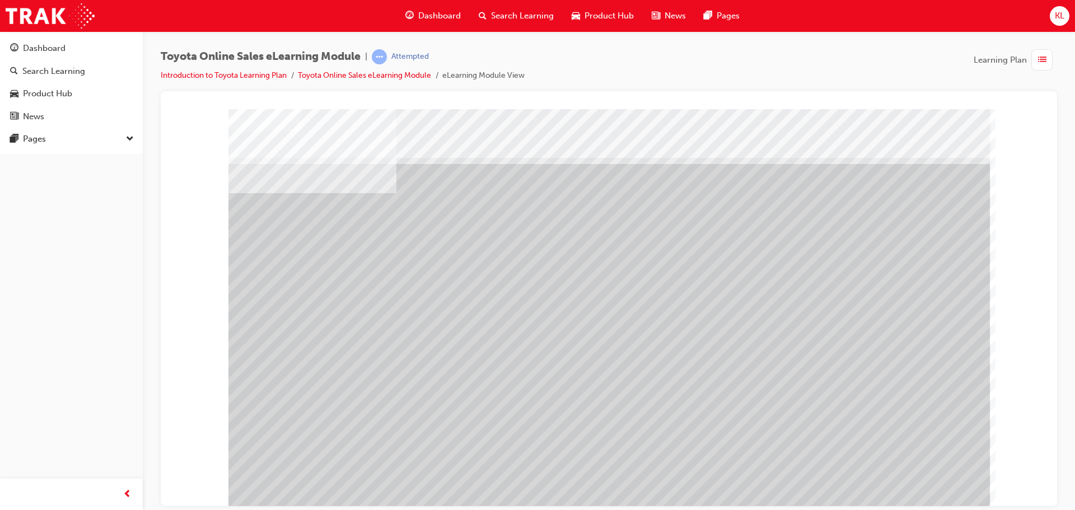
drag, startPoint x: 310, startPoint y: 325, endPoint x: 529, endPoint y: 321, distance: 218.9
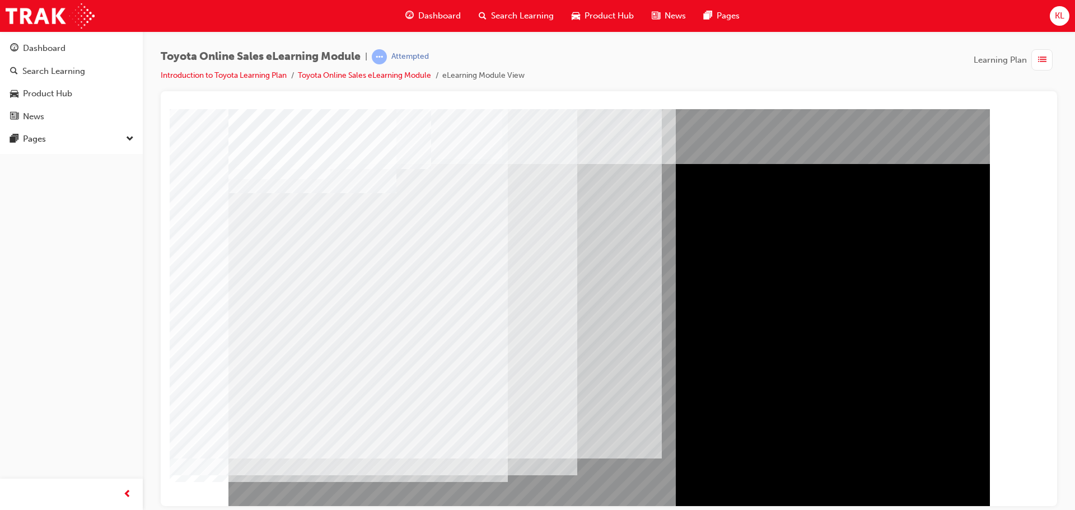
drag, startPoint x: 273, startPoint y: 382, endPoint x: 282, endPoint y: 387, distance: 10.3
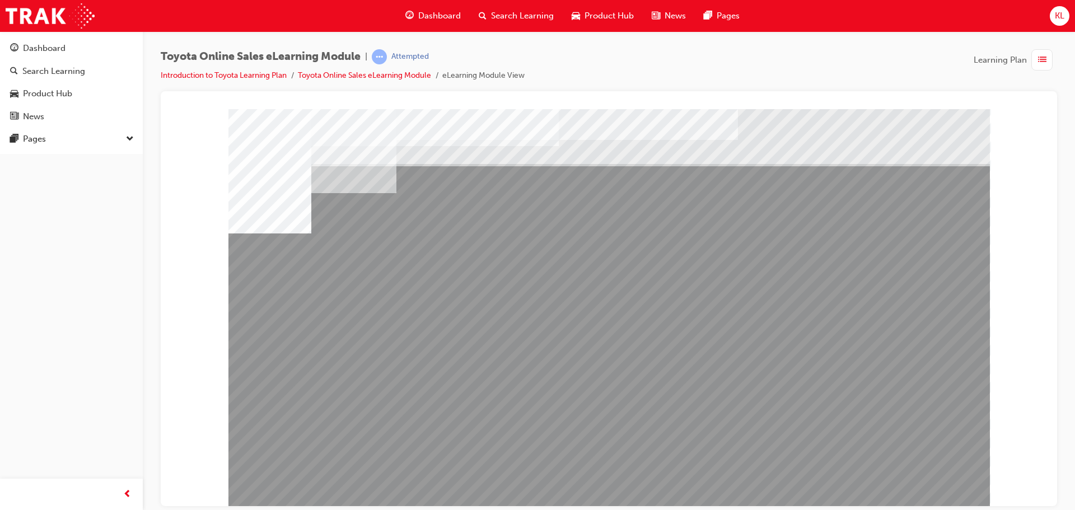
drag, startPoint x: 494, startPoint y: 394, endPoint x: 523, endPoint y: 387, distance: 29.9
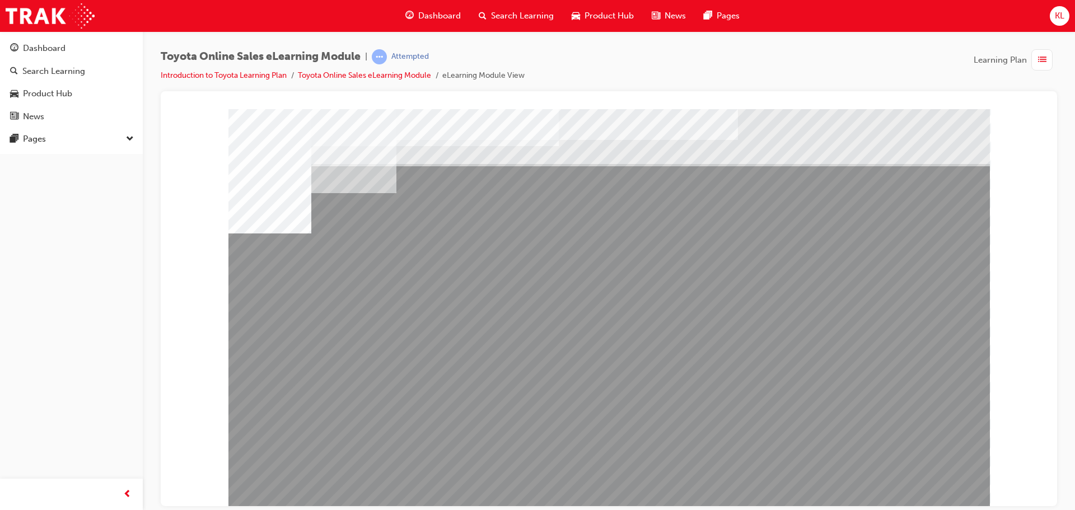
drag, startPoint x: 629, startPoint y: 395, endPoint x: 662, endPoint y: 395, distance: 33.6
drag, startPoint x: 713, startPoint y: 395, endPoint x: 826, endPoint y: 405, distance: 113.0
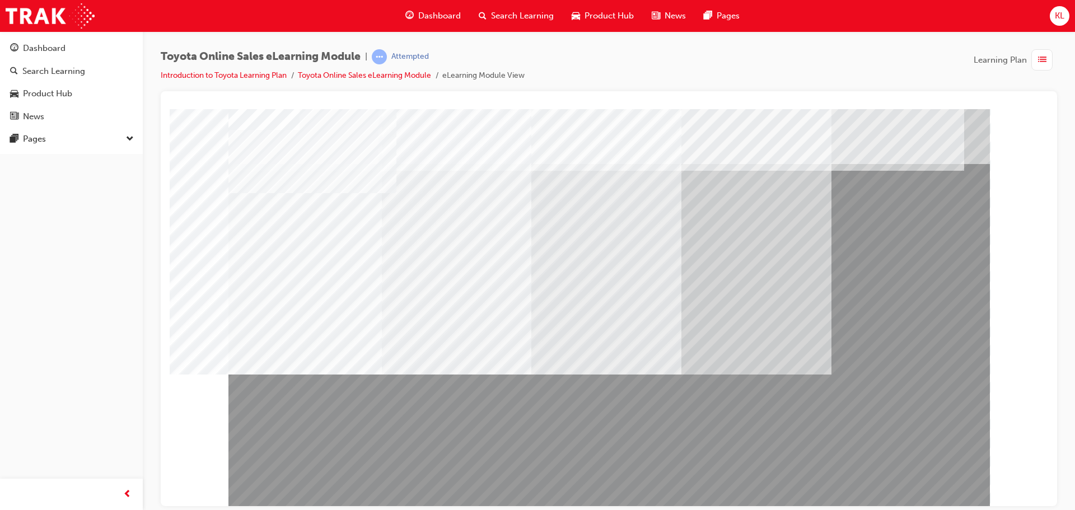
drag, startPoint x: 640, startPoint y: 448, endPoint x: 398, endPoint y: 436, distance: 242.6
click at [400, 448] on div at bounding box center [608, 310] width 761 height 403
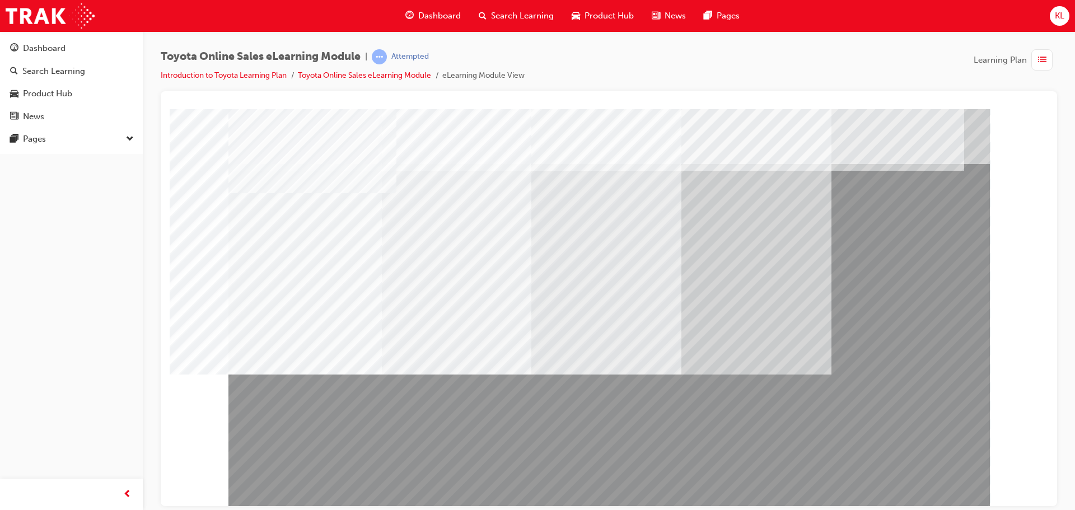
drag, startPoint x: 638, startPoint y: 437, endPoint x: 678, endPoint y: 437, distance: 40.9
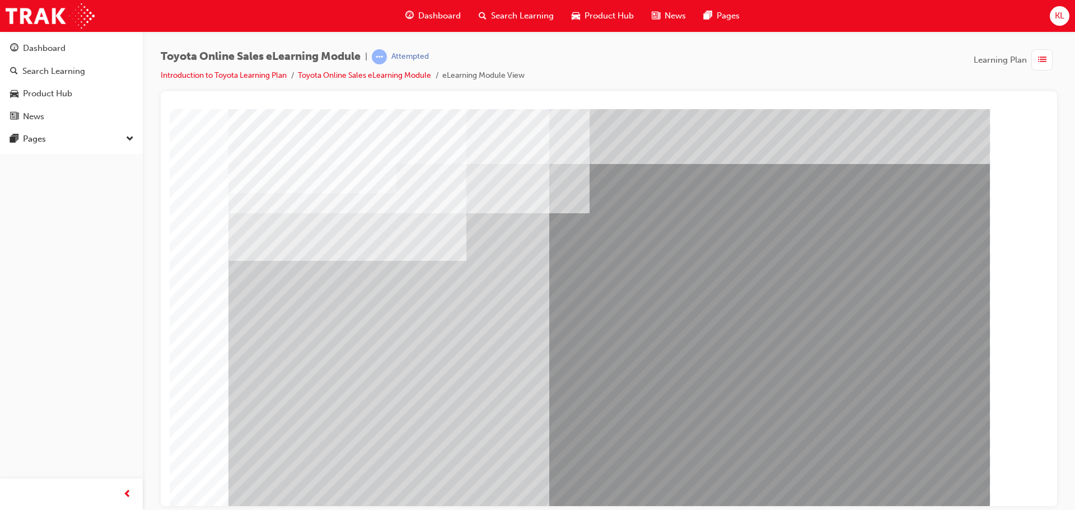
drag, startPoint x: 307, startPoint y: 288, endPoint x: 318, endPoint y: 335, distance: 48.5
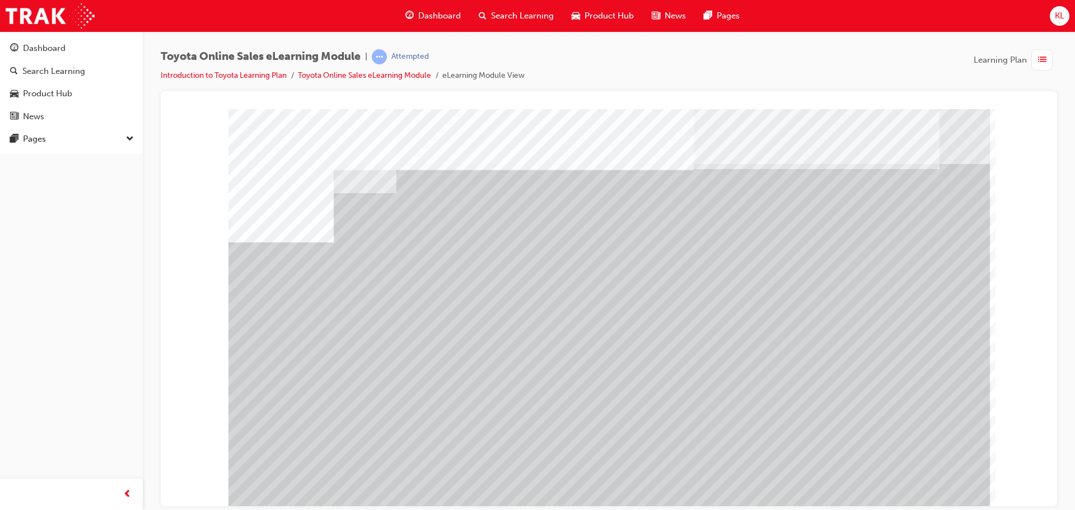
drag, startPoint x: 426, startPoint y: 396, endPoint x: 448, endPoint y: 396, distance: 21.8
drag, startPoint x: 545, startPoint y: 396, endPoint x: 588, endPoint y: 396, distance: 42.5
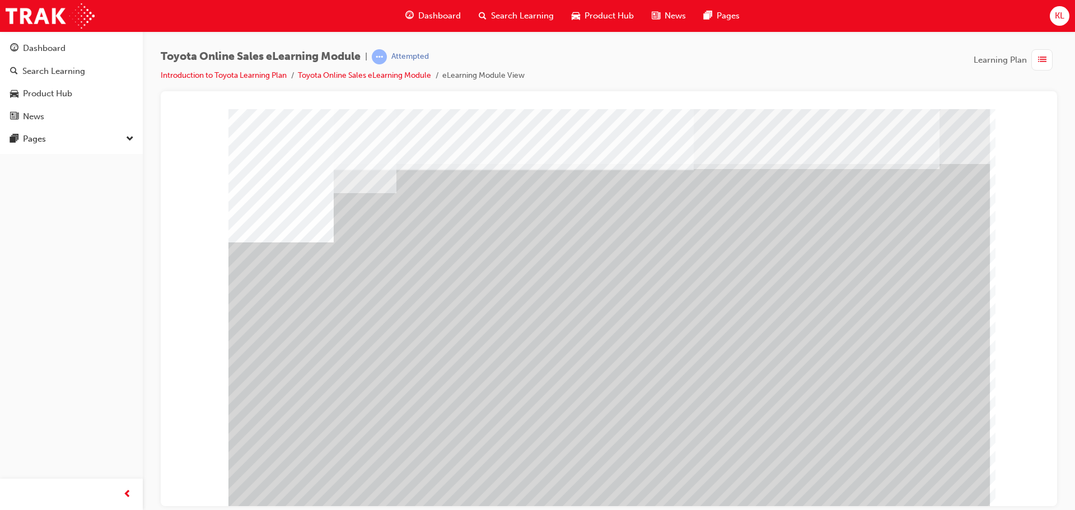
drag, startPoint x: 922, startPoint y: 474, endPoint x: 922, endPoint y: 485, distance: 11.2
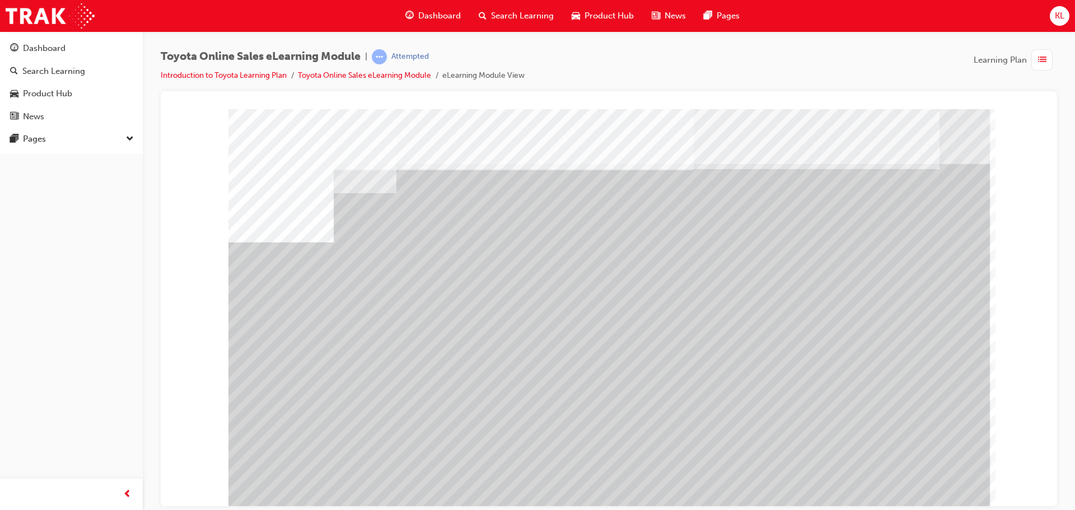
click at [922, 475] on div "multistate" at bounding box center [608, 310] width 761 height 403
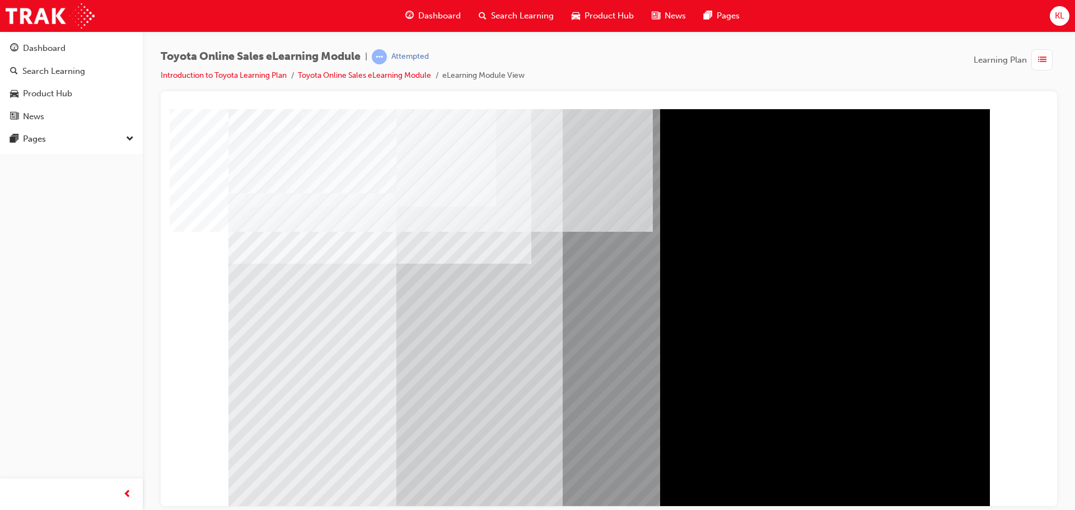
drag, startPoint x: 983, startPoint y: 392, endPoint x: 961, endPoint y: 339, distance: 57.5
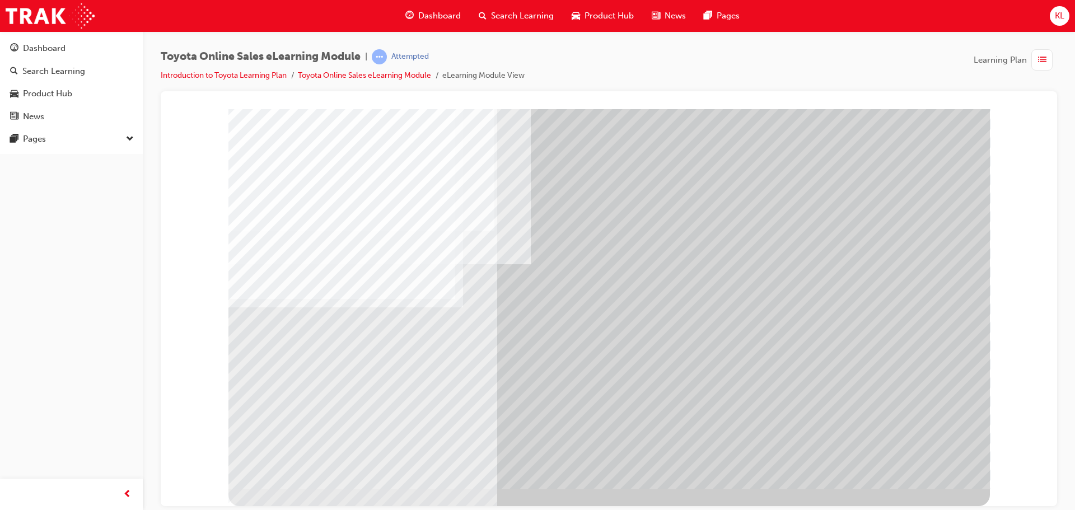
scroll to position [0, 0]
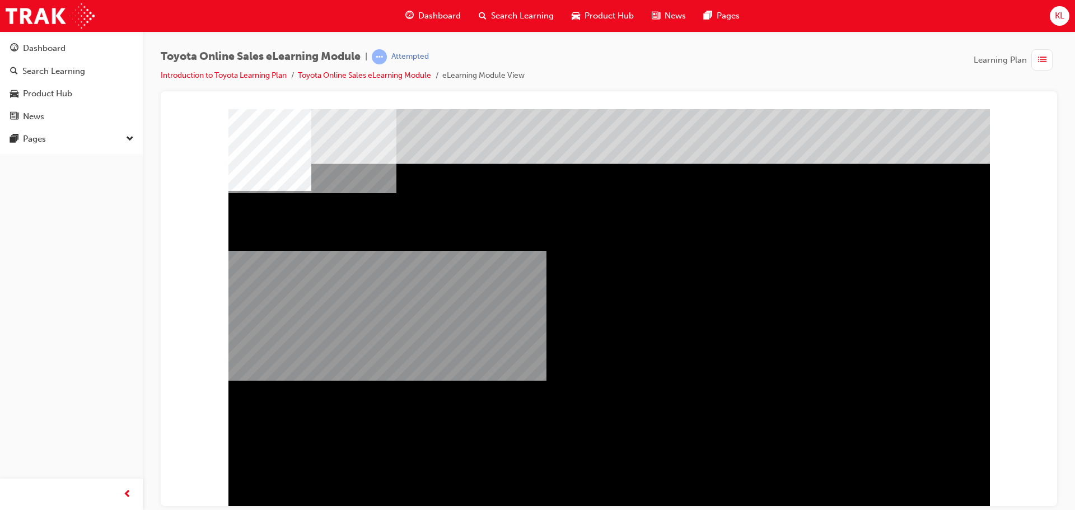
drag, startPoint x: 589, startPoint y: 205, endPoint x: 589, endPoint y: 199, distance: 6.2
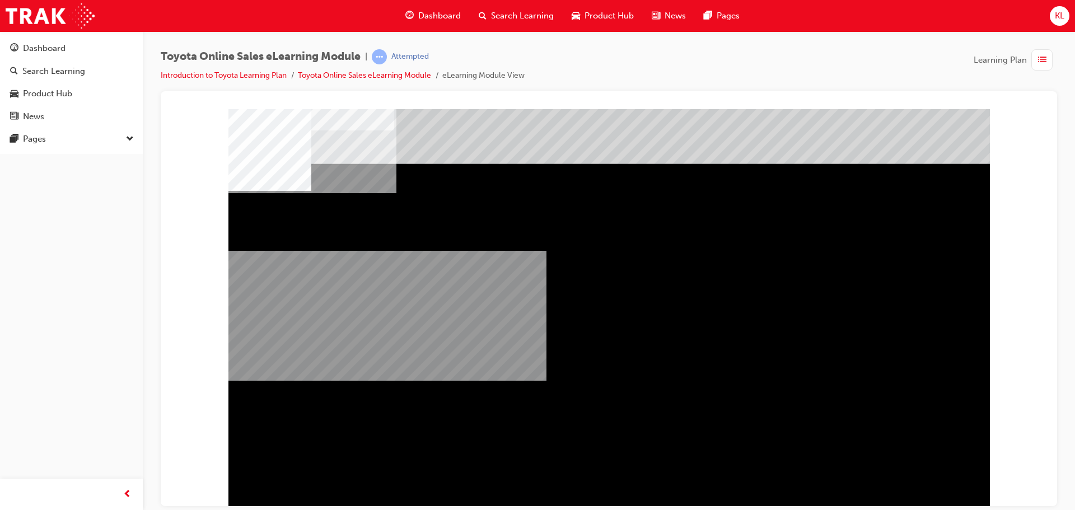
drag, startPoint x: 861, startPoint y: 388, endPoint x: 621, endPoint y: 371, distance: 240.7
click at [593, 349] on div "multistate" at bounding box center [608, 310] width 761 height 403
drag, startPoint x: 488, startPoint y: 304, endPoint x: 465, endPoint y: 270, distance: 40.7
click at [478, 287] on div "multistate" at bounding box center [608, 310] width 761 height 403
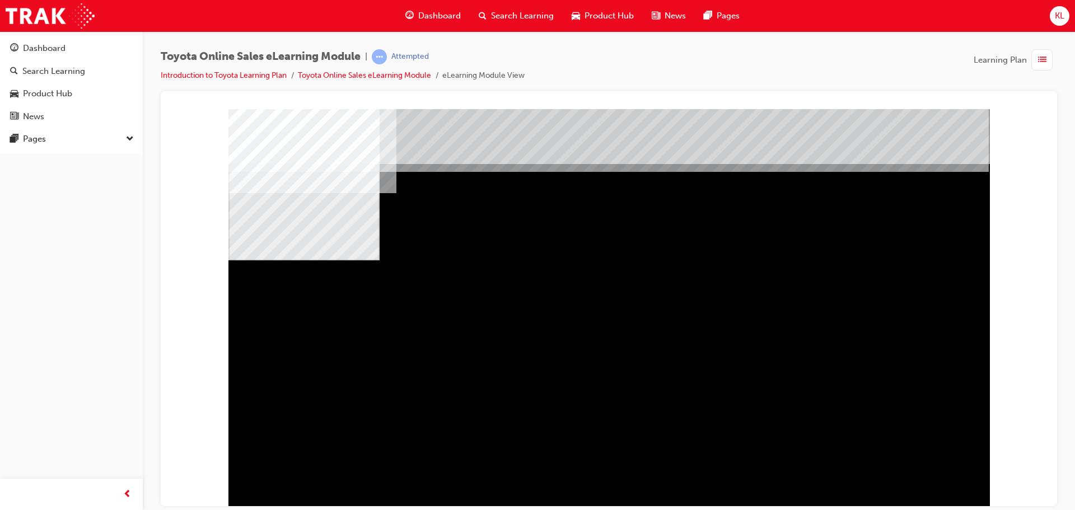
drag, startPoint x: 399, startPoint y: 348, endPoint x: 618, endPoint y: 347, distance: 219.4
drag, startPoint x: 618, startPoint y: 346, endPoint x: 815, endPoint y: 346, distance: 197.0
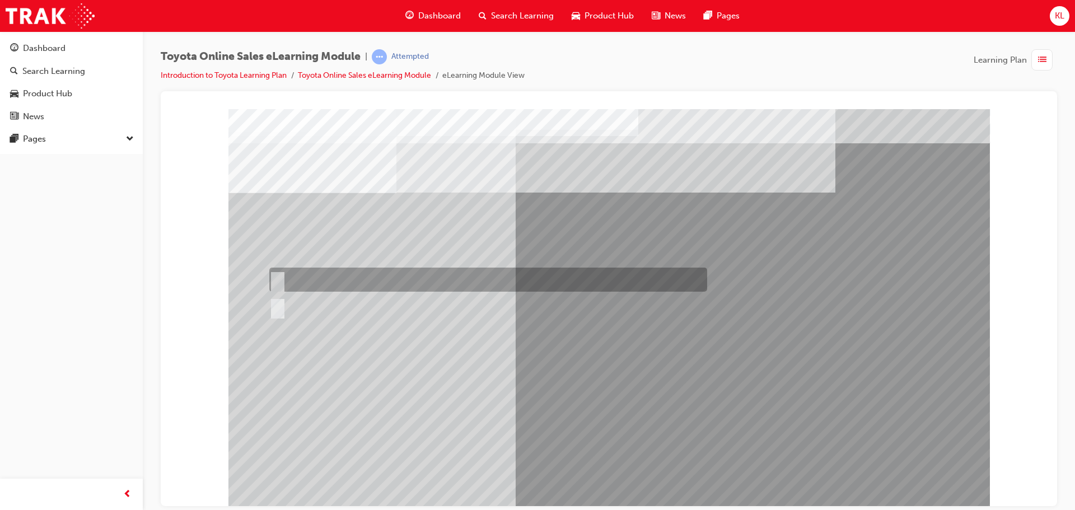
click at [274, 282] on input "True" at bounding box center [275, 280] width 12 height 12
radio input "true"
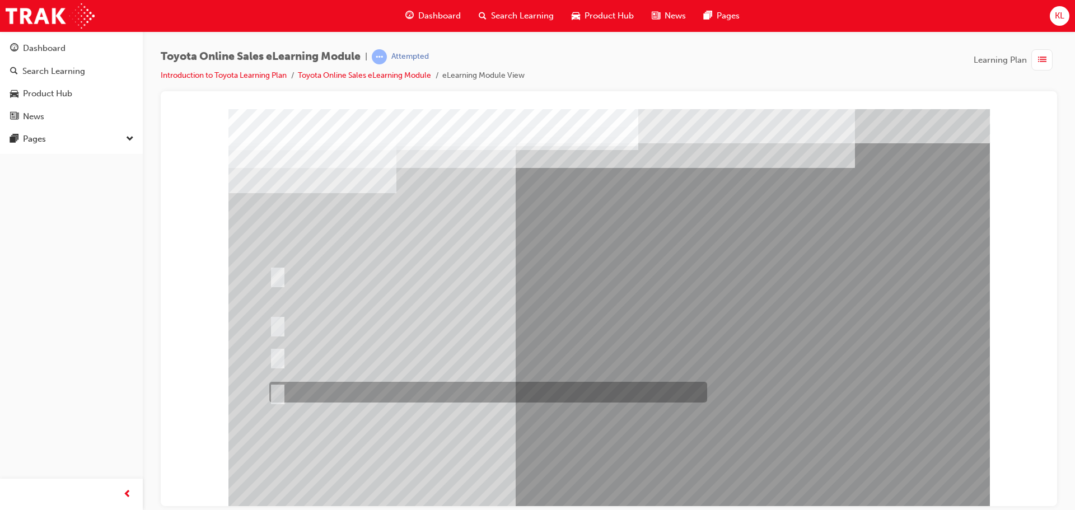
click at [636, 399] on div at bounding box center [485, 392] width 438 height 21
radio input "true"
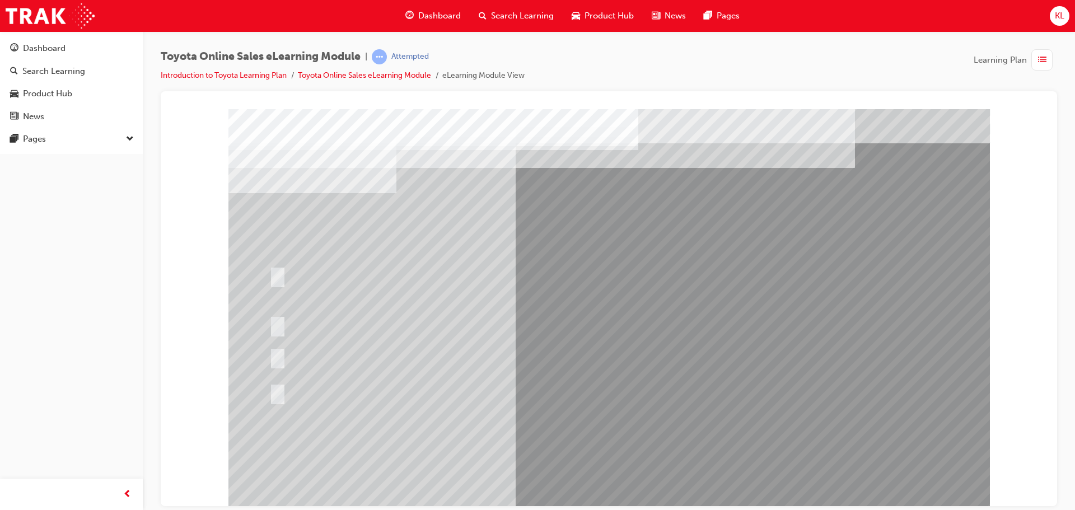
click at [420, 395] on div at bounding box center [485, 392] width 438 height 21
click at [414, 386] on div at bounding box center [485, 392] width 438 height 21
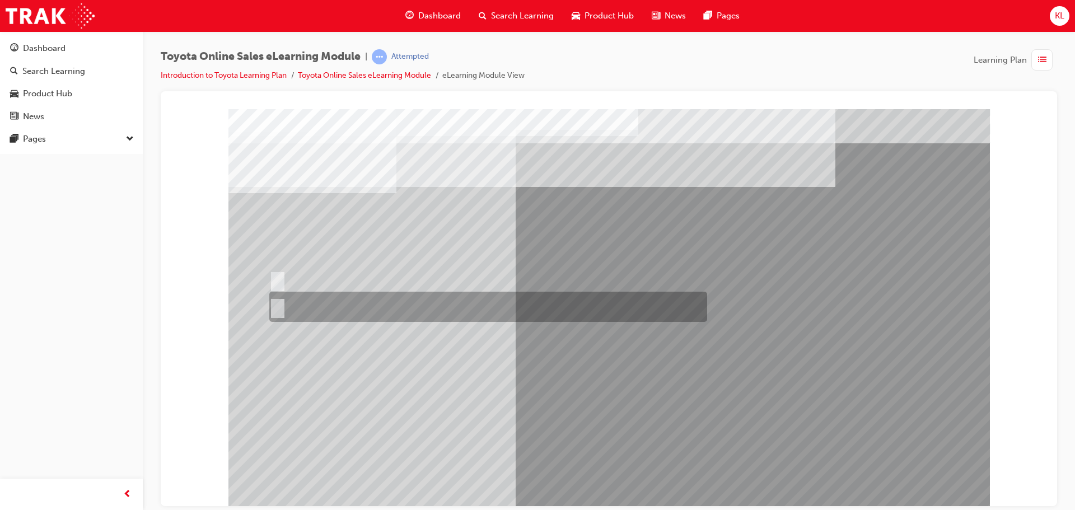
click at [406, 307] on div at bounding box center [485, 307] width 438 height 30
radio input "true"
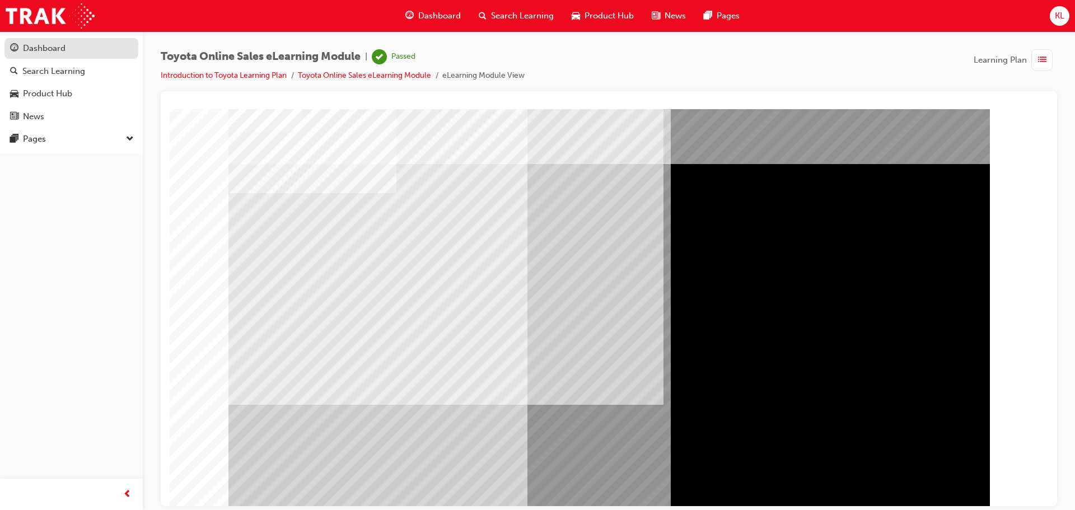
click at [69, 42] on div "Dashboard" at bounding box center [71, 48] width 123 height 14
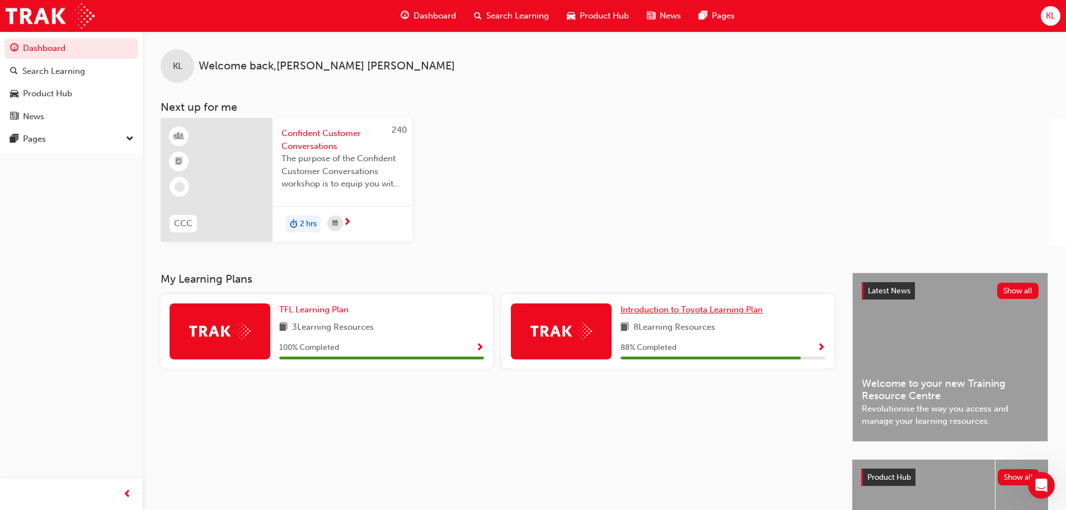
click at [681, 311] on span "Introduction to Toyota Learning Plan" at bounding box center [692, 309] width 142 height 10
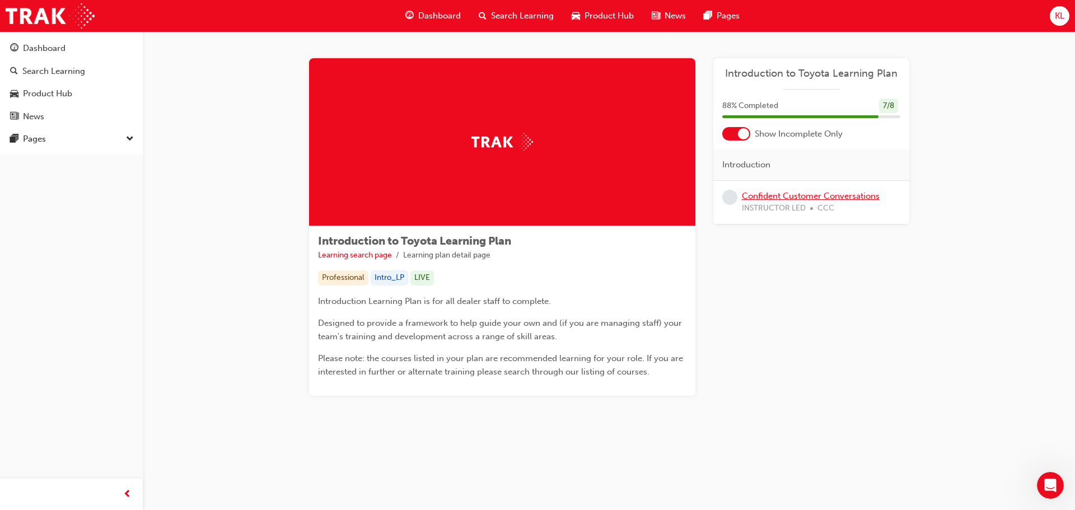
click at [804, 196] on link "Confident Customer Conversations" at bounding box center [811, 196] width 138 height 10
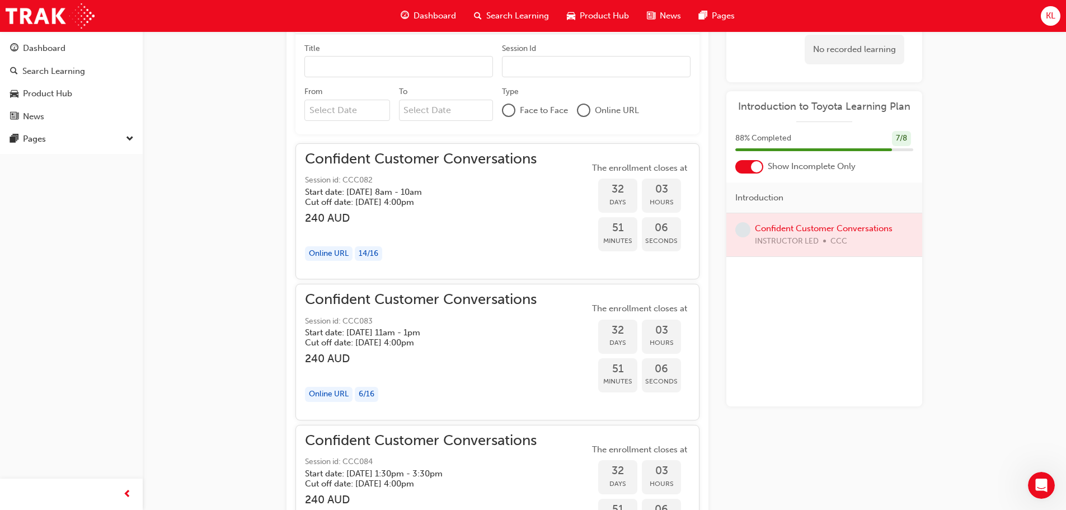
scroll to position [740, 0]
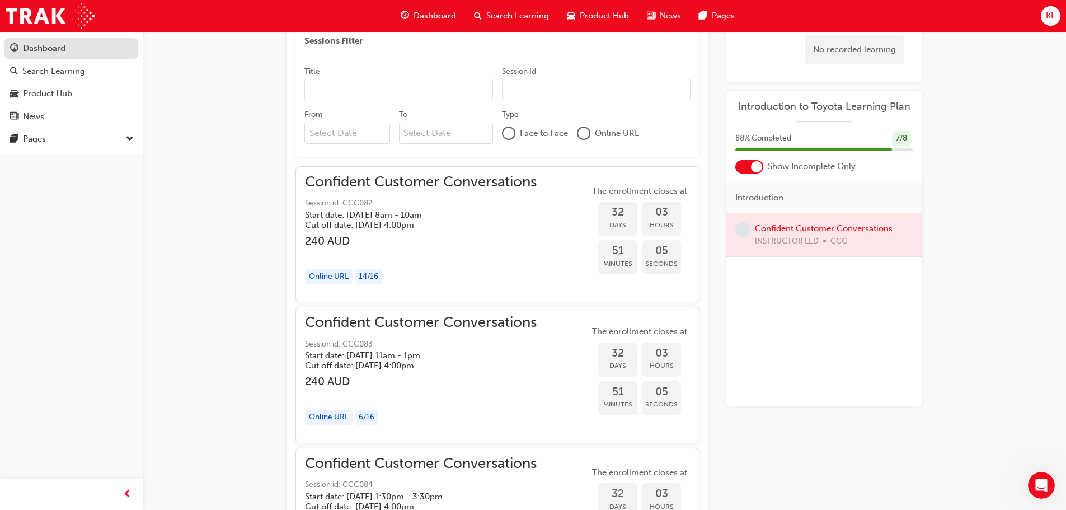
click at [32, 49] on div "Dashboard" at bounding box center [44, 48] width 43 height 13
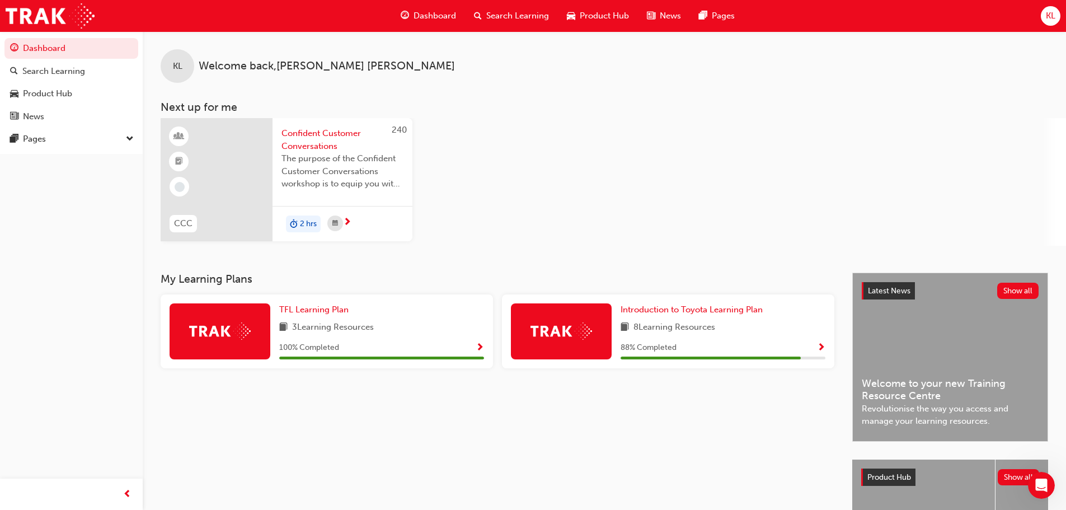
click at [348, 218] on span "next-icon" at bounding box center [347, 223] width 8 height 10
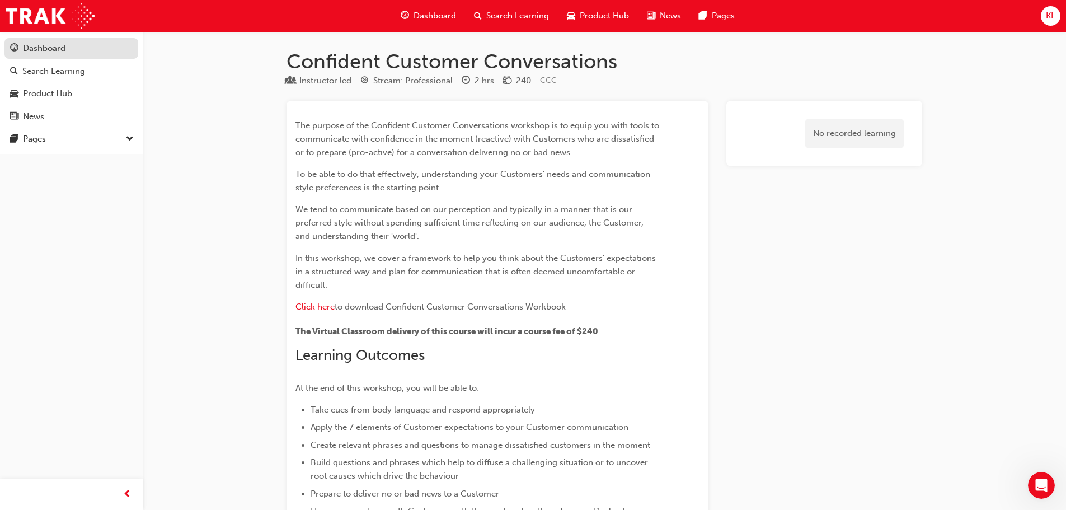
click at [16, 49] on span "guage-icon" at bounding box center [14, 49] width 8 height 10
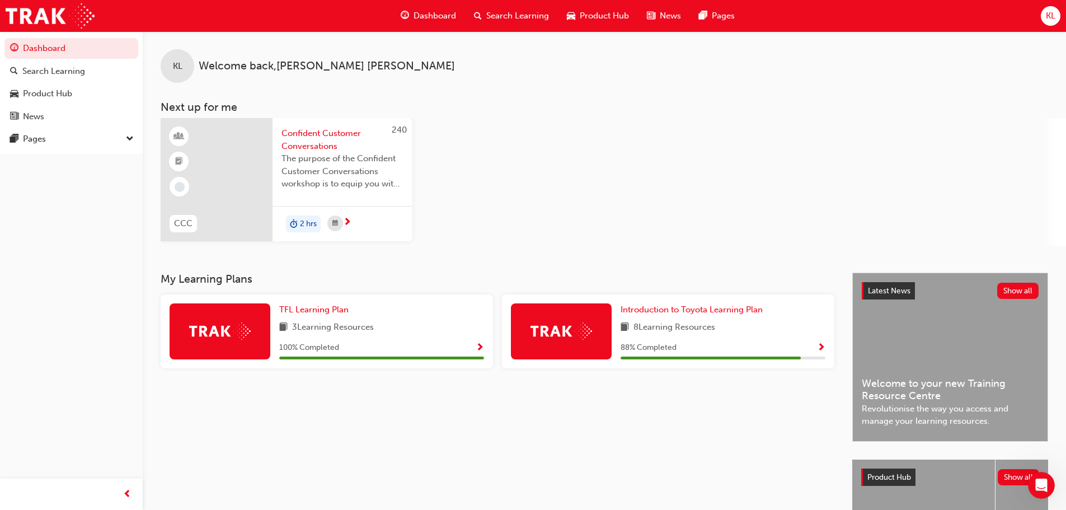
click at [1051, 16] on span "KL" at bounding box center [1051, 16] width 10 height 13
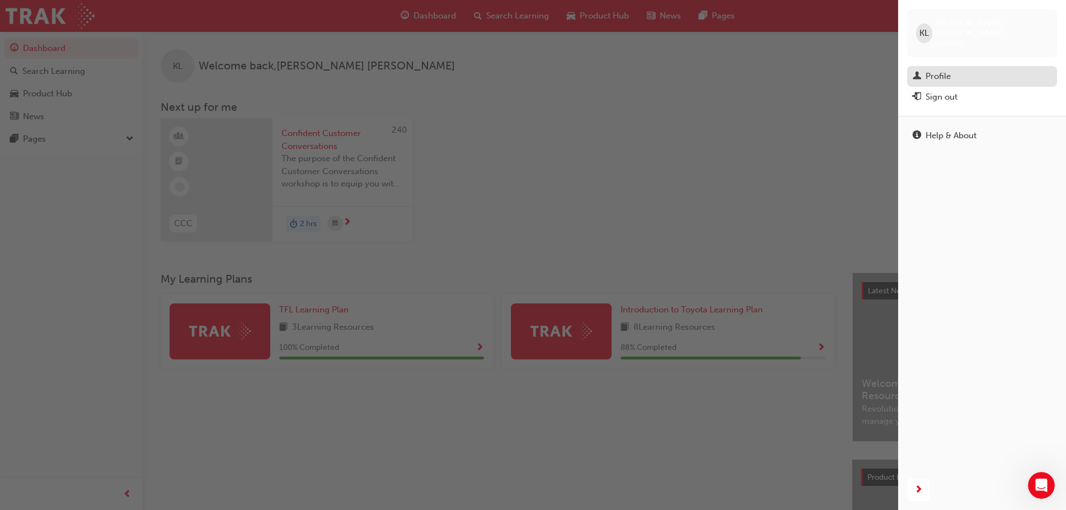
click at [1038, 69] on div "Profile" at bounding box center [982, 76] width 139 height 14
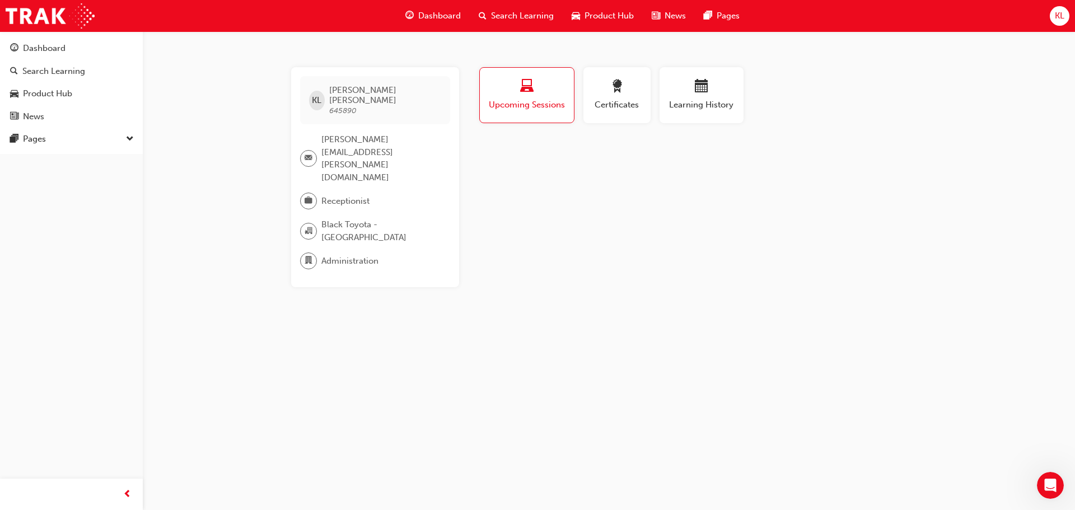
click at [581, 93] on div "Certificates" at bounding box center [617, 99] width 76 height 65
click at [587, 93] on button "Certificates" at bounding box center [616, 95] width 67 height 56
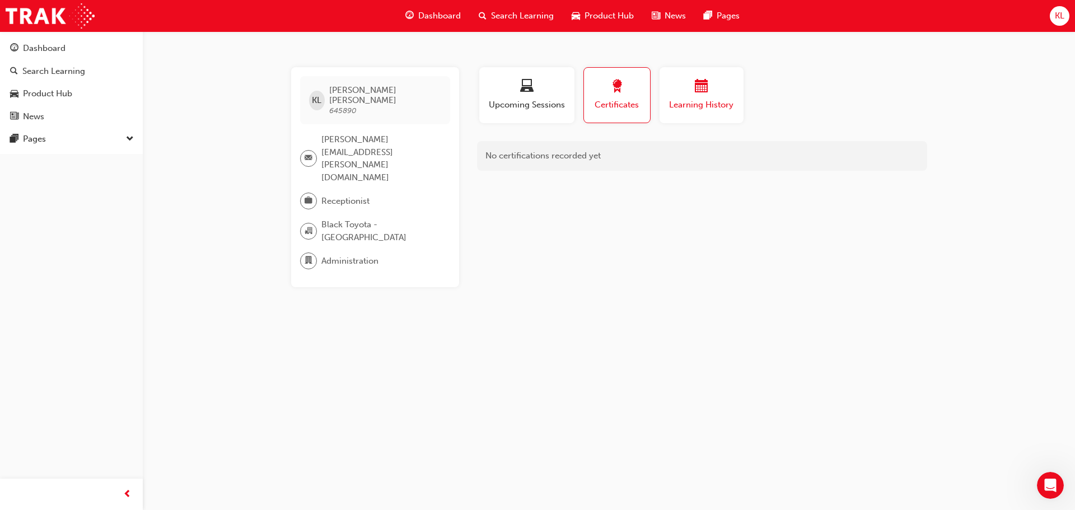
click at [705, 96] on div "Learning History" at bounding box center [701, 95] width 67 height 32
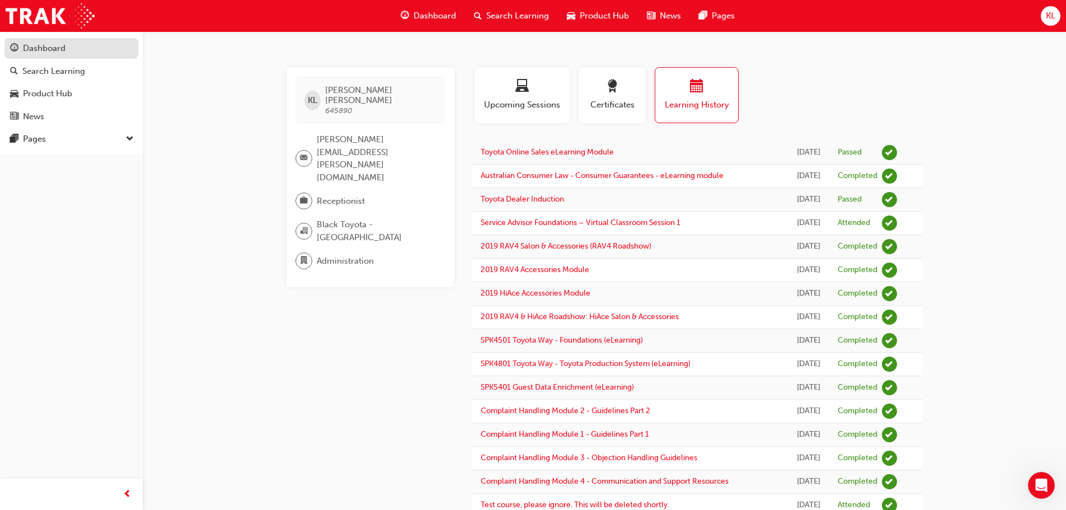
click at [73, 39] on link "Dashboard" at bounding box center [71, 48] width 134 height 21
